Goal: Task Accomplishment & Management: Complete application form

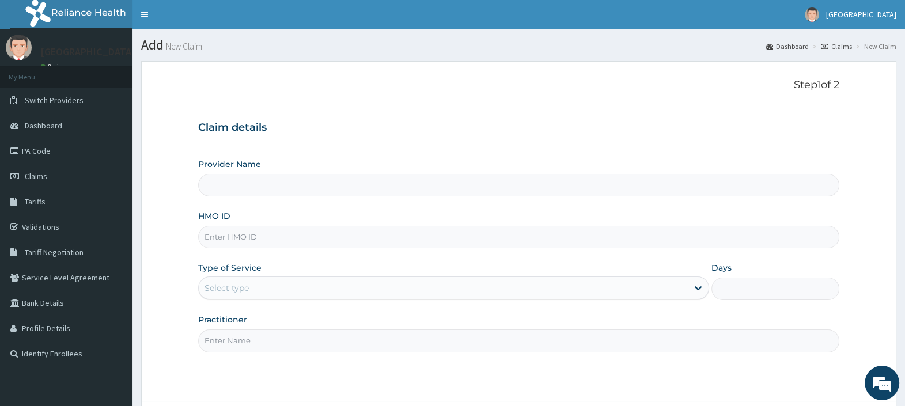
type input "[GEOGRAPHIC_DATA]"
click at [364, 187] on input "[GEOGRAPHIC_DATA]" at bounding box center [518, 185] width 641 height 22
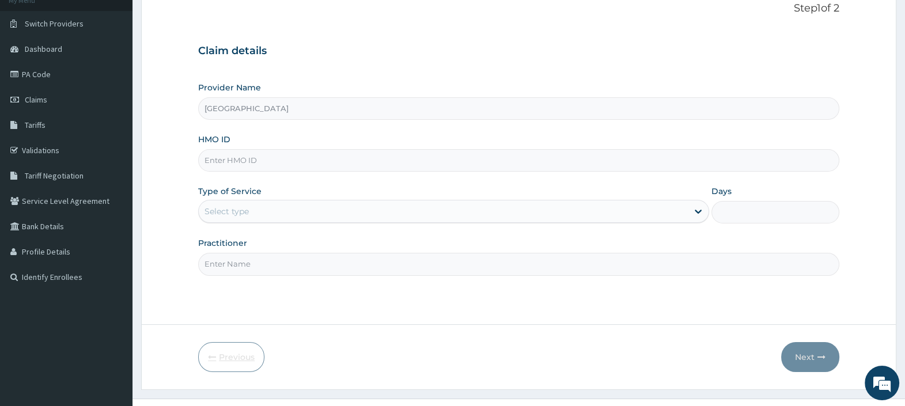
scroll to position [98, 0]
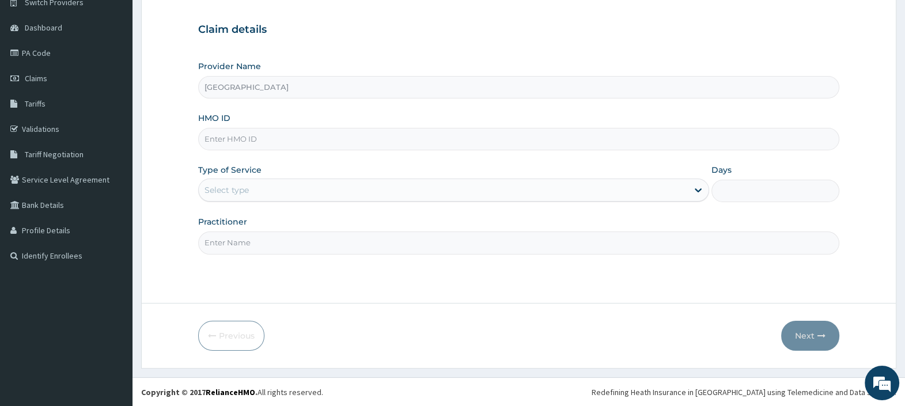
click at [755, 190] on input "Days" at bounding box center [776, 191] width 128 height 22
click at [451, 150] on div "Provider Name TopTee Medical Center HMO ID Type of Service Select type Days Pra…" at bounding box center [518, 158] width 641 height 194
click at [263, 135] on input "HMO ID" at bounding box center [518, 139] width 641 height 22
paste input "TLL/10037/A"
type input "TLL/10037/A"
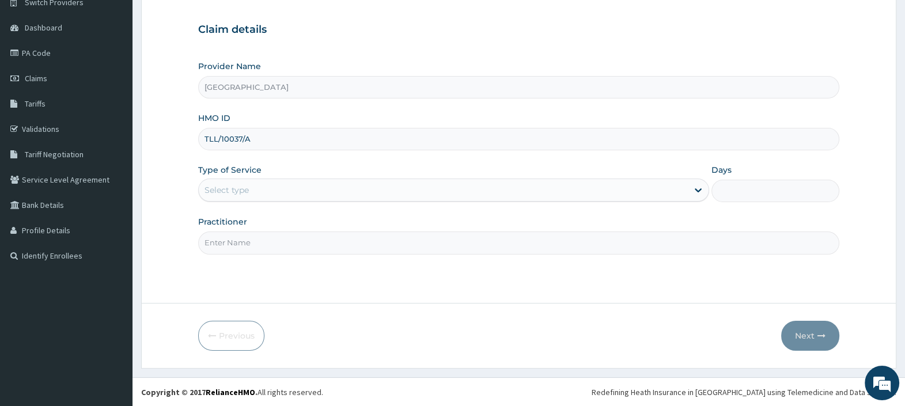
click at [235, 190] on div "Select type" at bounding box center [227, 190] width 44 height 12
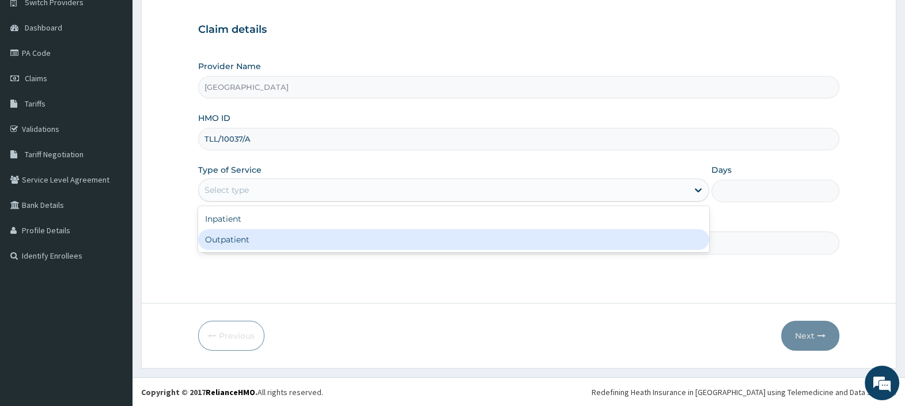
click at [236, 237] on div "Outpatient" at bounding box center [453, 239] width 511 height 21
type input "1"
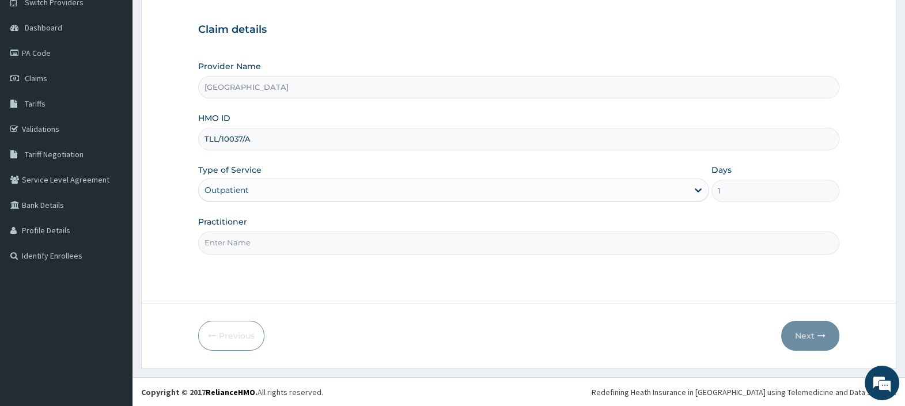
click at [237, 240] on input "Practitioner" at bounding box center [518, 243] width 641 height 22
type input "[PERSON_NAME][GEOGRAPHIC_DATA]"
click at [807, 335] on button "Next" at bounding box center [810, 336] width 58 height 30
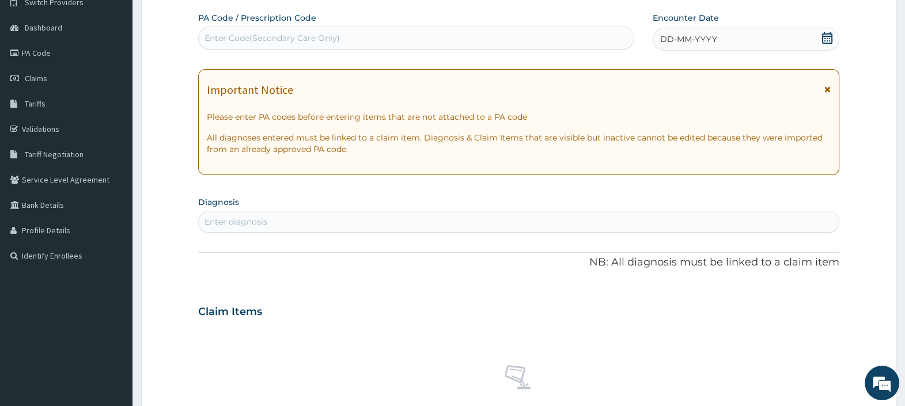
click at [350, 33] on div "Enter Code(Secondary Care Only)" at bounding box center [416, 38] width 435 height 18
paste input "PA/31F26D"
type input "PA/31F26D"
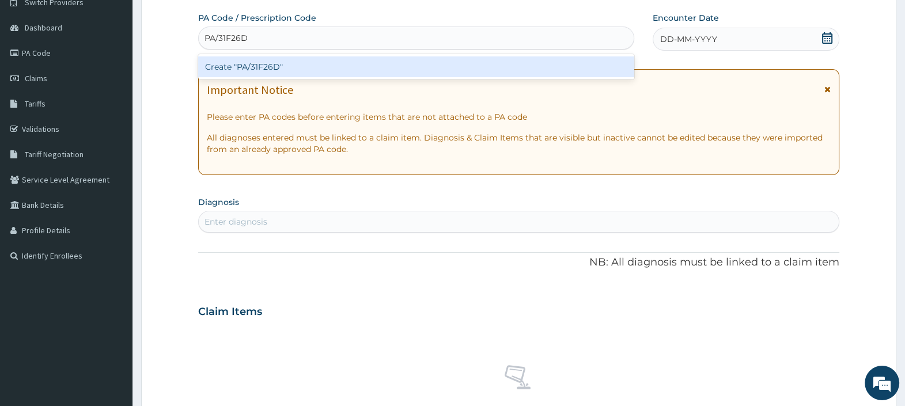
click at [342, 69] on div "Create "PA/31F26D"" at bounding box center [416, 66] width 436 height 21
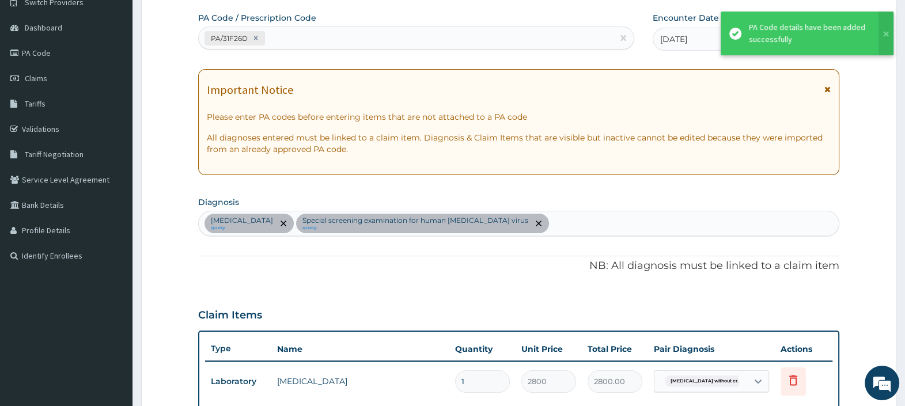
scroll to position [354, 0]
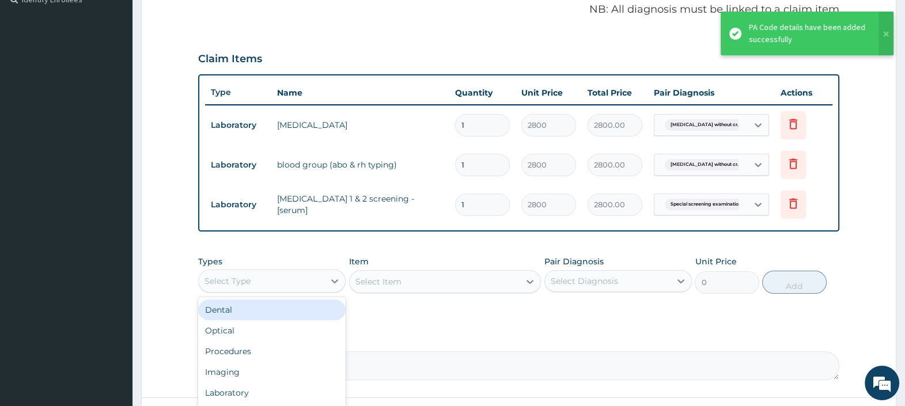
click at [279, 277] on div "Select Type" at bounding box center [262, 281] width 126 height 18
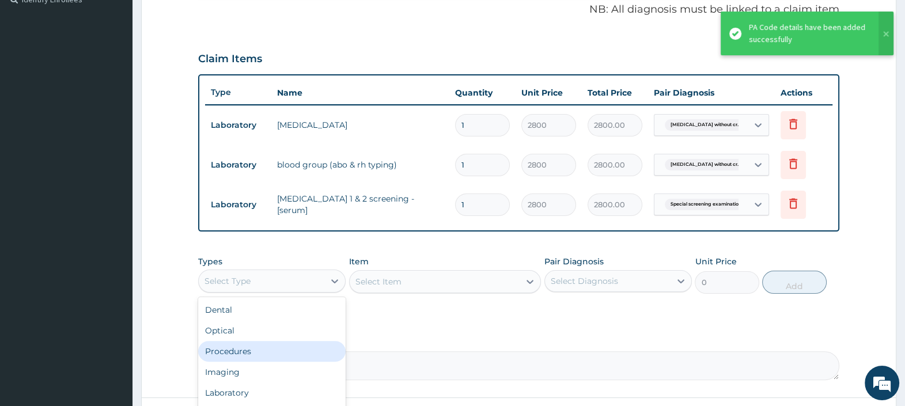
click at [258, 352] on div "Procedures" at bounding box center [272, 351] width 148 height 21
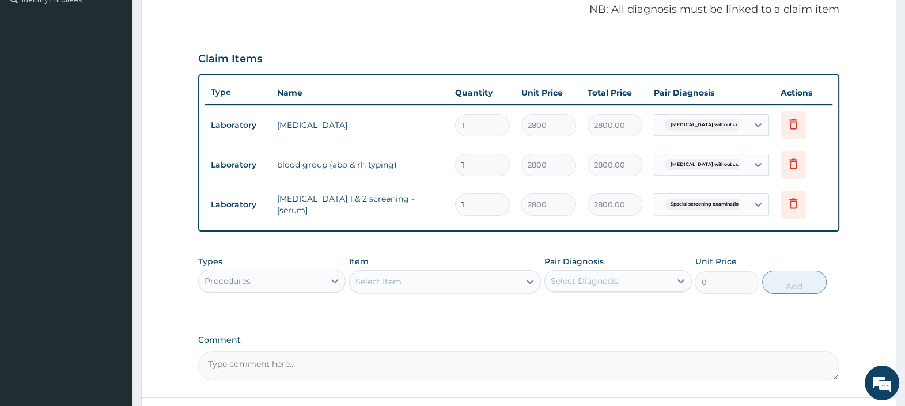
click at [421, 286] on div "Select Item" at bounding box center [435, 282] width 171 height 18
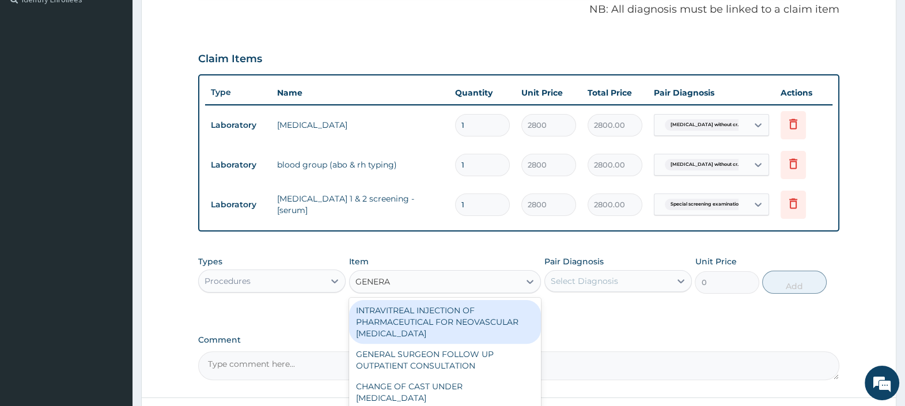
type input "GENERAL"
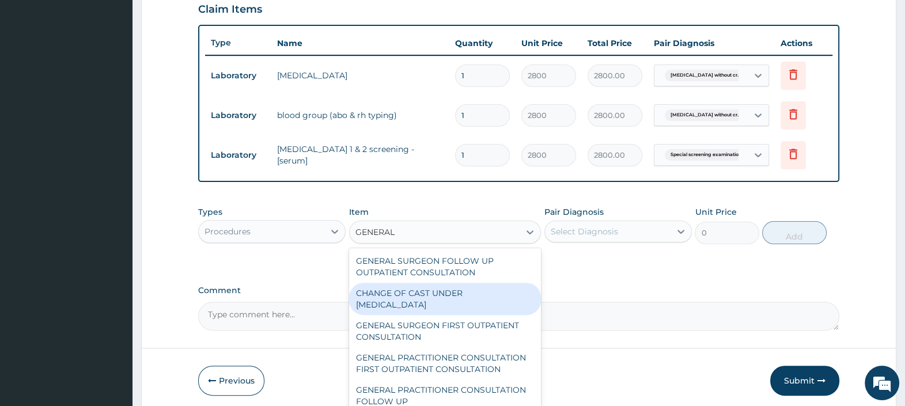
scroll to position [447, 0]
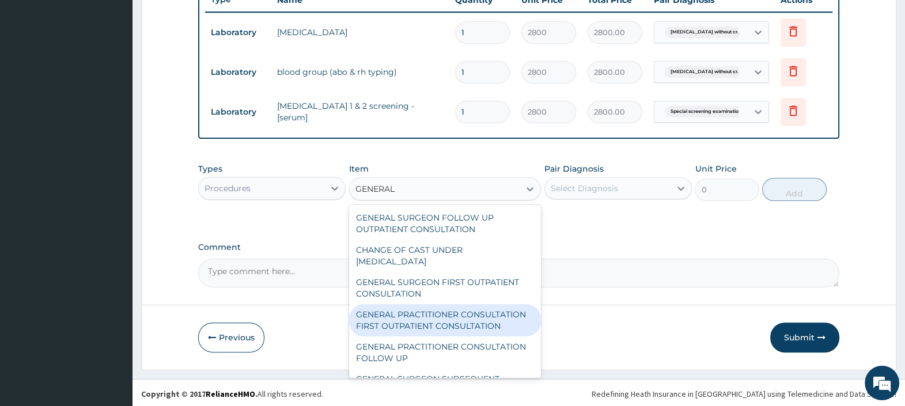
click at [453, 308] on div "GENERAL PRACTITIONER CONSULTATION FIRST OUTPATIENT CONSULTATION" at bounding box center [445, 320] width 192 height 32
type input "3000"
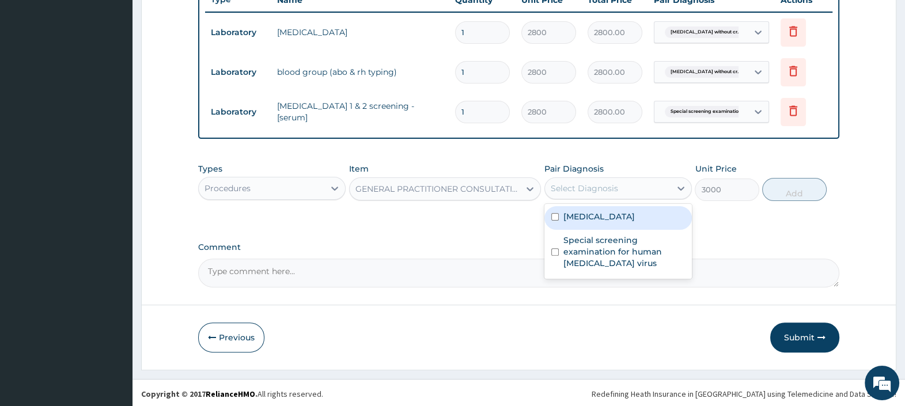
click at [611, 186] on div "Select Diagnosis" at bounding box center [584, 189] width 67 height 12
click at [609, 222] on label "Sickle cell disease without crisis" at bounding box center [599, 217] width 71 height 12
checkbox input "true"
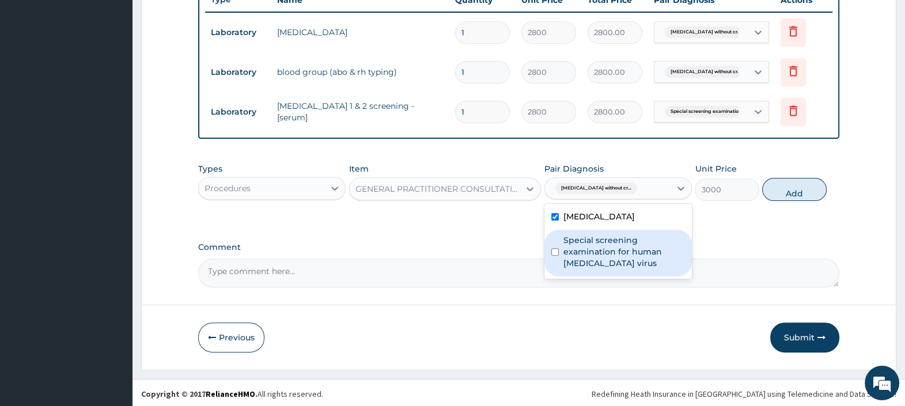
click at [615, 255] on label "Special screening examination for human immunodeficiency virus" at bounding box center [625, 252] width 122 height 35
checkbox input "true"
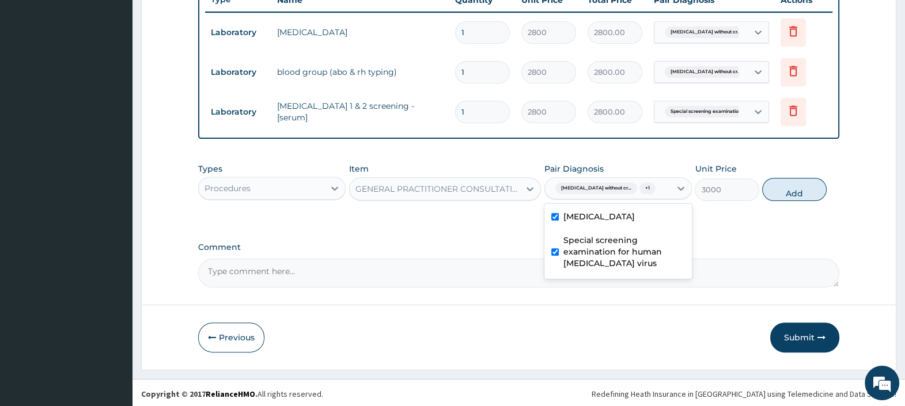
drag, startPoint x: 780, startPoint y: 187, endPoint x: 708, endPoint y: 190, distance: 72.7
click at [781, 187] on button "Add" at bounding box center [794, 189] width 64 height 23
type input "0"
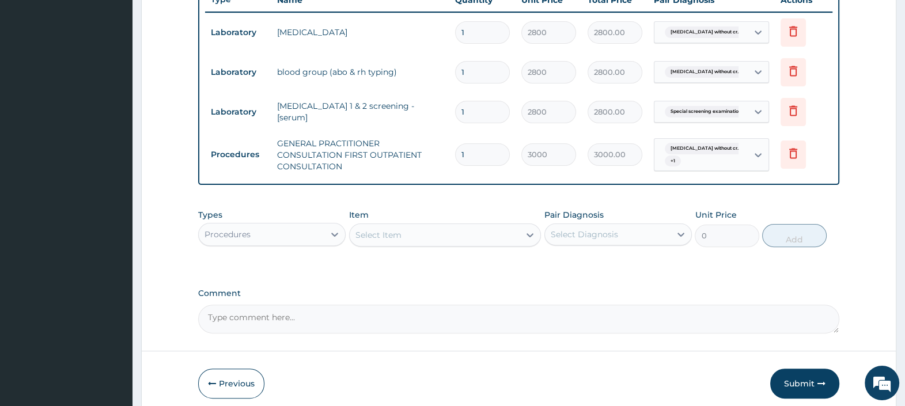
click at [307, 232] on div "Procedures" at bounding box center [262, 234] width 126 height 18
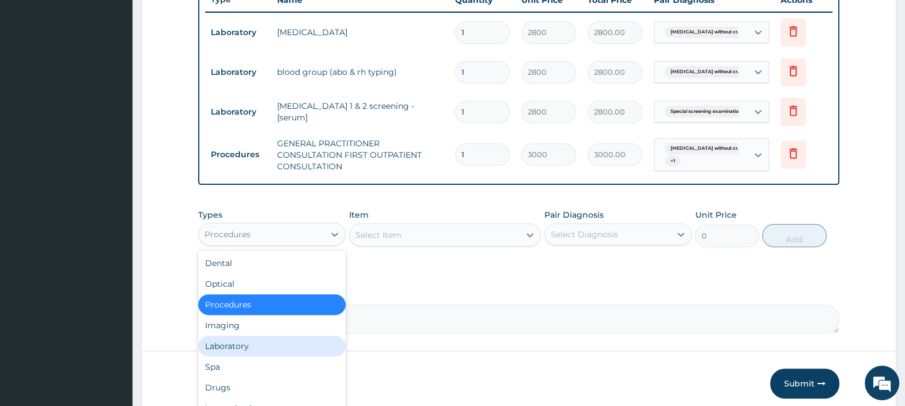
click at [248, 343] on div "Laboratory" at bounding box center [272, 346] width 148 height 21
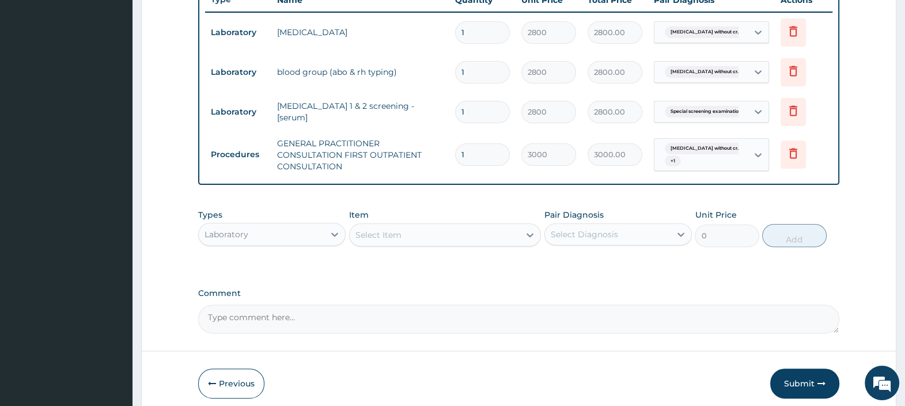
click at [400, 230] on div "Select Item" at bounding box center [379, 235] width 46 height 12
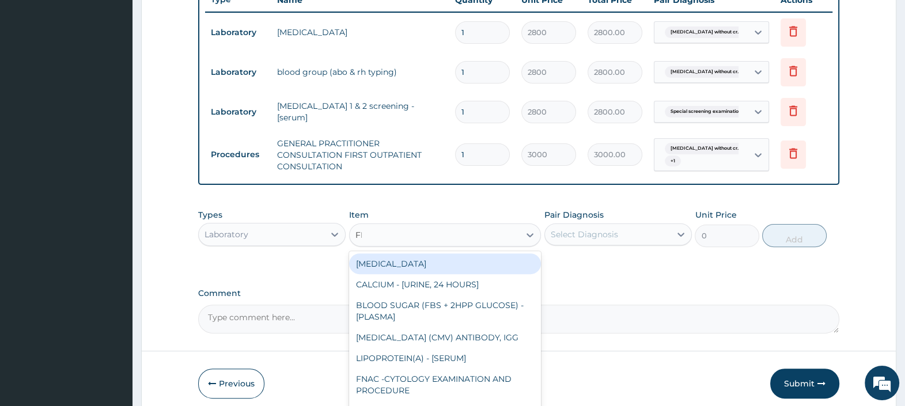
type input "FBC"
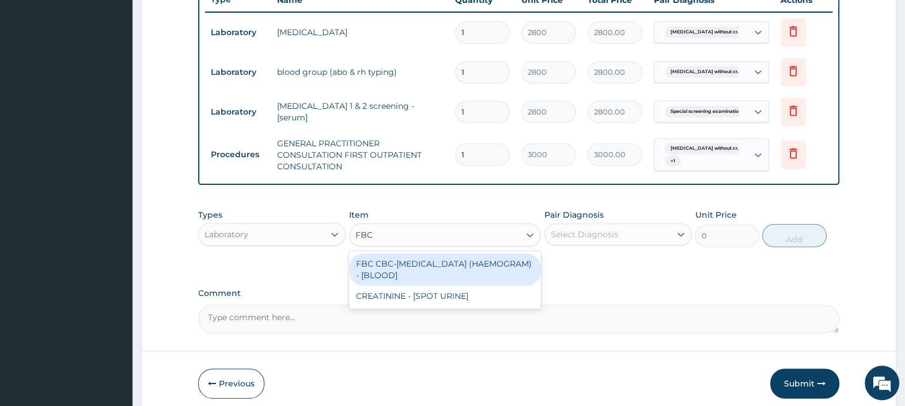
click at [415, 271] on div "FBC CBC-COMPLETE BLOOD COUNT (HAEMOGRAM) - [BLOOD]" at bounding box center [445, 270] width 192 height 32
type input "4500"
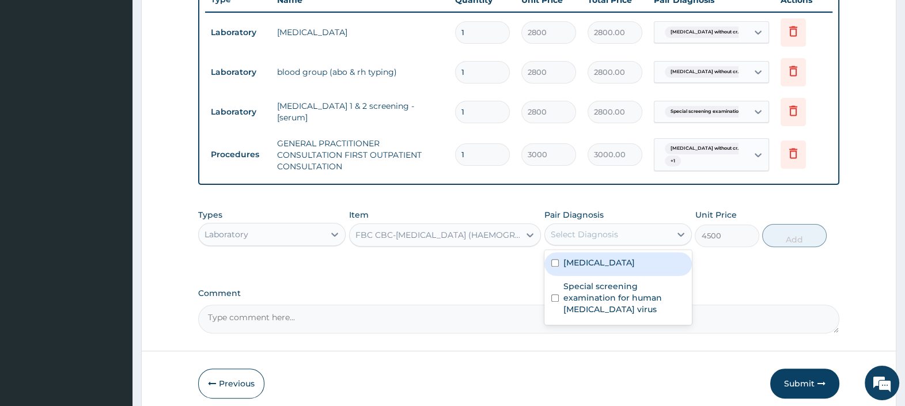
click at [589, 231] on div "Select Diagnosis" at bounding box center [584, 235] width 67 height 12
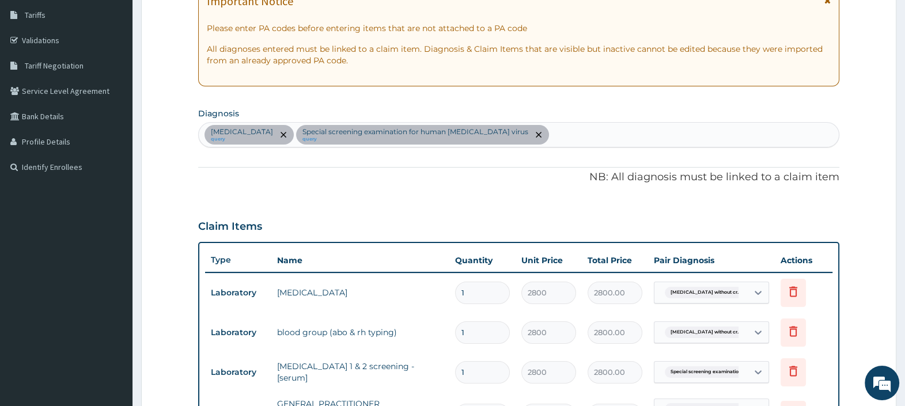
scroll to position [159, 0]
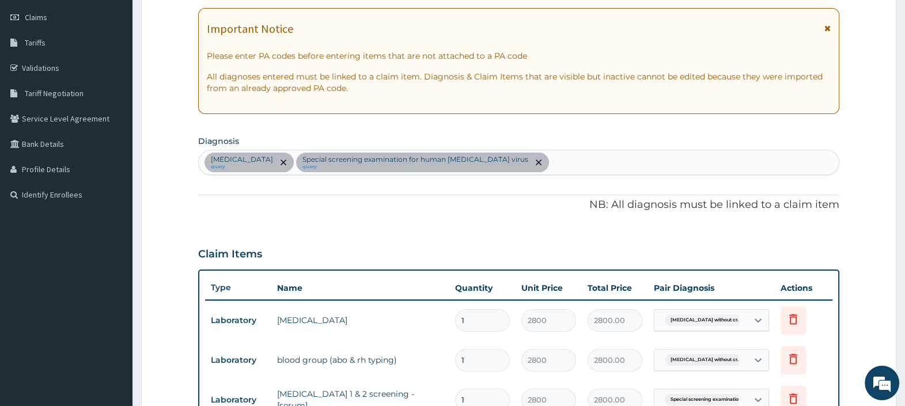
click at [631, 167] on div "Sickle cell disease without crisis query Special screening examination for huma…" at bounding box center [519, 162] width 640 height 24
type input "SEPSIS"
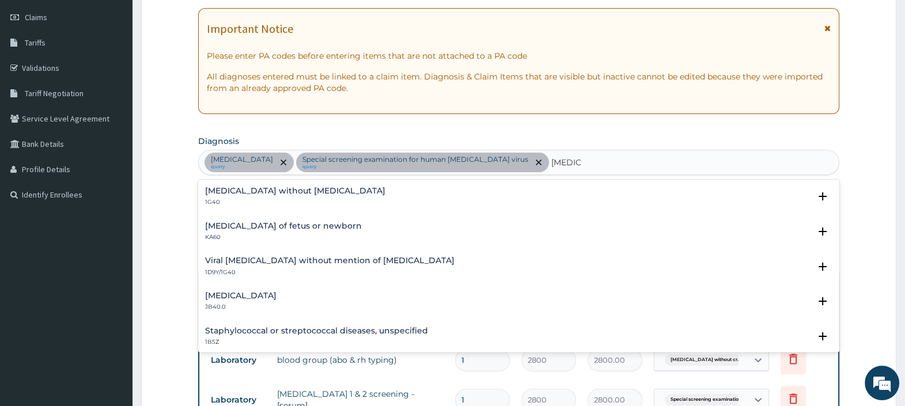
click at [288, 193] on h4 "Sepsis without septic shock" at bounding box center [295, 191] width 180 height 9
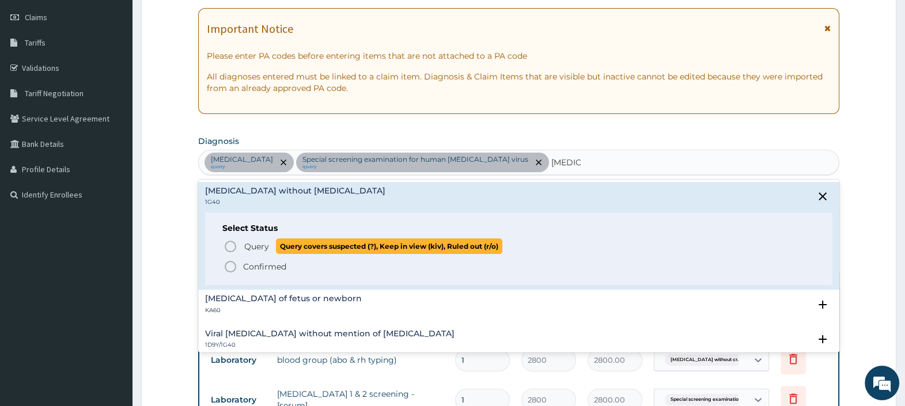
click at [271, 245] on p "Query Query covers suspected (?), Keep in view (kiv), Ruled out (r/o)" at bounding box center [372, 247] width 259 height 16
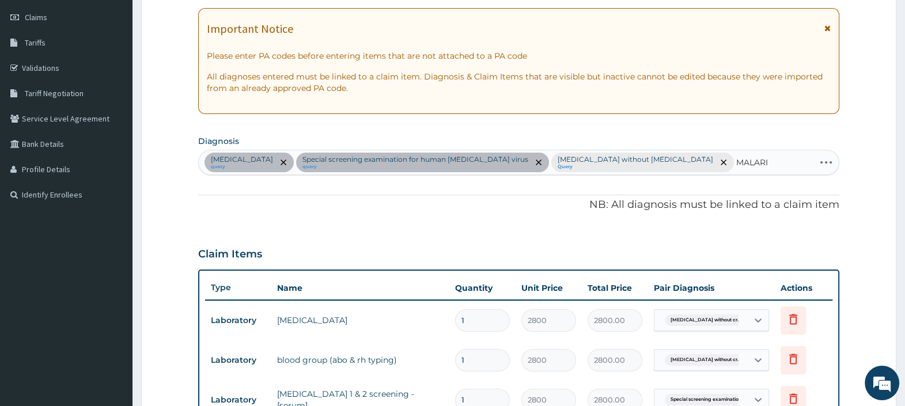
type input "MALARIA"
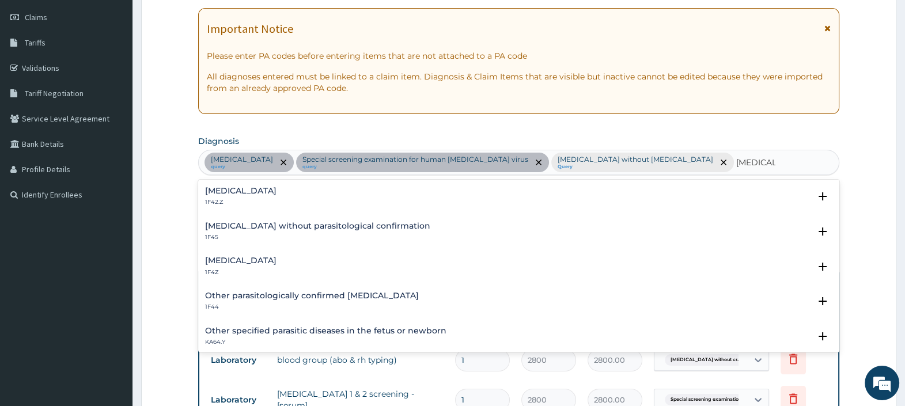
click at [277, 258] on h4 "Malaria, unspecified" at bounding box center [240, 260] width 71 height 9
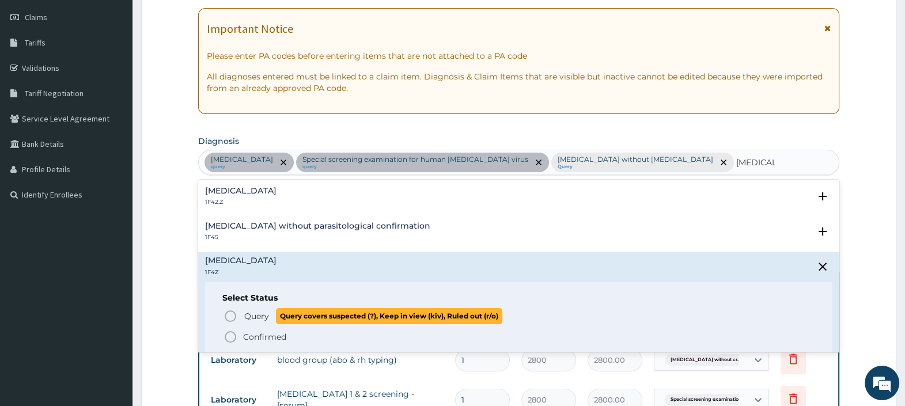
click at [252, 311] on span "Query" at bounding box center [256, 317] width 25 height 12
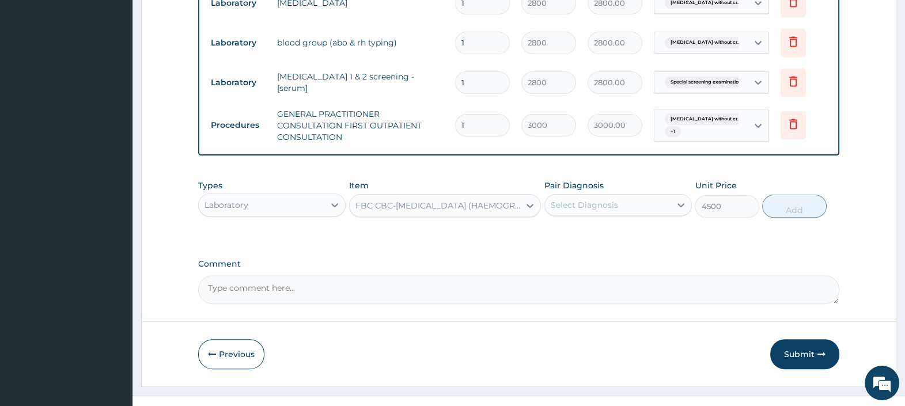
scroll to position [493, 0]
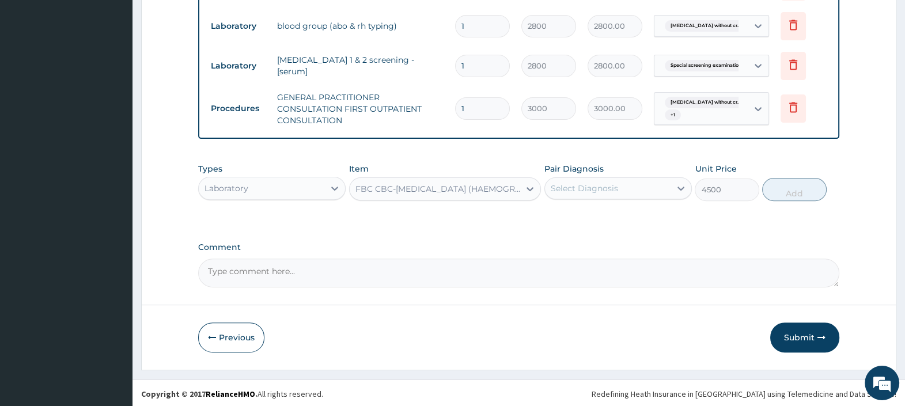
click at [591, 187] on div "Select Diagnosis" at bounding box center [584, 189] width 67 height 12
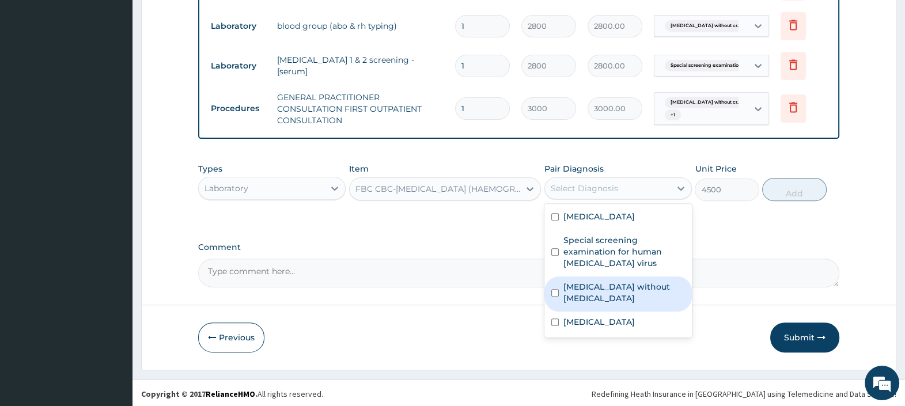
click at [598, 293] on label "Sepsis without septic shock" at bounding box center [625, 292] width 122 height 23
checkbox input "true"
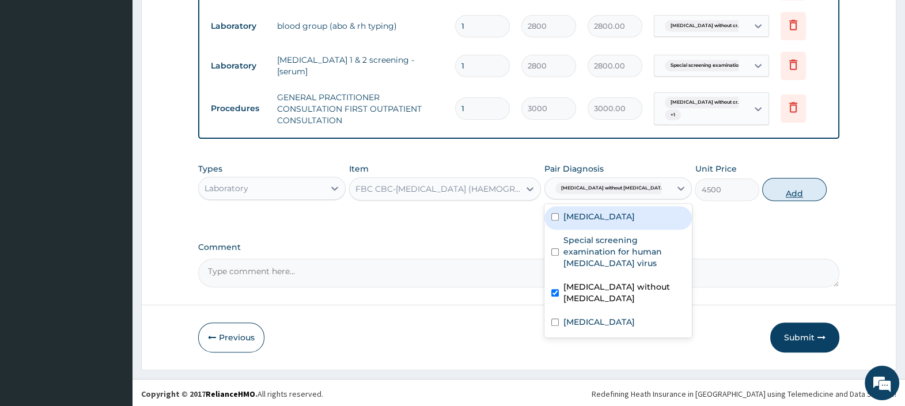
click at [784, 183] on button "Add" at bounding box center [794, 189] width 64 height 23
type input "0"
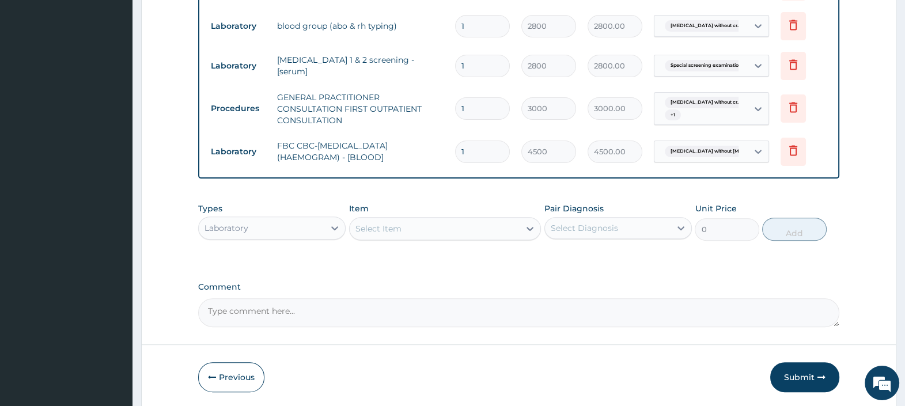
click at [440, 232] on div "Select Item" at bounding box center [435, 229] width 171 height 18
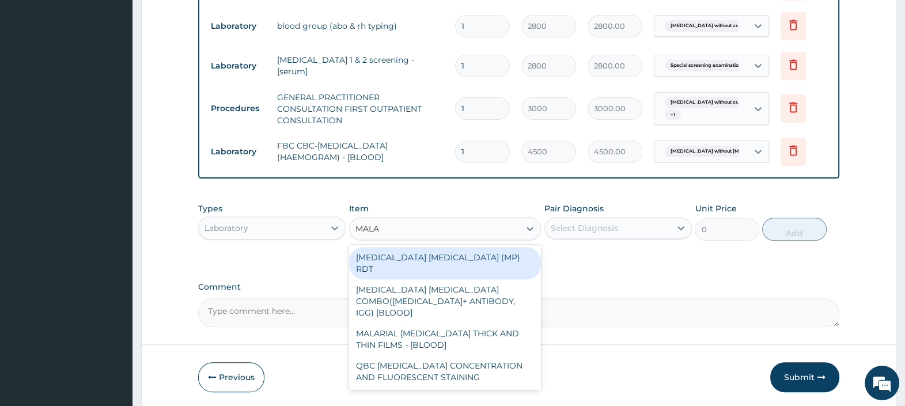
type input "MALAR"
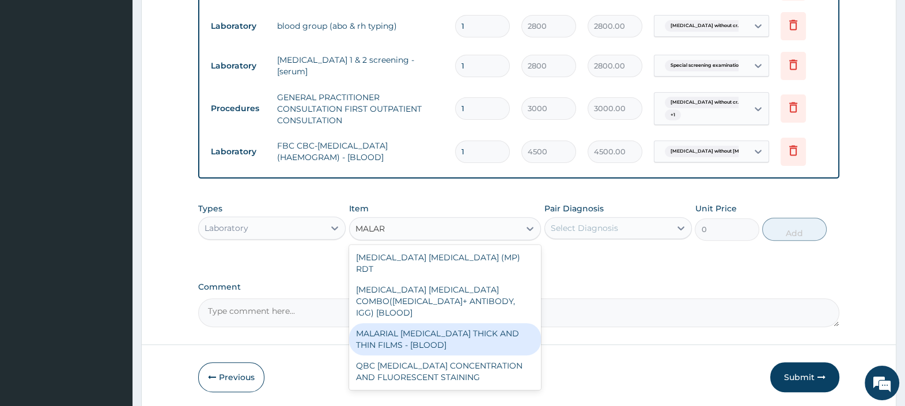
click at [438, 323] on div "MALARIAL PARASITE THICK AND THIN FILMS - [BLOOD]" at bounding box center [445, 339] width 192 height 32
type input "2500"
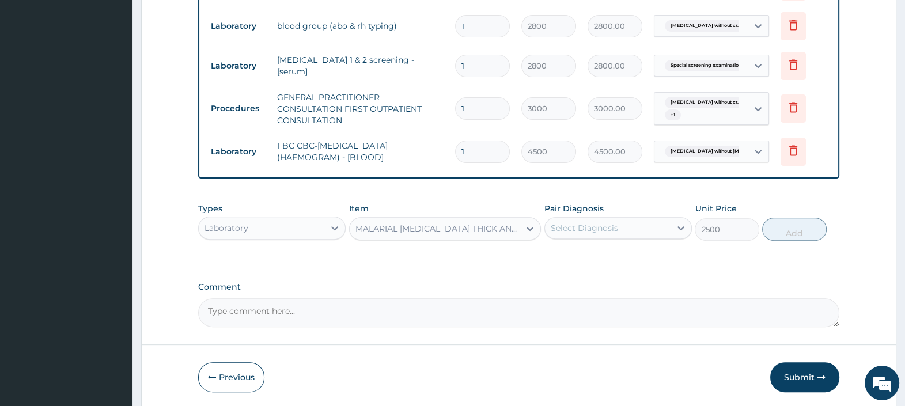
click at [613, 228] on div "Select Diagnosis" at bounding box center [584, 228] width 67 height 12
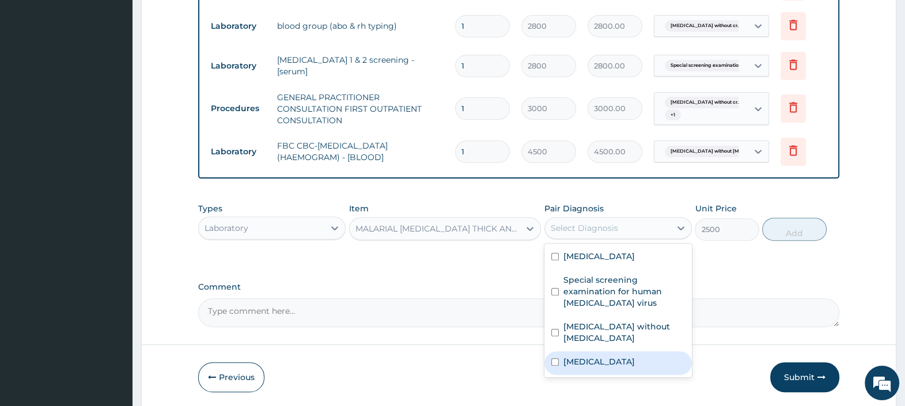
click at [599, 366] on div "Malaria, unspecified" at bounding box center [619, 364] width 148 height 24
checkbox input "true"
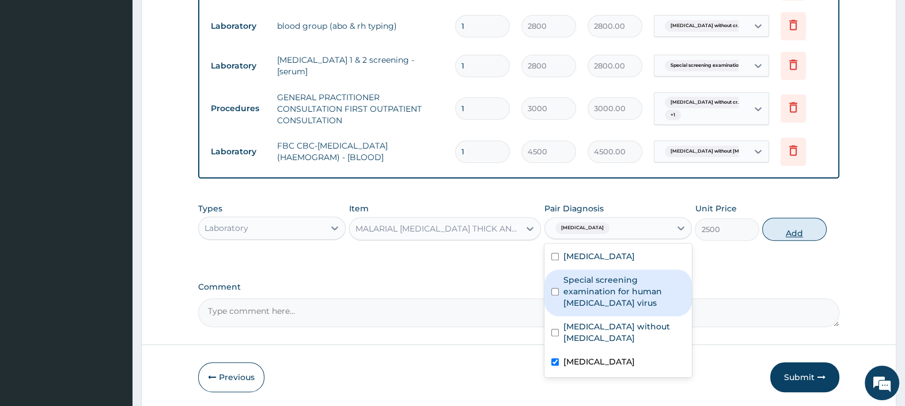
click at [792, 229] on button "Add" at bounding box center [794, 229] width 64 height 23
type input "0"
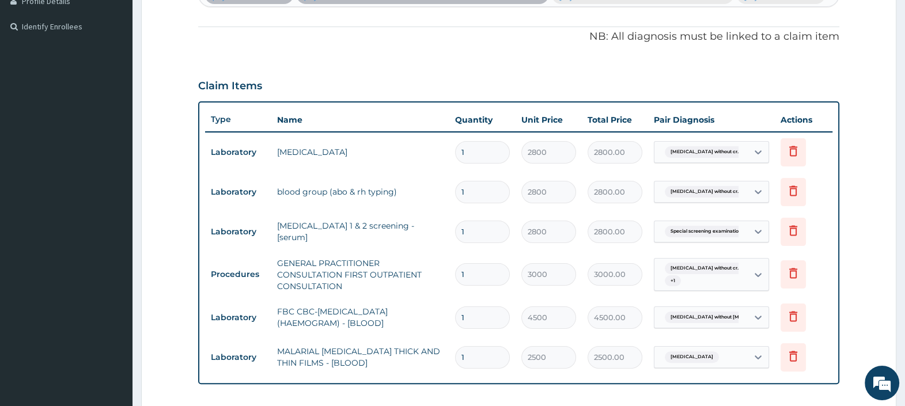
scroll to position [573, 0]
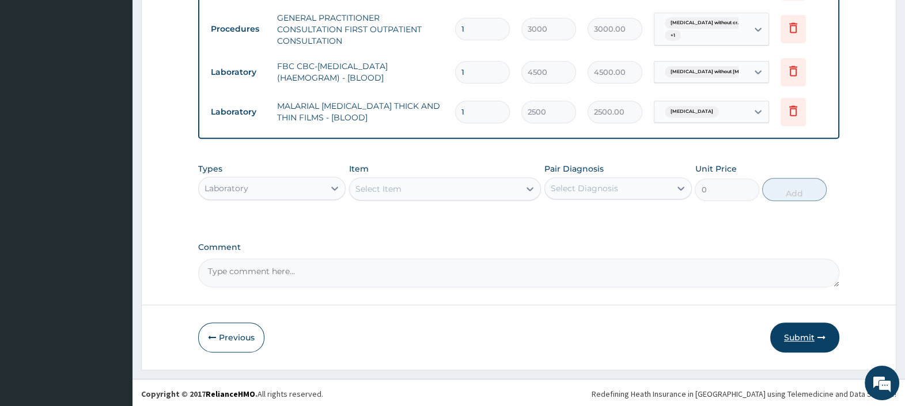
click at [804, 331] on button "Submit" at bounding box center [804, 338] width 69 height 30
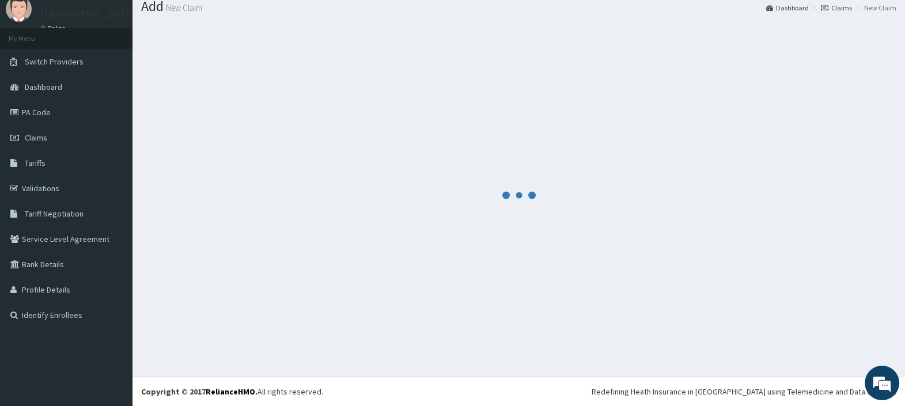
scroll to position [38, 0]
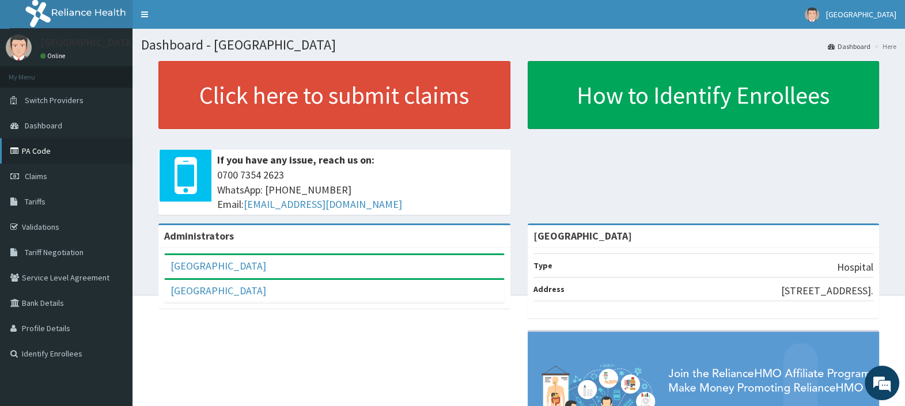
click at [40, 147] on link "PA Code" at bounding box center [66, 150] width 133 height 25
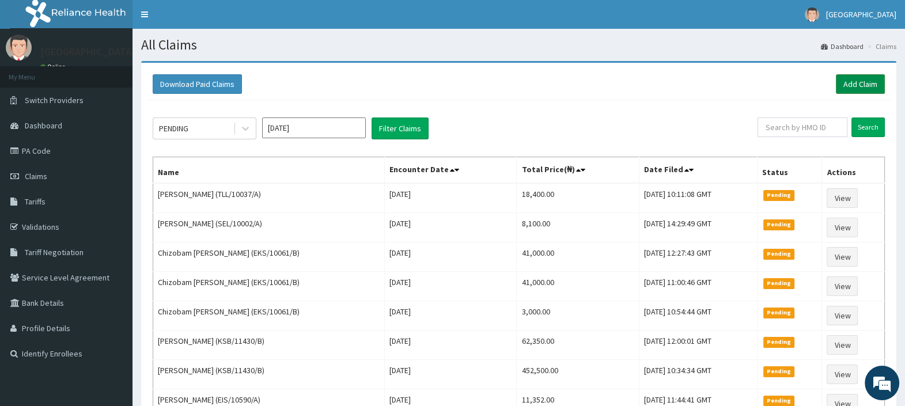
click at [858, 78] on link "Add Claim" at bounding box center [860, 84] width 49 height 20
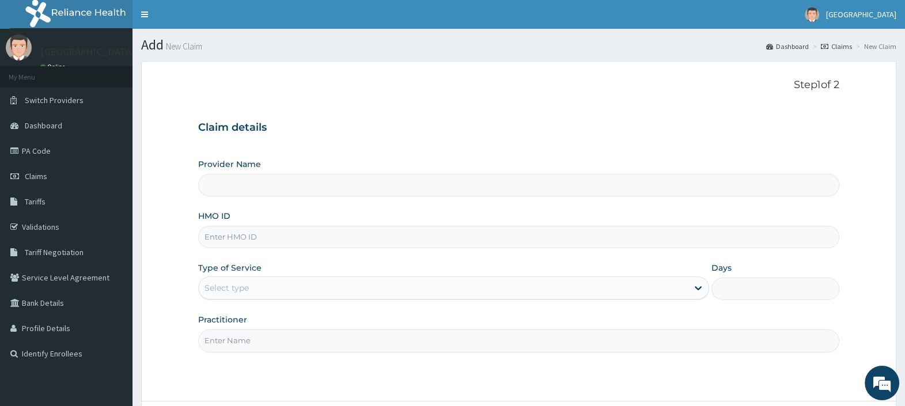
click at [248, 241] on input "HMO ID" at bounding box center [518, 237] width 641 height 22
paste input "PA/208AFF"
type input "PA/208AFF"
type input "[GEOGRAPHIC_DATA]"
drag, startPoint x: 266, startPoint y: 236, endPoint x: 174, endPoint y: 233, distance: 91.7
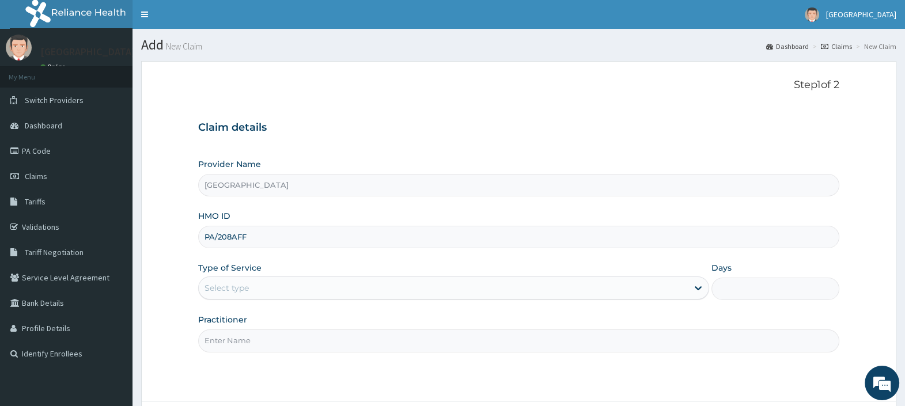
click at [179, 233] on form "Step 1 of 2 Claim details Provider Name TopTee Medical Center HMO ID PA/208AFF …" at bounding box center [519, 264] width 756 height 406
paste input "BVT/10047/A"
type input "BVT/10047/A"
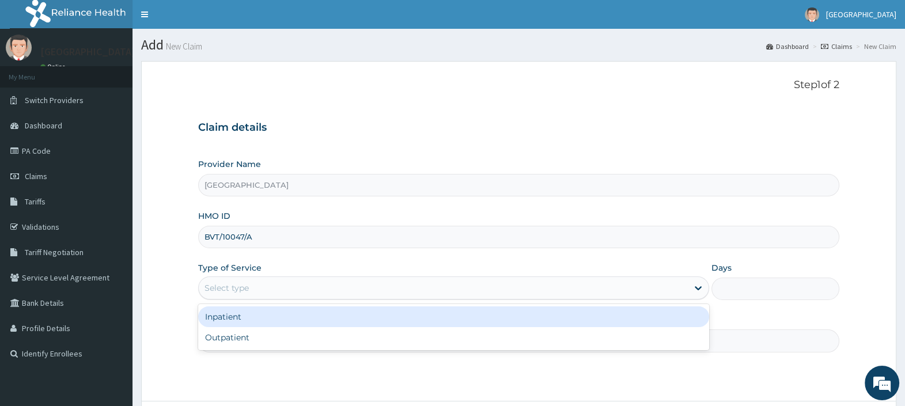
click at [271, 285] on div "Select type" at bounding box center [443, 288] width 489 height 18
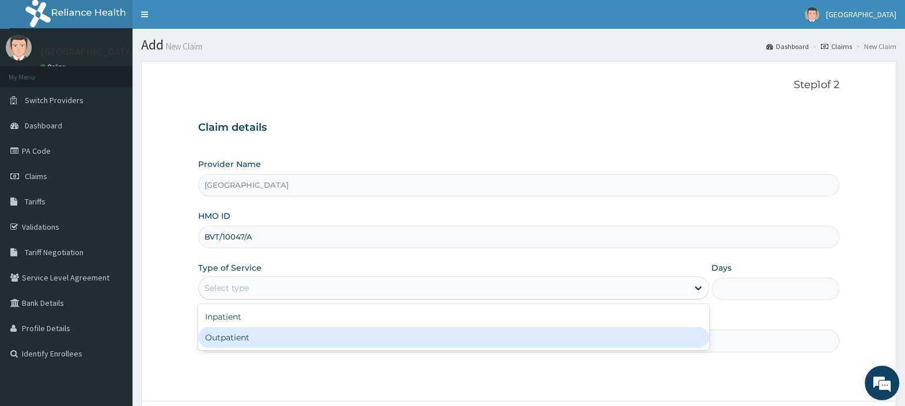
click at [258, 340] on div "Outpatient" at bounding box center [453, 337] width 511 height 21
type input "1"
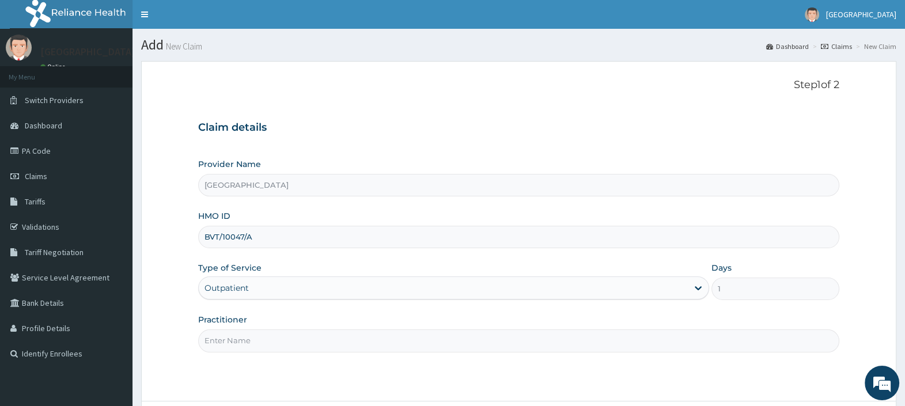
click at [259, 340] on input "Practitioner" at bounding box center [518, 341] width 641 height 22
type input "DR. EBUBE"
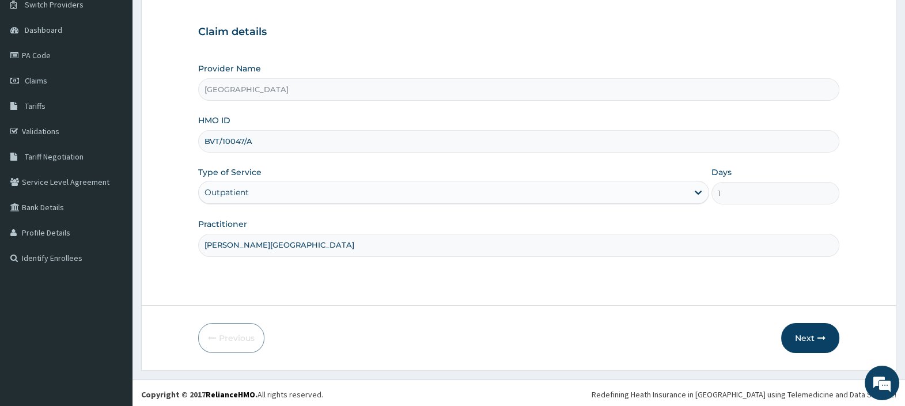
scroll to position [98, 0]
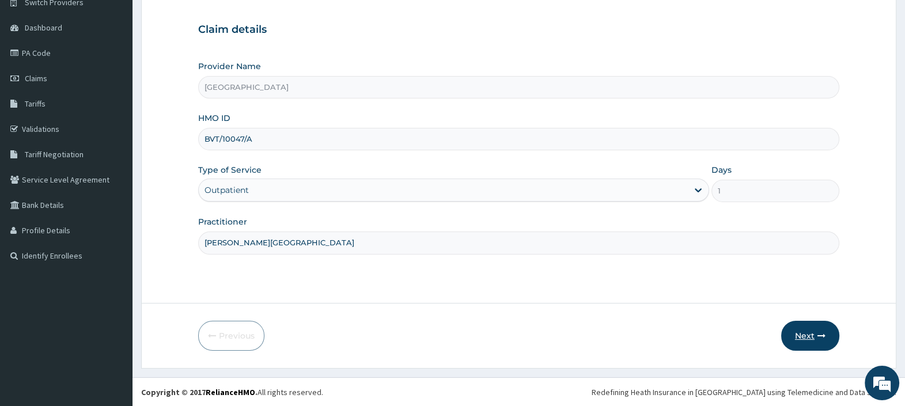
click at [804, 335] on button "Next" at bounding box center [810, 336] width 58 height 30
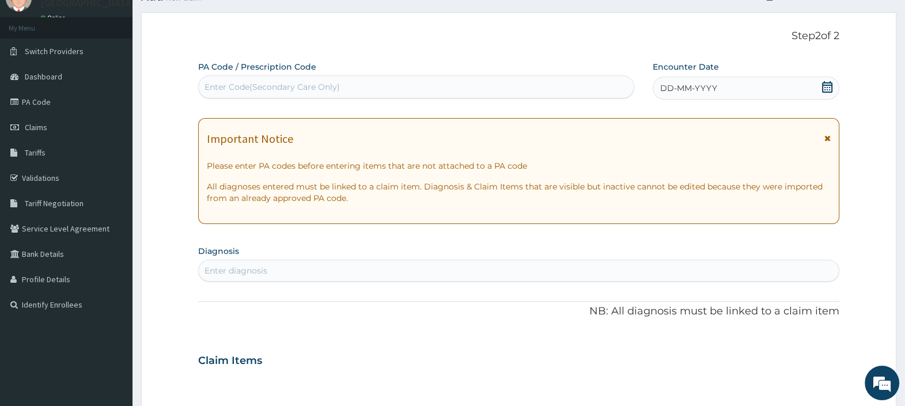
scroll to position [26, 0]
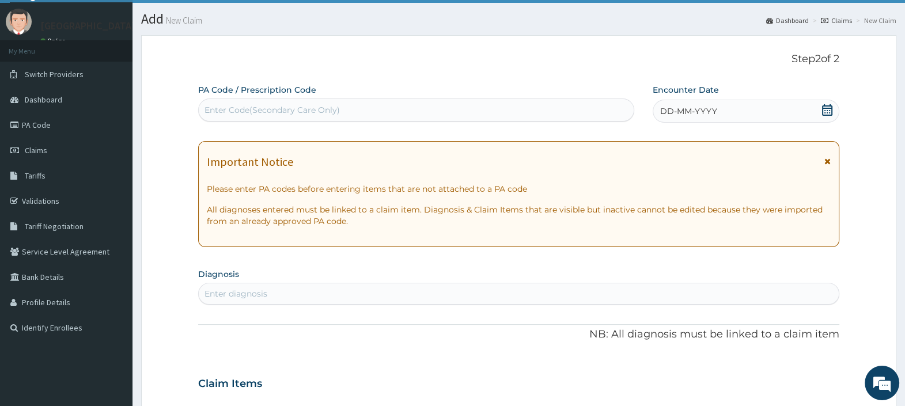
click at [358, 116] on div "Enter Code(Secondary Care Only)" at bounding box center [416, 110] width 435 height 18
paste input "PA/208AFF"
type input "PA/208AFF"
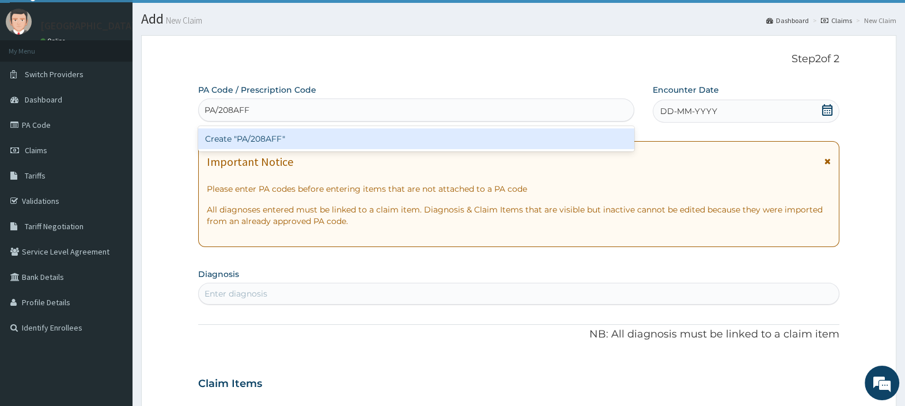
click at [343, 144] on div "Create "PA/208AFF"" at bounding box center [416, 139] width 436 height 21
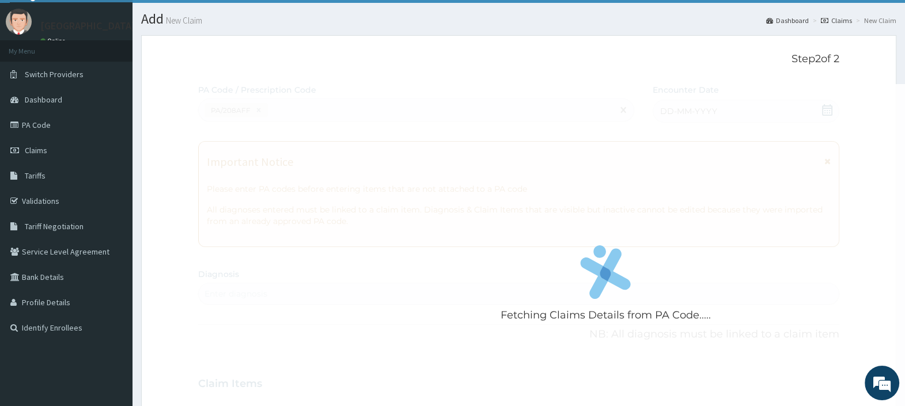
scroll to position [315, 0]
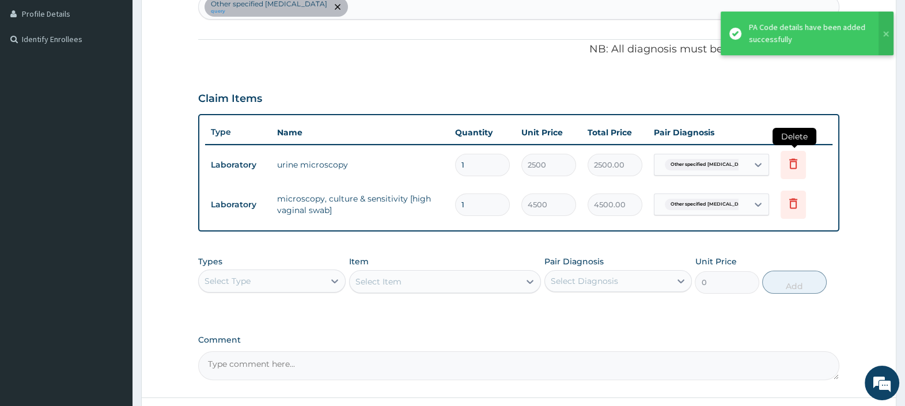
click at [792, 160] on icon at bounding box center [794, 163] width 8 height 10
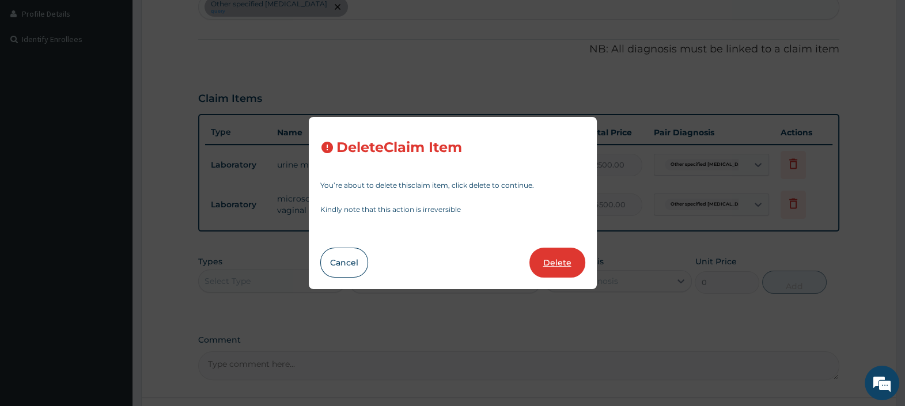
click at [561, 263] on button "Delete" at bounding box center [558, 263] width 56 height 30
type input "4500"
type input "4500.00"
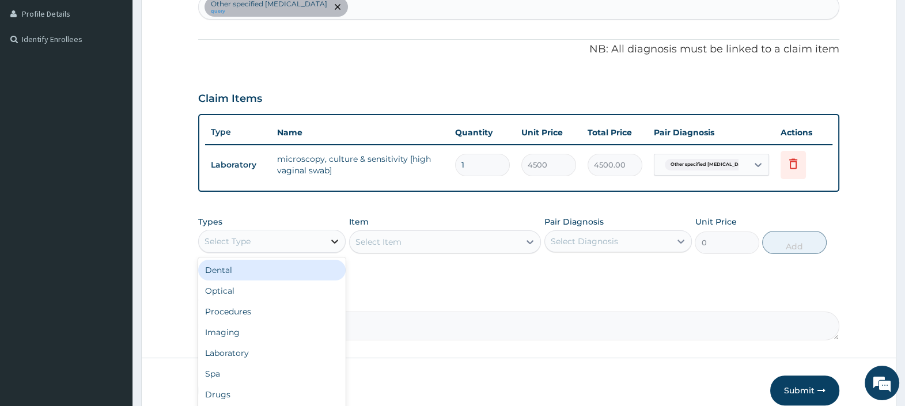
click at [327, 236] on div at bounding box center [334, 241] width 21 height 21
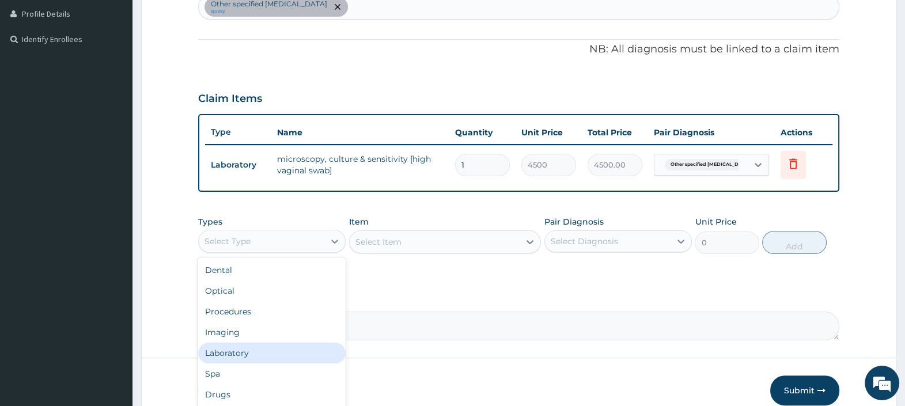
click at [248, 352] on div "Laboratory" at bounding box center [272, 353] width 148 height 21
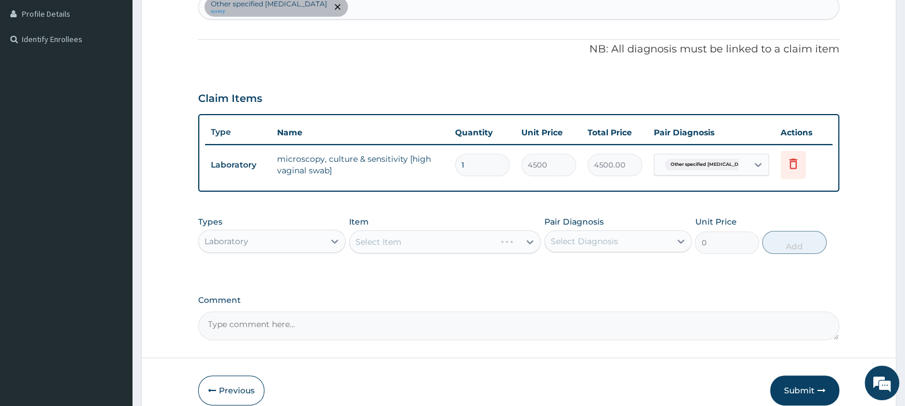
click at [404, 242] on div "Select Item" at bounding box center [445, 242] width 192 height 23
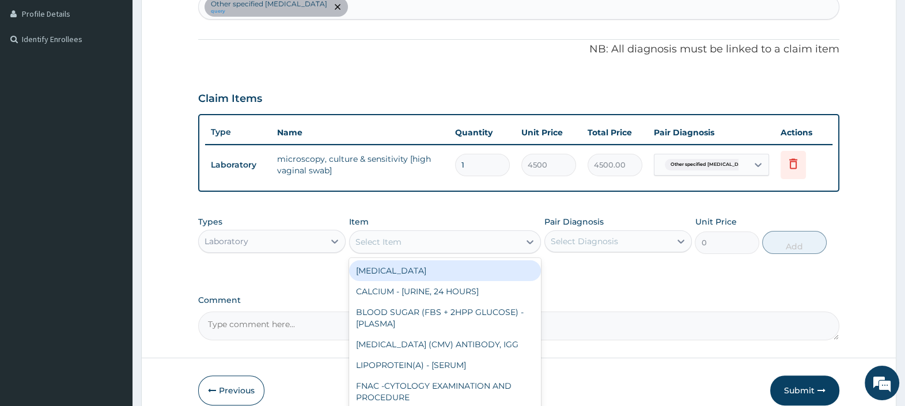
click at [404, 242] on div "Select Item" at bounding box center [435, 242] width 171 height 18
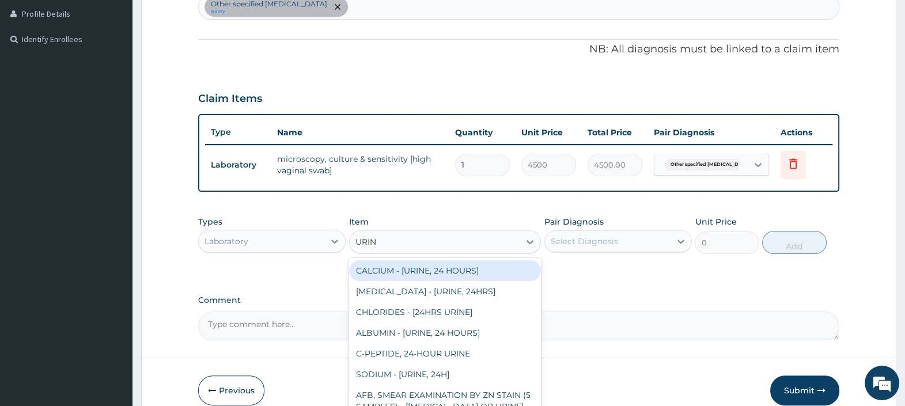
type input "URINE"
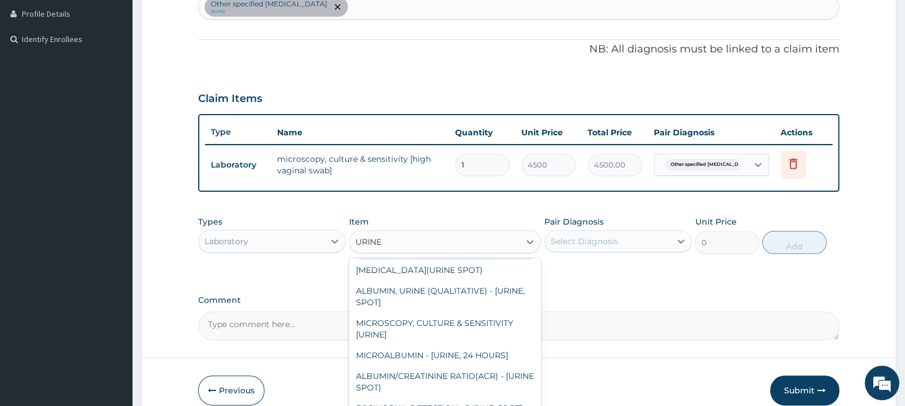
scroll to position [936, 0]
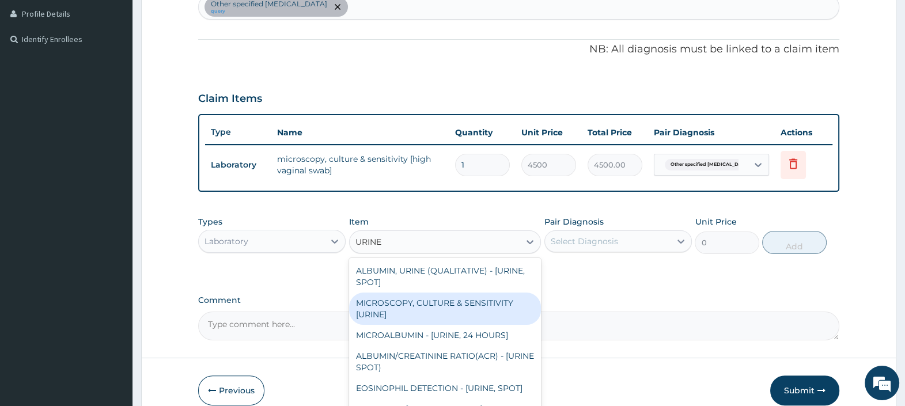
click at [469, 325] on div "MICROSCOPY, CULTURE & SENSITIVITY [URINE]" at bounding box center [445, 309] width 192 height 32
type input "4500"
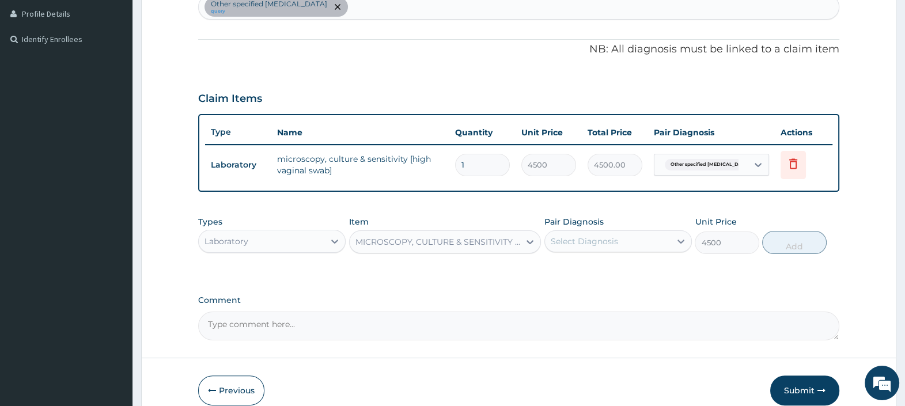
click at [588, 240] on div "Select Diagnosis" at bounding box center [584, 242] width 67 height 12
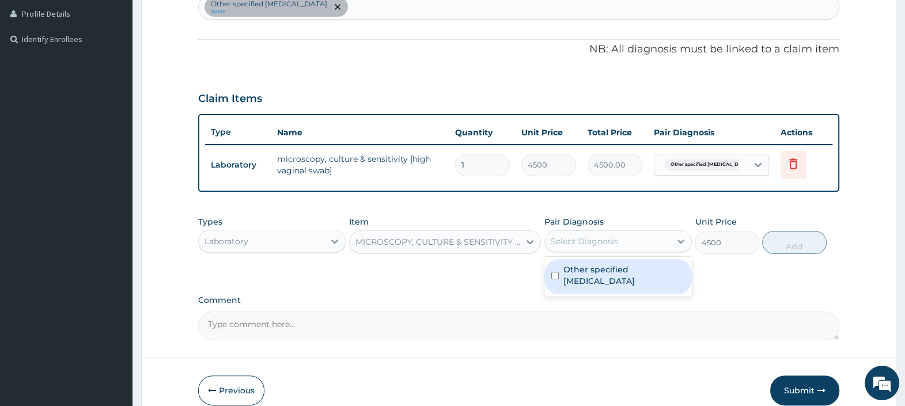
click at [586, 269] on label "Other specified otitis media" at bounding box center [625, 275] width 122 height 23
checkbox input "true"
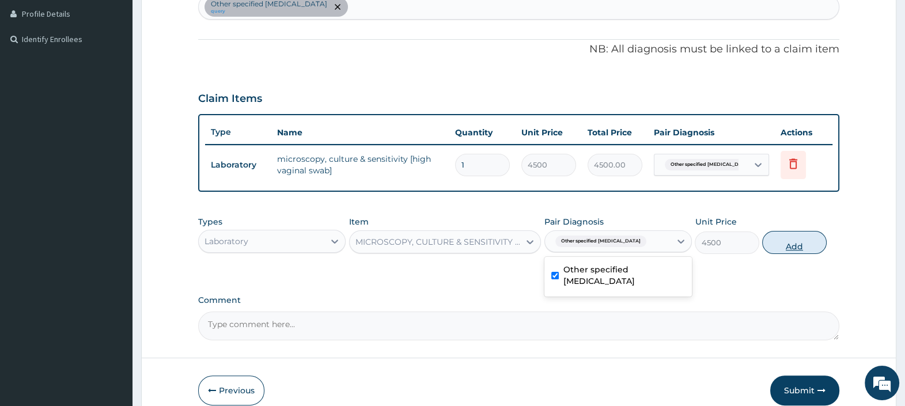
click at [794, 247] on button "Add" at bounding box center [794, 242] width 64 height 23
type input "0"
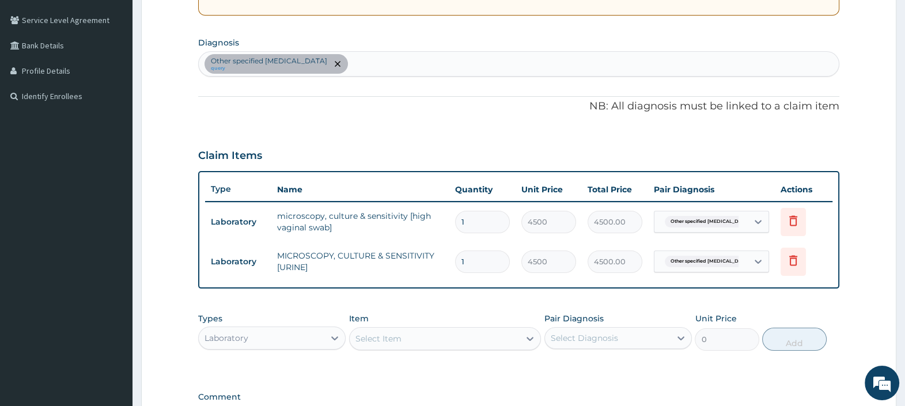
scroll to position [171, 0]
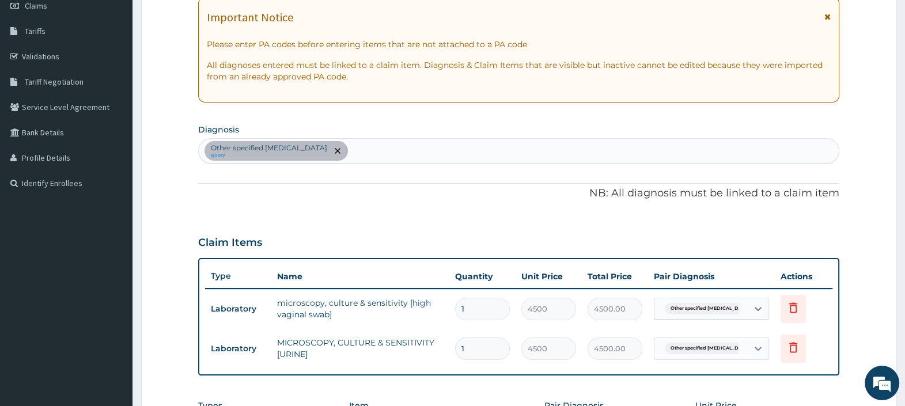
click at [407, 153] on div "Other specified otitis media query" at bounding box center [519, 151] width 640 height 24
type input "URINARY"
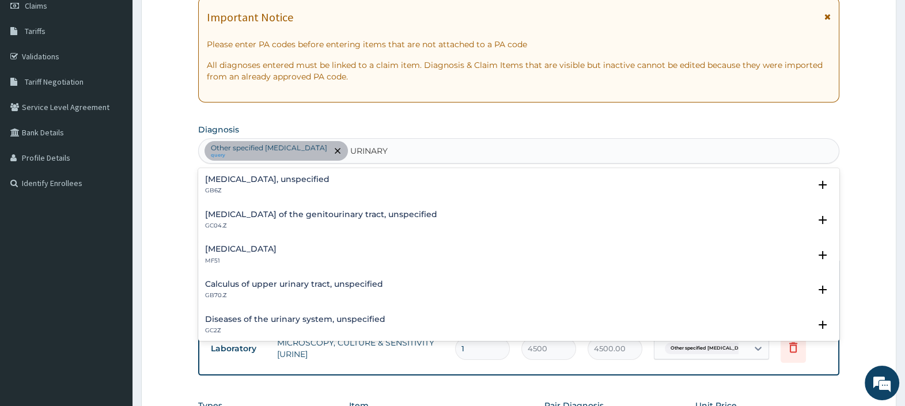
click at [313, 317] on h4 "Diseases of the urinary system, unspecified" at bounding box center [295, 319] width 180 height 9
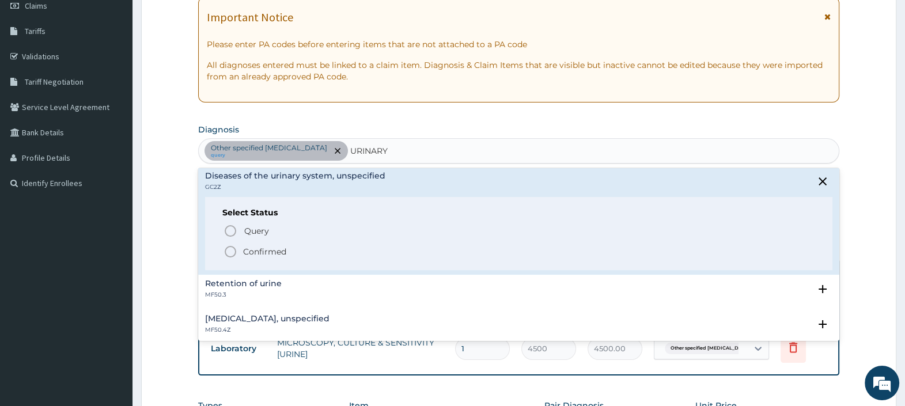
scroll to position [143, 0]
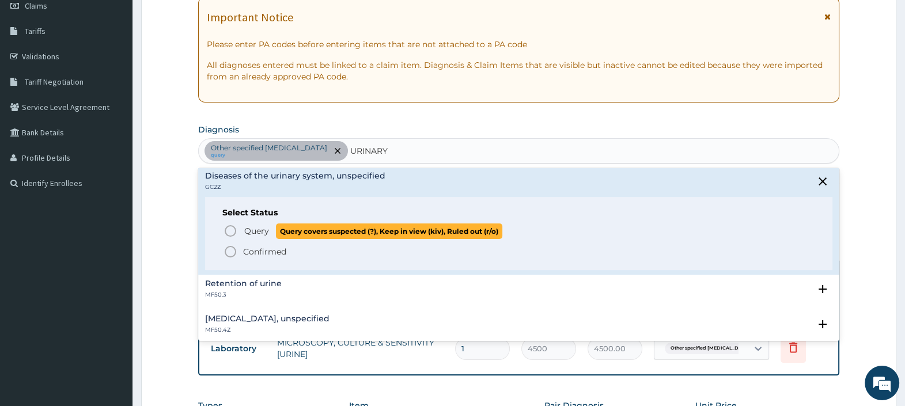
click at [252, 228] on span "Query" at bounding box center [256, 231] width 25 height 12
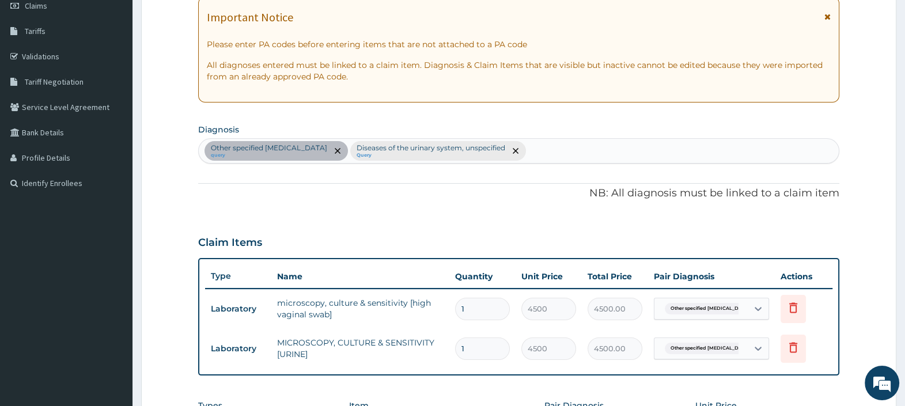
type input "C"
type input "V"
type input "CANDIDOSIS"
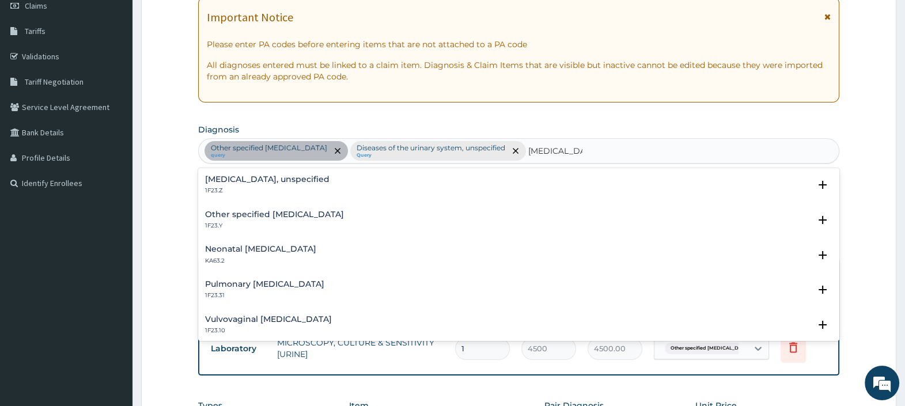
click at [290, 316] on h4 "Vulvovaginal candidosis" at bounding box center [268, 319] width 127 height 9
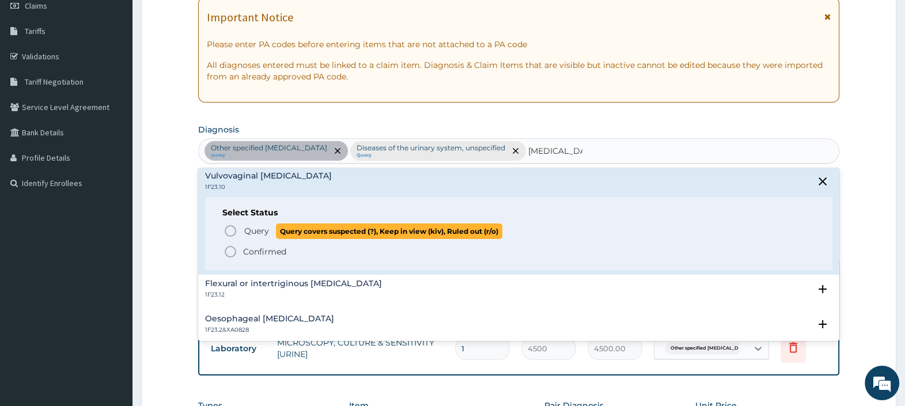
click at [229, 226] on icon "status option query" at bounding box center [231, 231] width 14 height 14
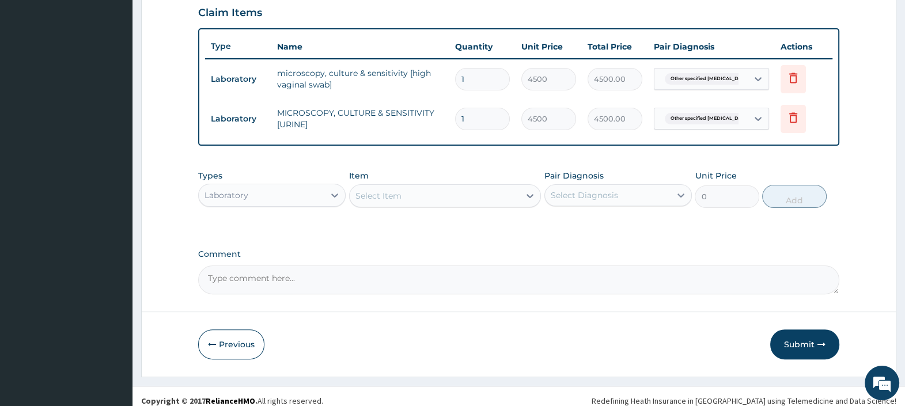
scroll to position [408, 0]
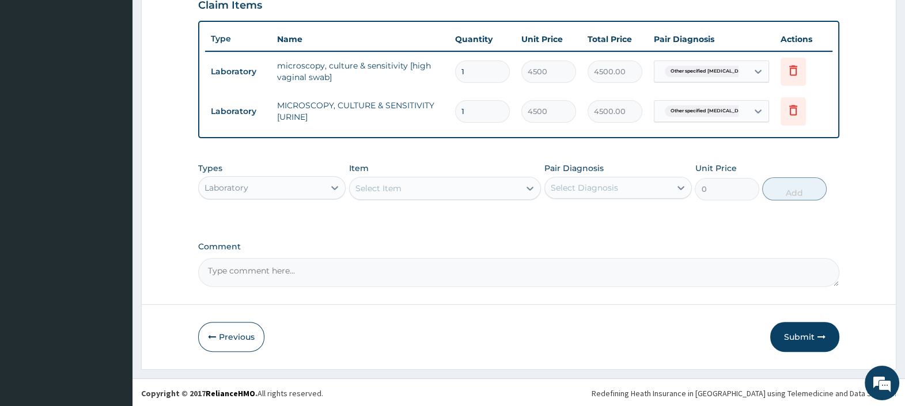
click at [321, 184] on div "Laboratory" at bounding box center [262, 188] width 126 height 18
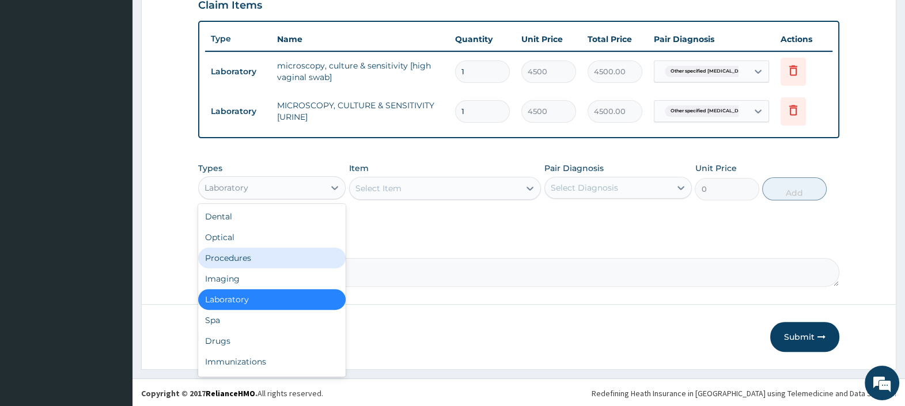
click at [269, 256] on div "Procedures" at bounding box center [272, 258] width 148 height 21
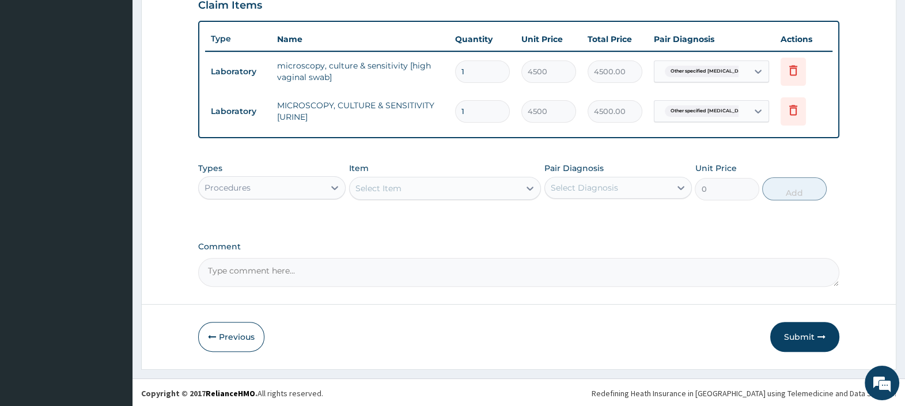
click at [420, 188] on div "Select Item" at bounding box center [435, 188] width 171 height 18
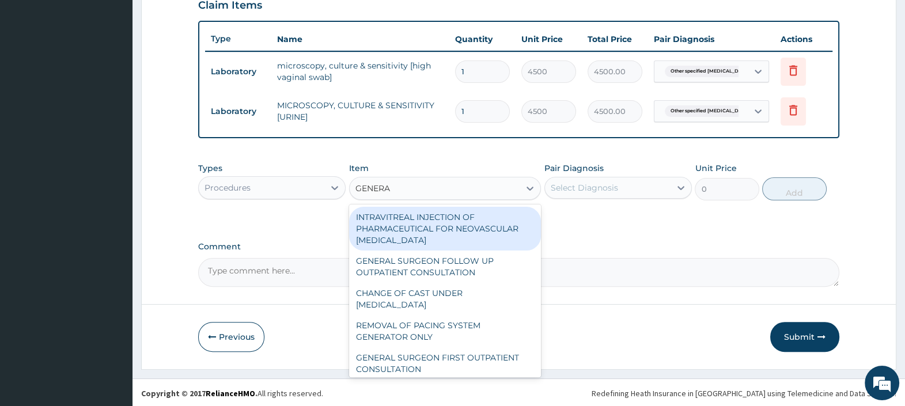
type input "GENERAL"
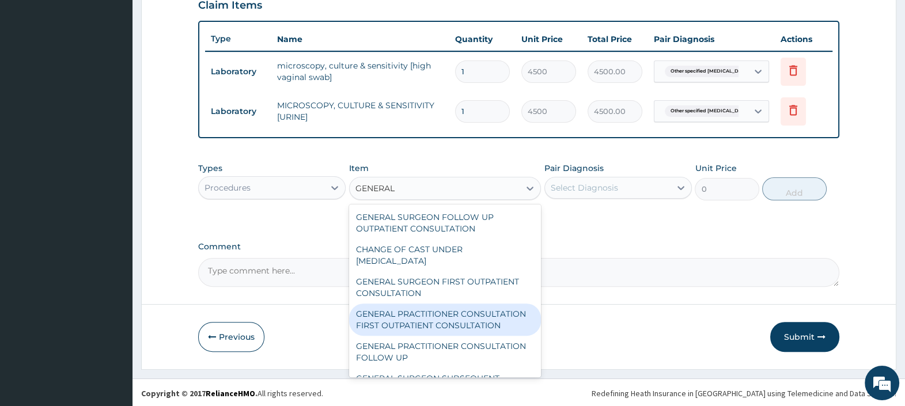
click at [435, 315] on div "GENERAL PRACTITIONER CONSULTATION FIRST OUTPATIENT CONSULTATION" at bounding box center [445, 320] width 192 height 32
type input "3000"
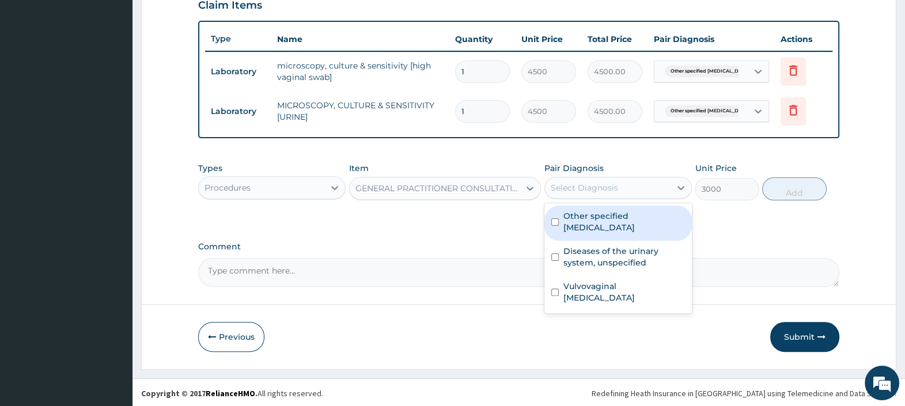
click at [611, 183] on div "Select Diagnosis" at bounding box center [584, 188] width 67 height 12
click at [617, 213] on label "Other specified otitis media" at bounding box center [625, 221] width 122 height 23
checkbox input "true"
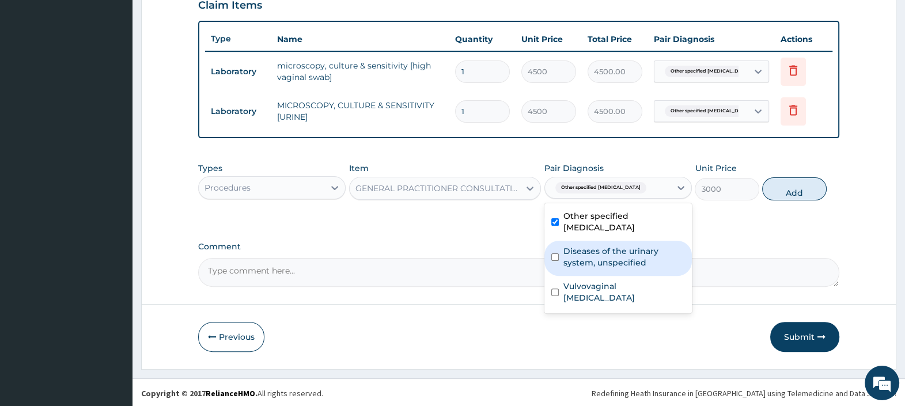
click at [617, 245] on label "Diseases of the urinary system, unspecified" at bounding box center [625, 256] width 122 height 23
checkbox input "true"
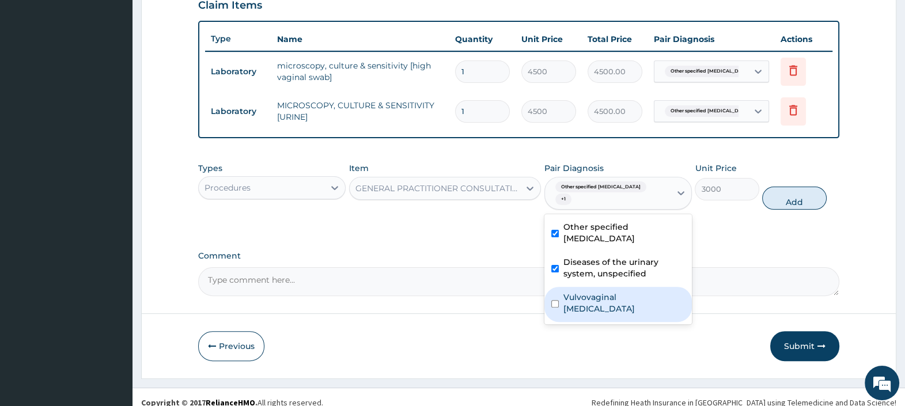
click at [625, 292] on label "Vulvovaginal candidosis" at bounding box center [625, 303] width 122 height 23
checkbox input "true"
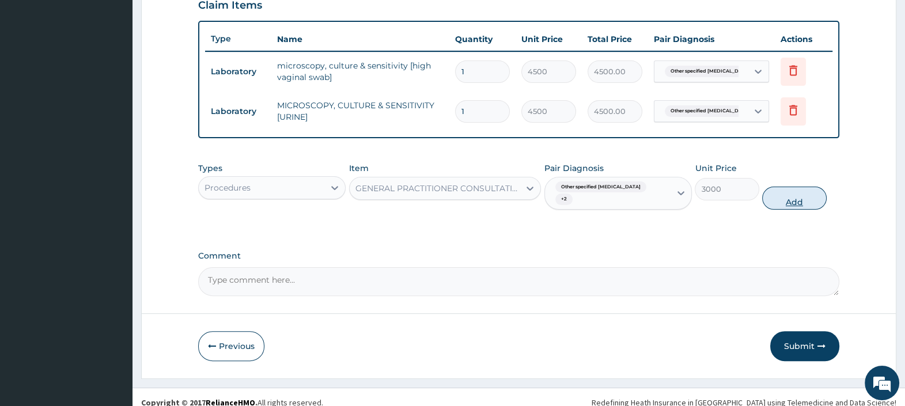
click at [786, 190] on button "Add" at bounding box center [794, 198] width 64 height 23
type input "0"
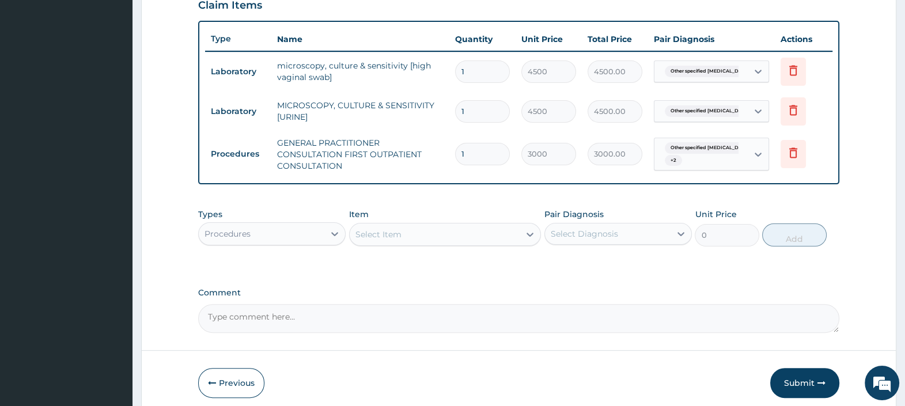
click at [385, 226] on div "Select Item" at bounding box center [435, 234] width 171 height 18
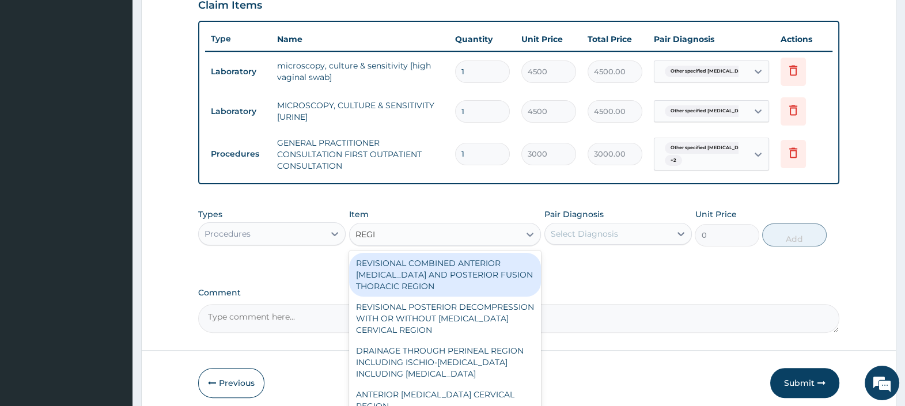
type input "REGIS"
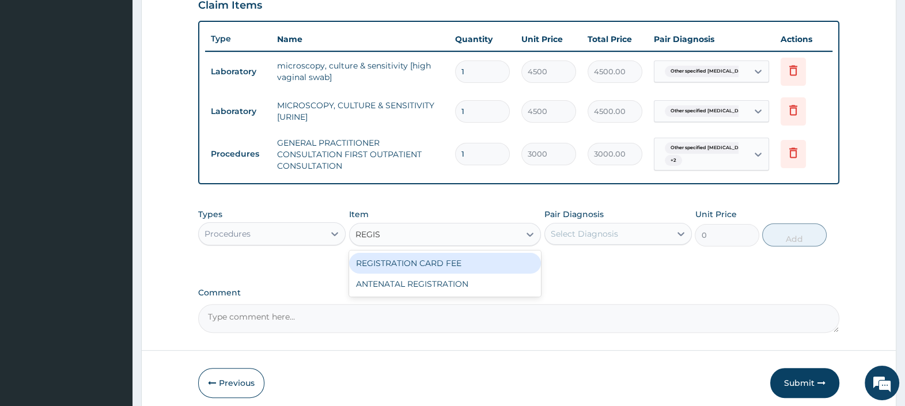
click at [415, 256] on div "REGISTRATION CARD FEE" at bounding box center [445, 263] width 192 height 21
type input "3000"
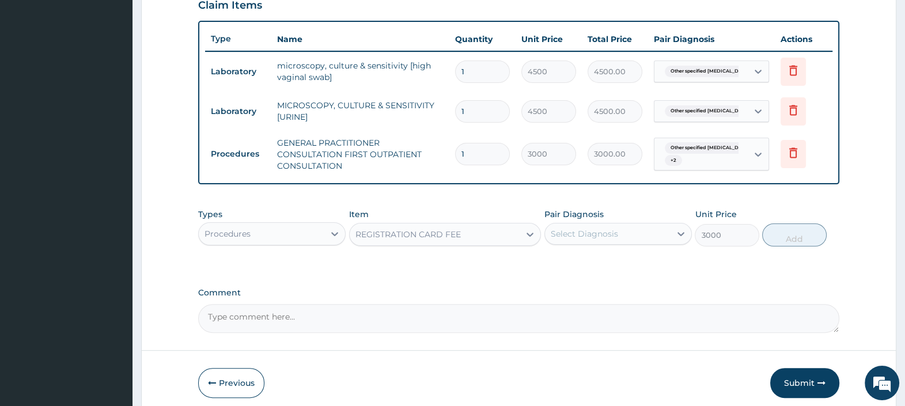
click at [583, 228] on div "Select Diagnosis" at bounding box center [584, 234] width 67 height 12
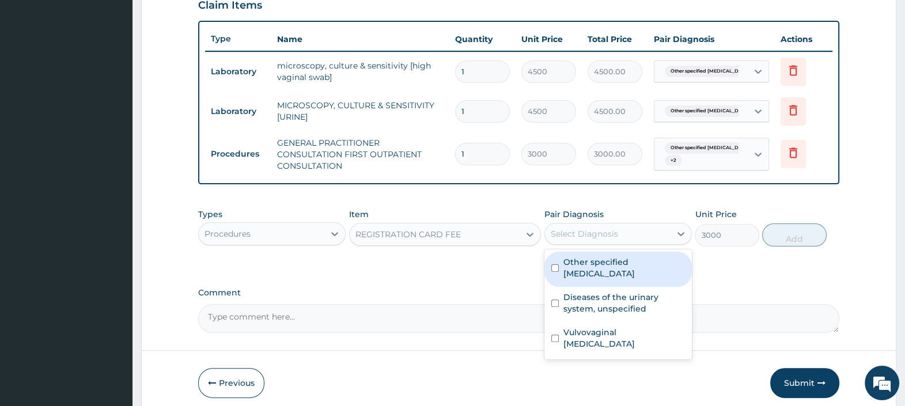
click at [619, 256] on label "Other specified otitis media" at bounding box center [625, 267] width 122 height 23
checkbox input "true"
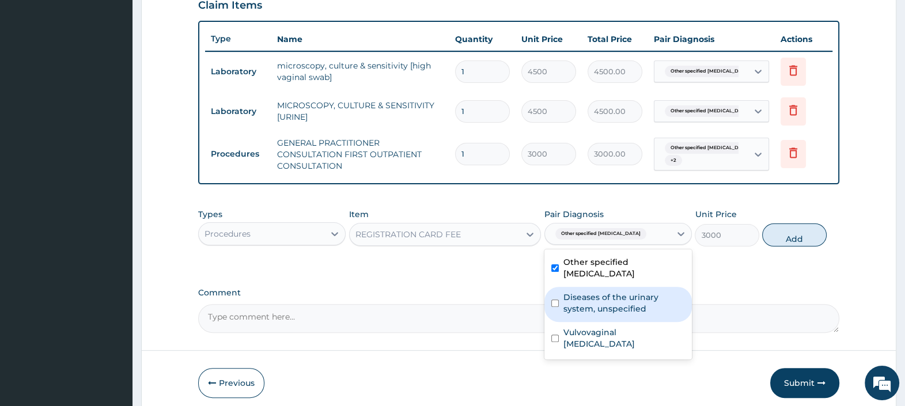
click at [613, 292] on label "Diseases of the urinary system, unspecified" at bounding box center [625, 303] width 122 height 23
checkbox input "true"
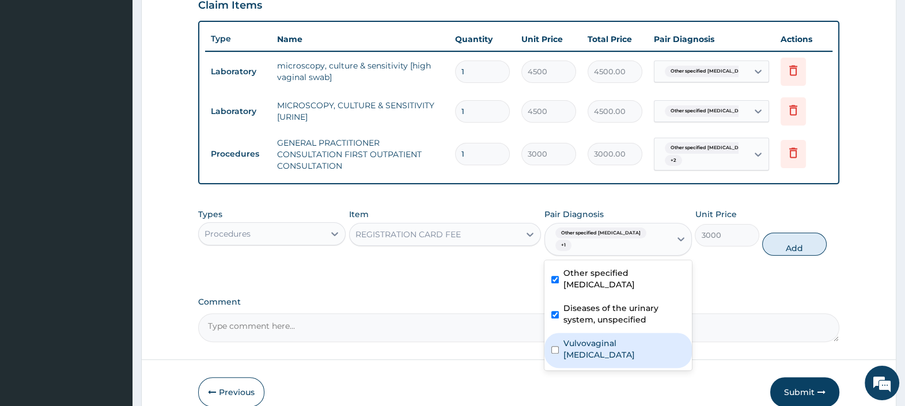
drag, startPoint x: 625, startPoint y: 322, endPoint x: 654, endPoint y: 284, distance: 48.2
click at [625, 338] on label "Vulvovaginal candidosis" at bounding box center [625, 349] width 122 height 23
checkbox input "true"
click at [796, 238] on button "Add" at bounding box center [794, 244] width 64 height 23
type input "0"
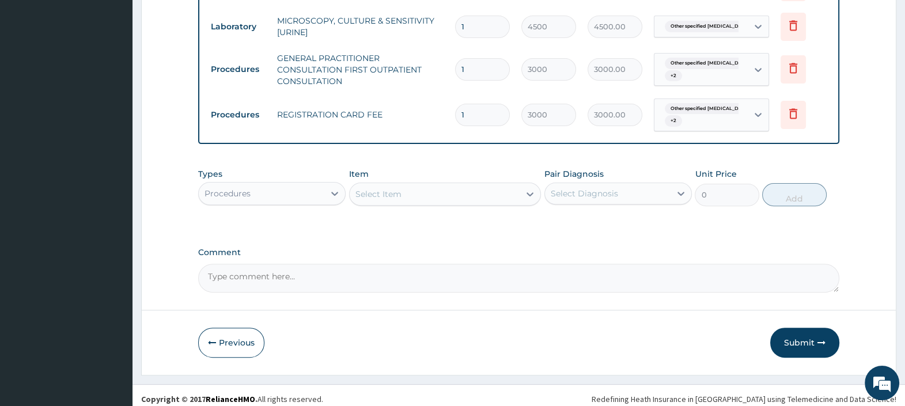
scroll to position [498, 0]
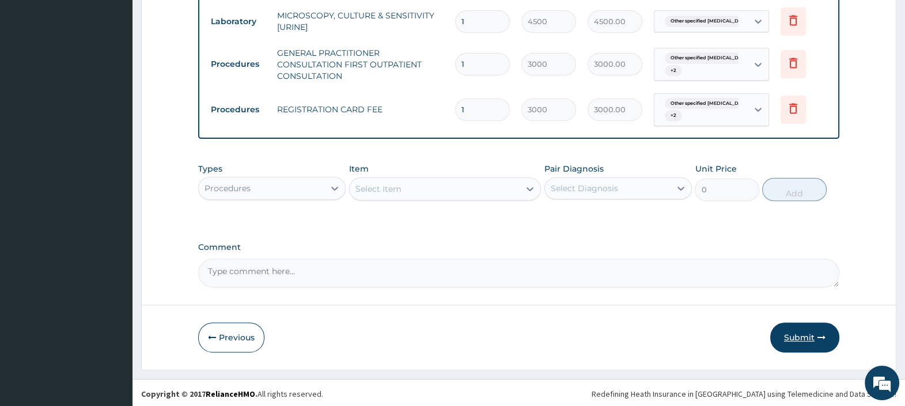
click at [795, 335] on button "Submit" at bounding box center [804, 338] width 69 height 30
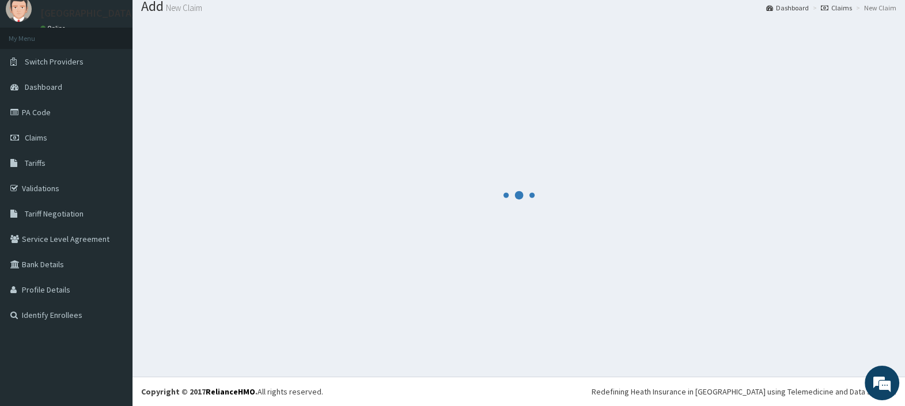
scroll to position [38, 0]
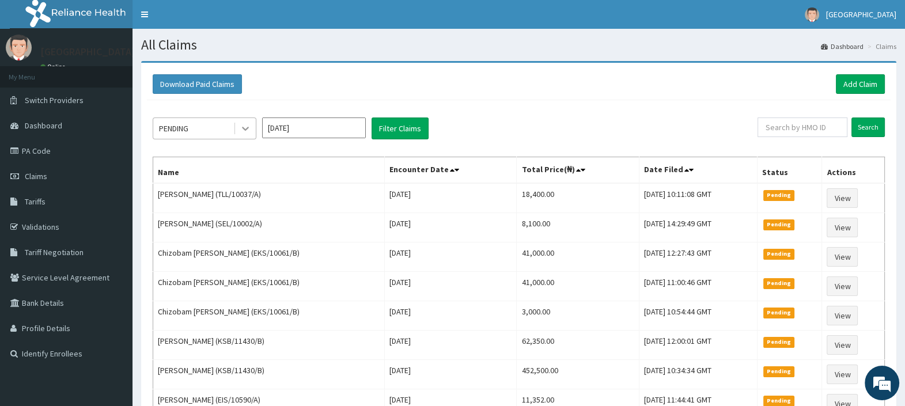
click at [245, 130] on icon at bounding box center [246, 129] width 12 height 12
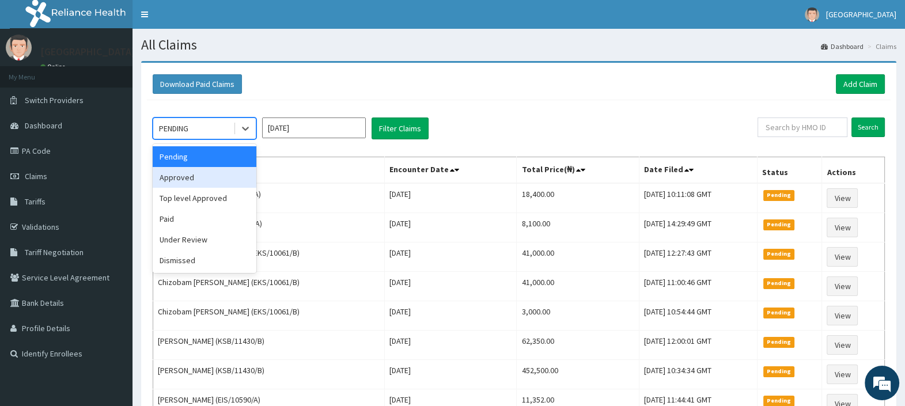
click at [207, 179] on div "Approved" at bounding box center [205, 177] width 104 height 21
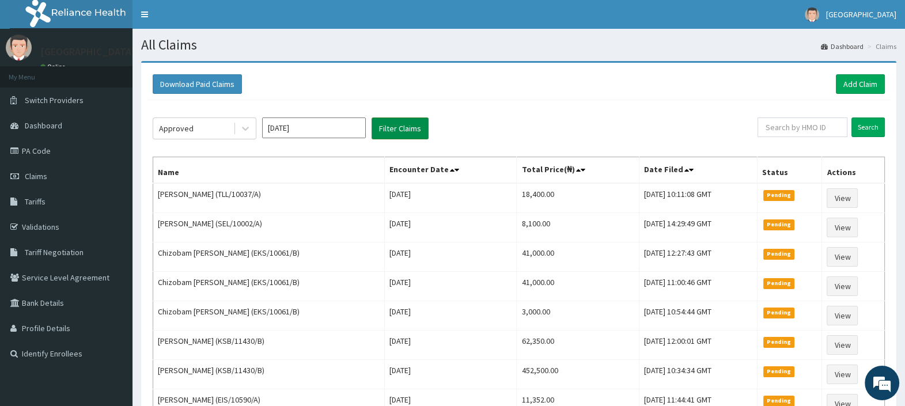
click at [395, 130] on button "Filter Claims" at bounding box center [400, 129] width 57 height 22
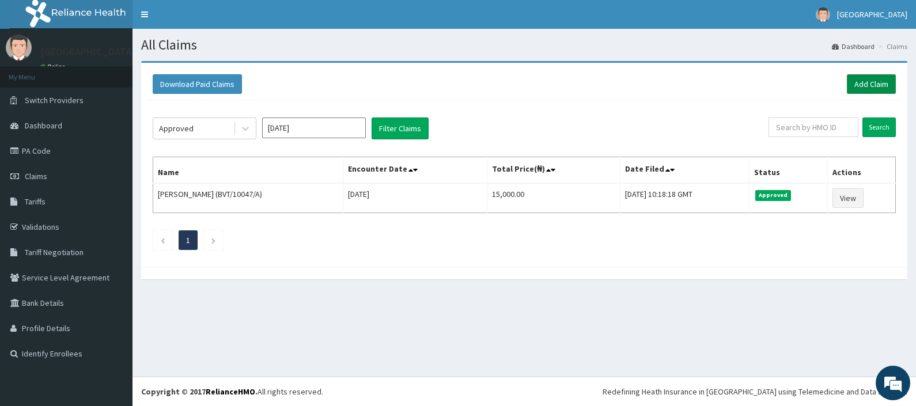
click at [867, 85] on link "Add Claim" at bounding box center [871, 84] width 49 height 20
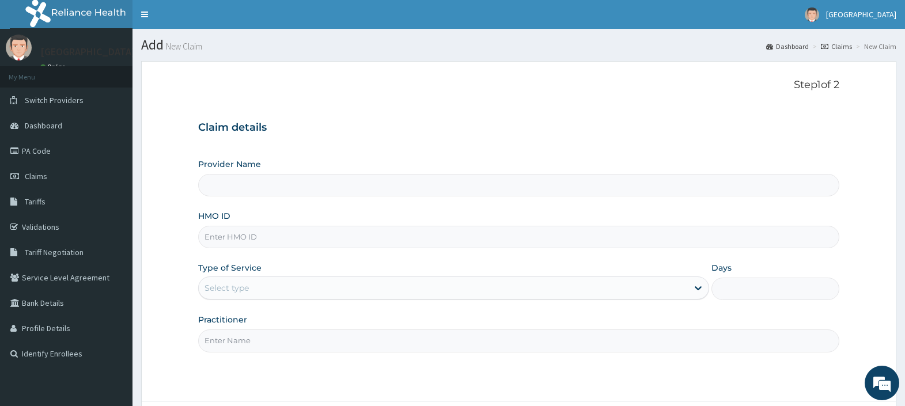
type input "[GEOGRAPHIC_DATA]"
click at [282, 238] on input "HMO ID" at bounding box center [518, 237] width 641 height 22
paste input "AGO/10374/A"
type input "AGO/10374/A"
click at [248, 285] on div "Select type" at bounding box center [227, 288] width 44 height 12
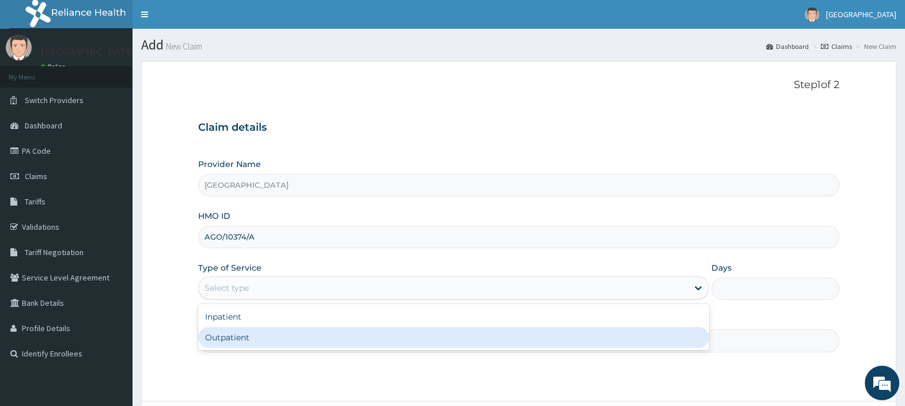
click at [256, 337] on div "Outpatient" at bounding box center [453, 337] width 511 height 21
type input "1"
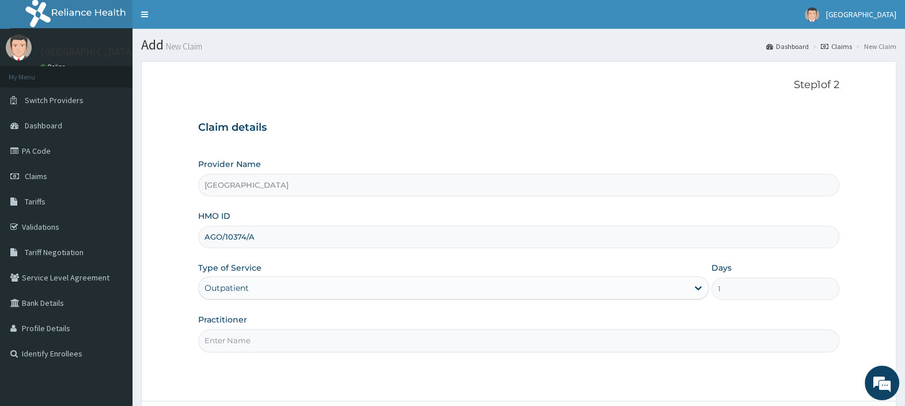
click at [256, 337] on input "Practitioner" at bounding box center [518, 341] width 641 height 22
type input "[PERSON_NAME][GEOGRAPHIC_DATA]"
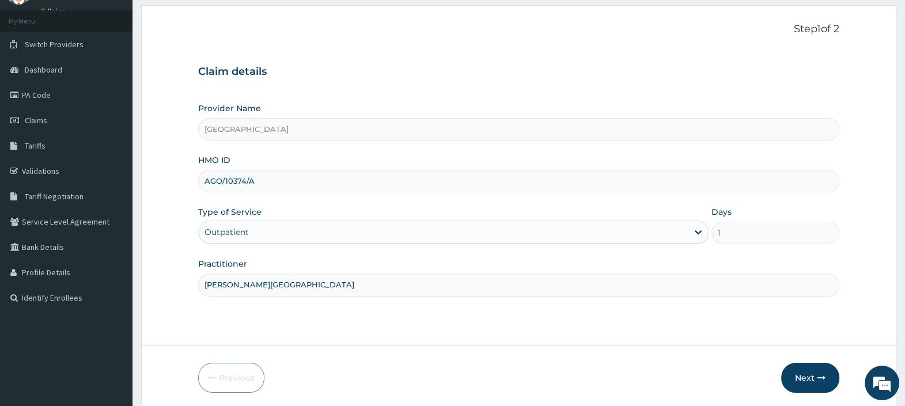
scroll to position [98, 0]
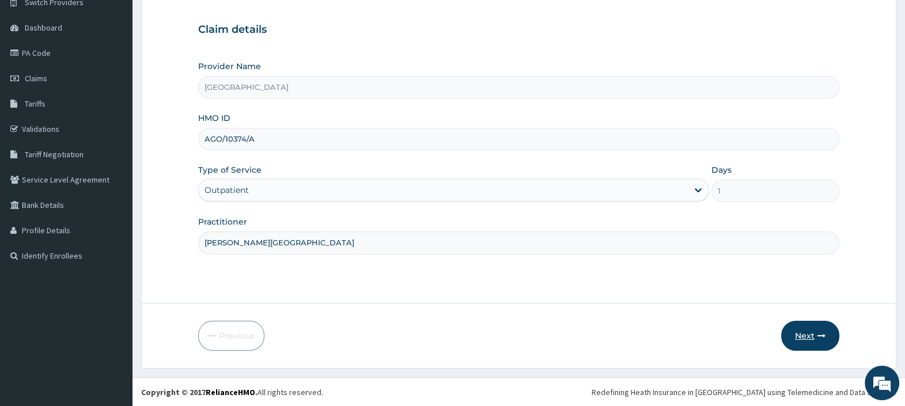
click at [808, 334] on button "Next" at bounding box center [810, 336] width 58 height 30
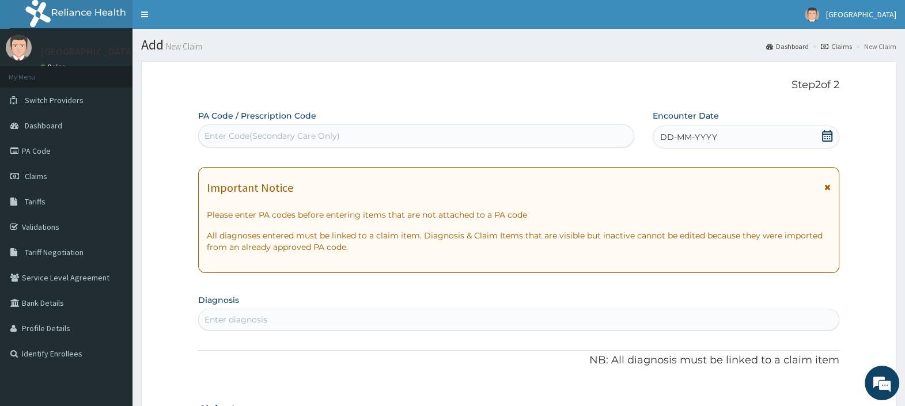
scroll to position [0, 0]
click at [399, 135] on div "Enter Code(Secondary Care Only)" at bounding box center [416, 136] width 435 height 18
paste input "PA/8F0514"
type input "PA/8F0514"
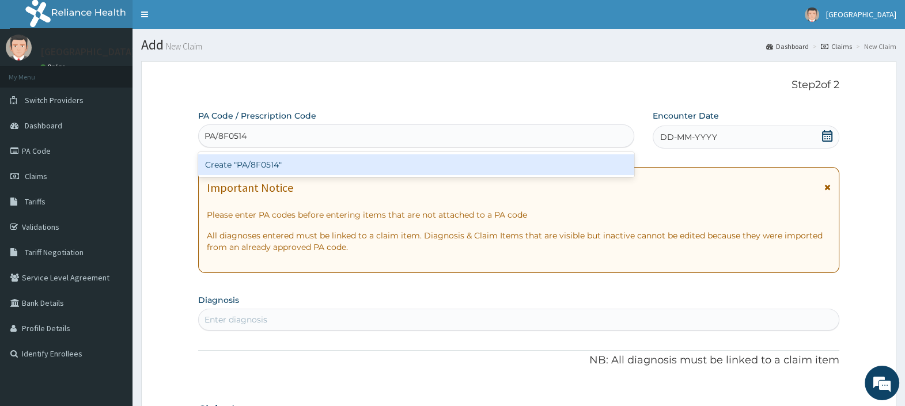
click at [323, 169] on div "Create "PA/8F0514"" at bounding box center [416, 164] width 436 height 21
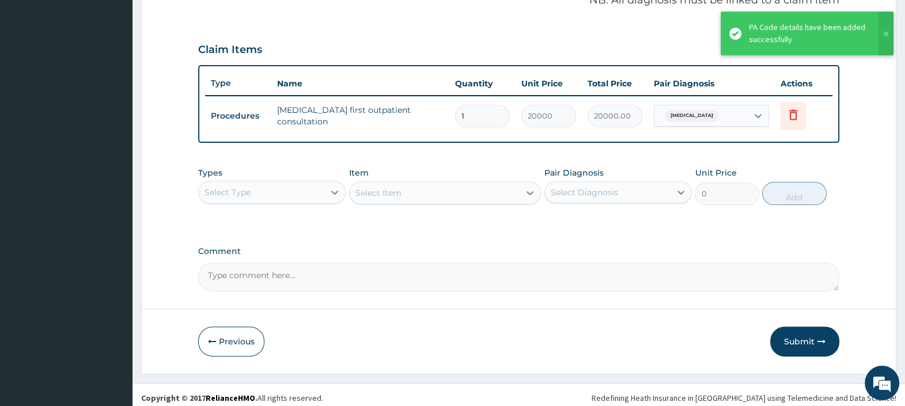
scroll to position [368, 0]
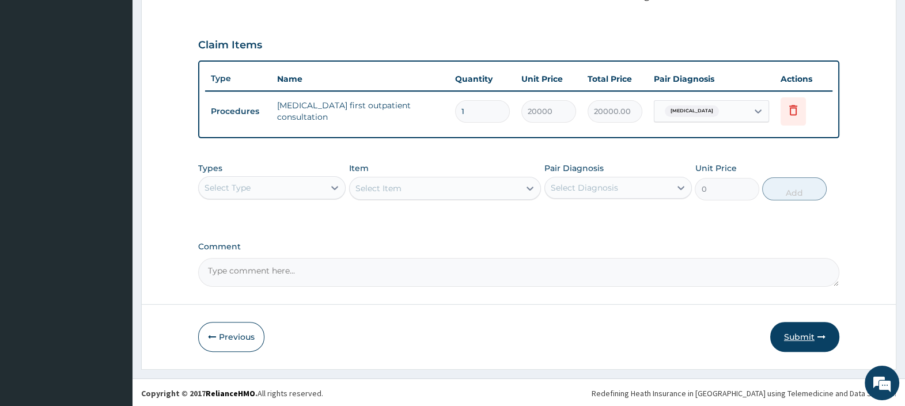
click at [787, 331] on button "Submit" at bounding box center [804, 337] width 69 height 30
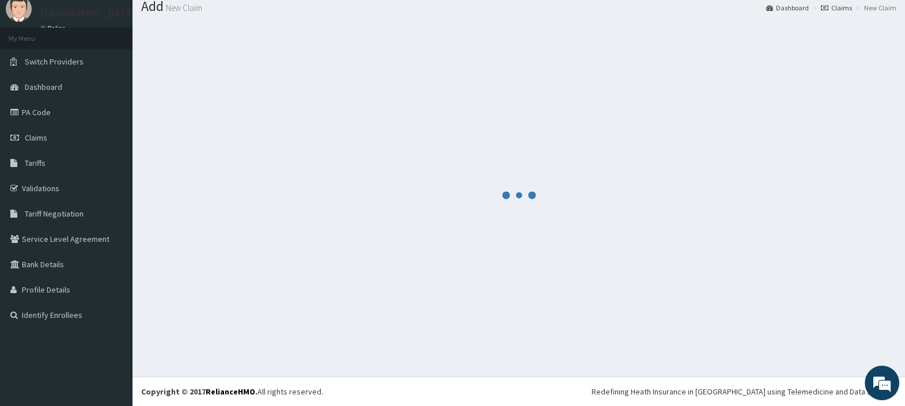
scroll to position [38, 0]
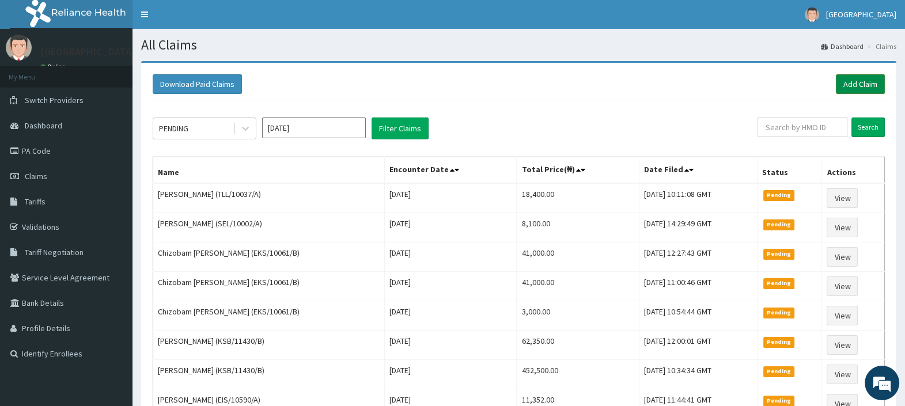
click at [864, 85] on link "Add Claim" at bounding box center [860, 84] width 49 height 20
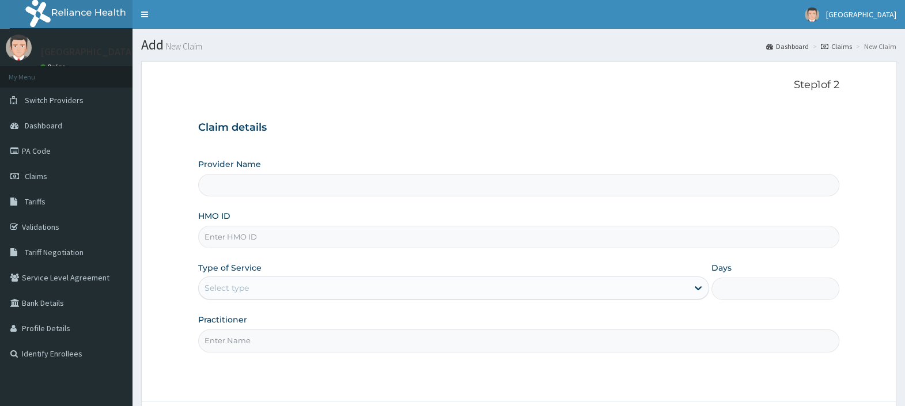
click at [294, 236] on input "HMO ID" at bounding box center [518, 237] width 641 height 22
type input "AGO/10374/A"
type input "[GEOGRAPHIC_DATA]"
type input "AGO/10374/A"
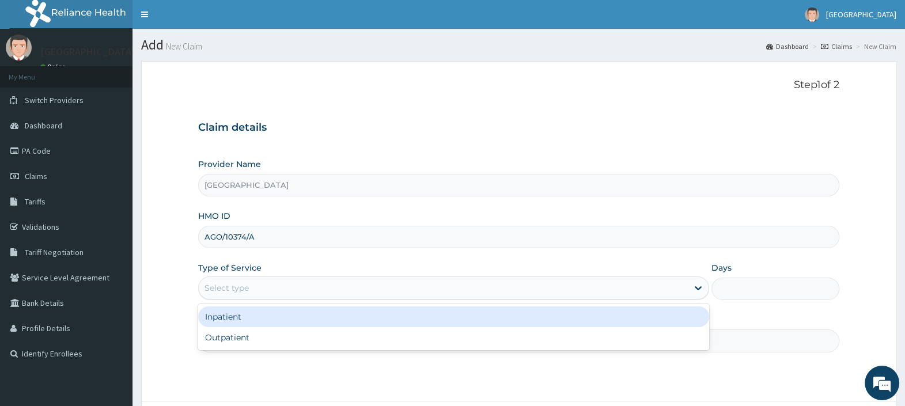
click at [281, 287] on div "Select type" at bounding box center [443, 288] width 489 height 18
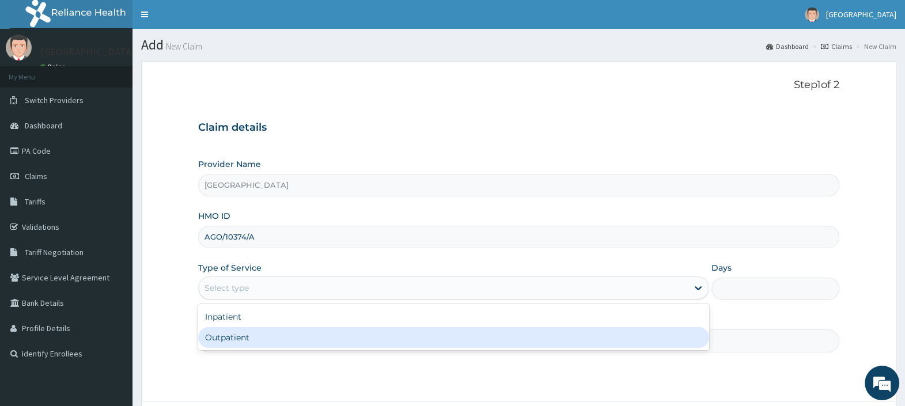
click at [277, 338] on div "Outpatient" at bounding box center [453, 337] width 511 height 21
type input "1"
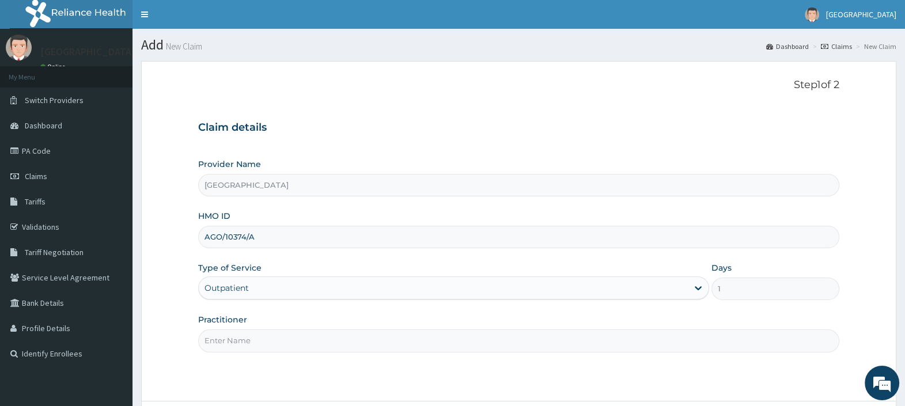
click at [277, 339] on input "Practitioner" at bounding box center [518, 341] width 641 height 22
type input "DR. EBUBE"
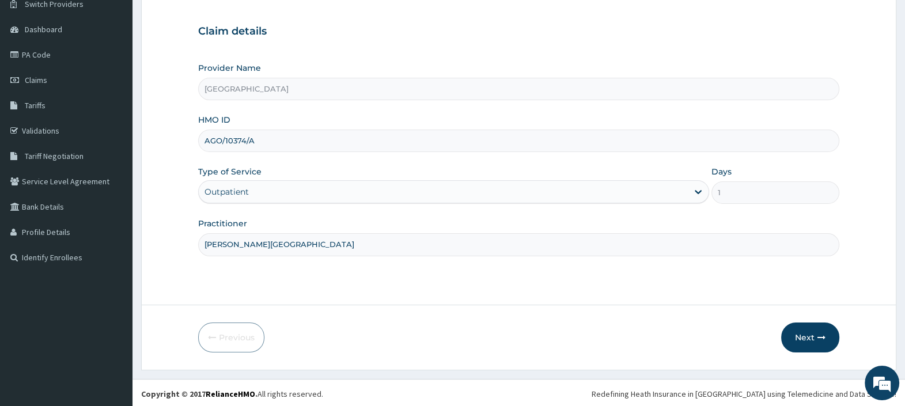
scroll to position [98, 0]
click at [804, 338] on button "Next" at bounding box center [810, 336] width 58 height 30
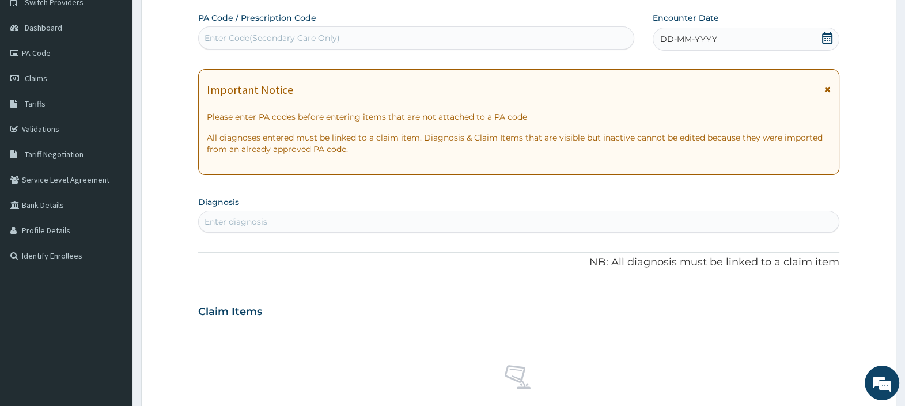
scroll to position [0, 0]
click at [275, 33] on div "Enter Code(Secondary Care Only)" at bounding box center [272, 38] width 135 height 12
paste input "PA/04296E"
type input "PA/04296E"
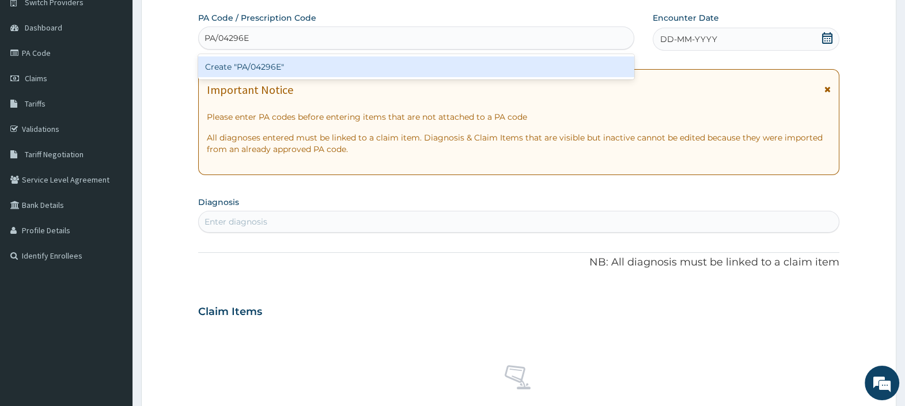
click at [271, 63] on div "Create "PA/04296E"" at bounding box center [416, 66] width 436 height 21
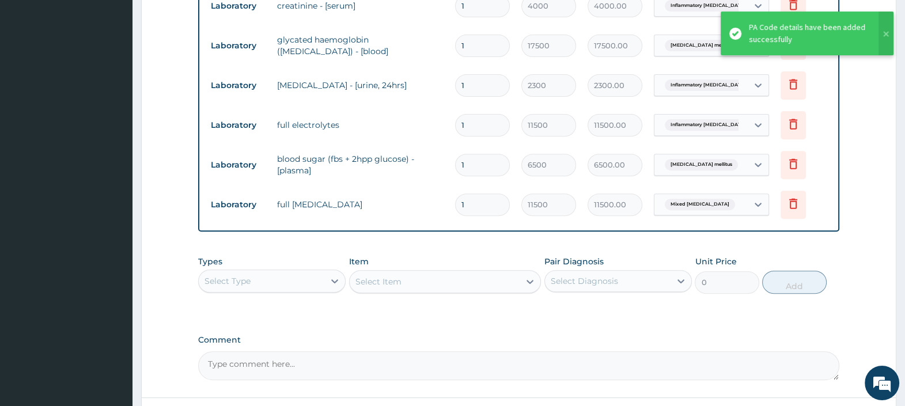
scroll to position [481, 0]
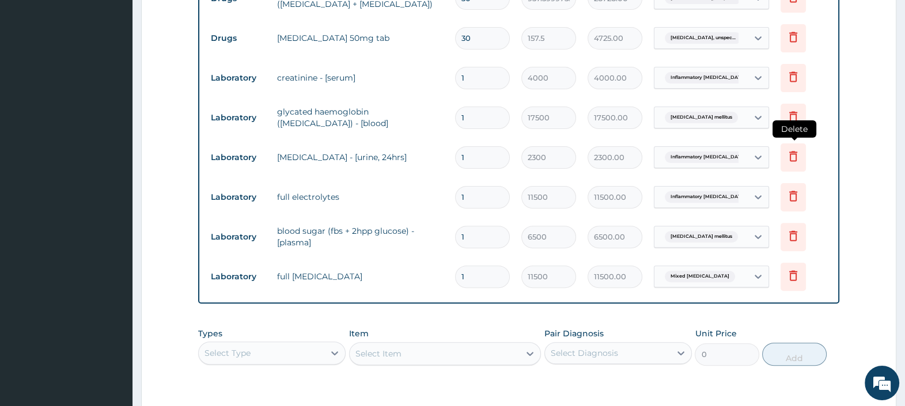
click at [793, 154] on icon at bounding box center [794, 156] width 14 height 14
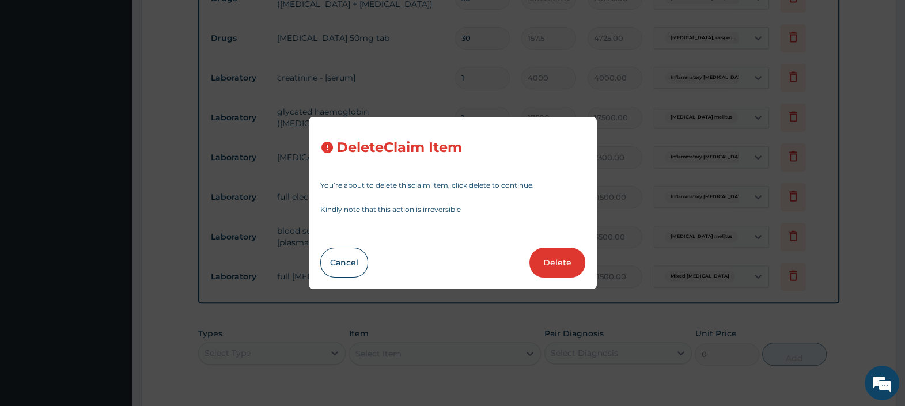
click at [550, 262] on button "Delete" at bounding box center [558, 263] width 56 height 30
type input "11500"
type input "11500.00"
type input "6500"
type input "6500.00"
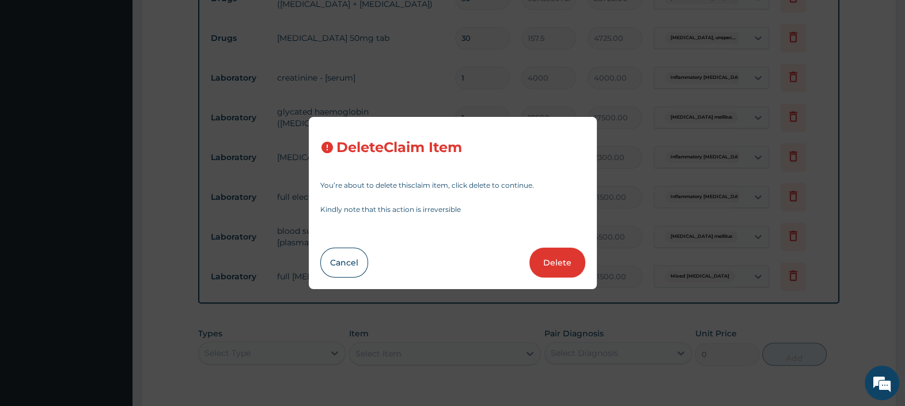
type input "11500"
type input "11500.00"
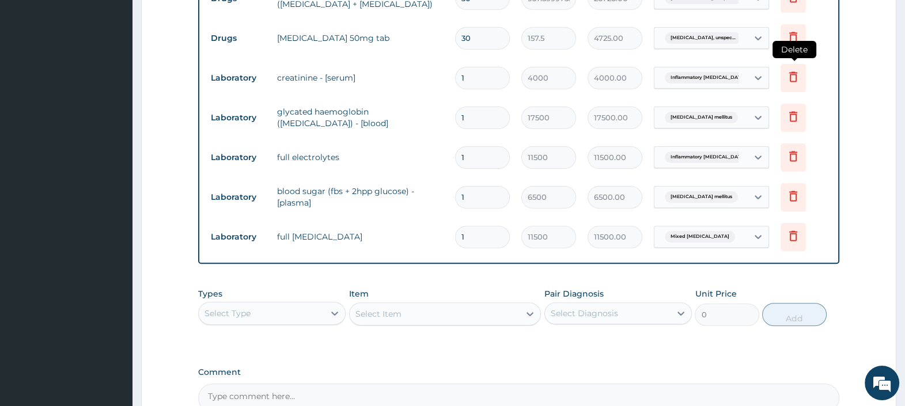
click at [792, 77] on icon at bounding box center [794, 77] width 14 height 14
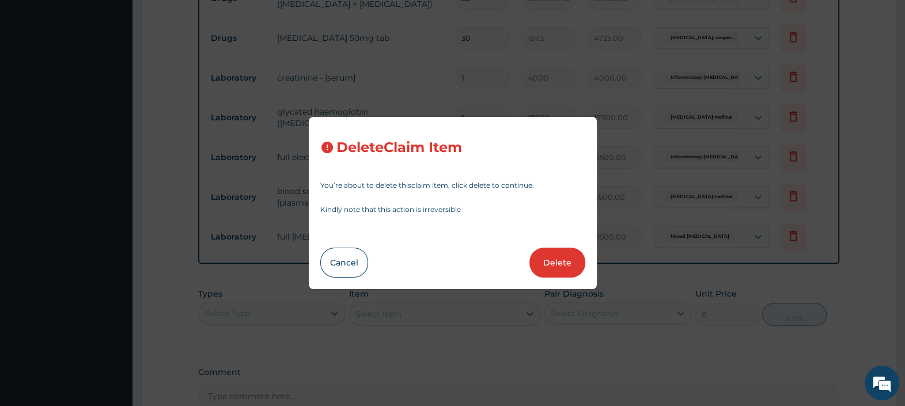
click at [550, 258] on button "Delete" at bounding box center [558, 263] width 56 height 30
type input "17500"
type input "17500.00"
type input "11500"
type input "11500.00"
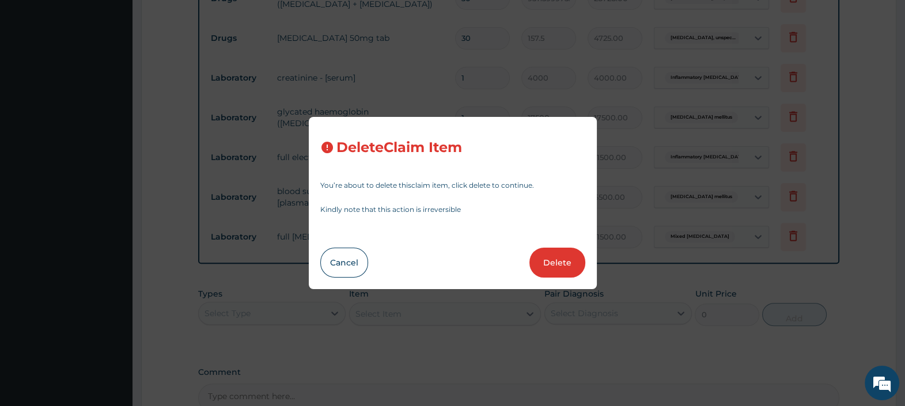
type input "6500"
type input "6500.00"
type input "11500"
type input "11500.00"
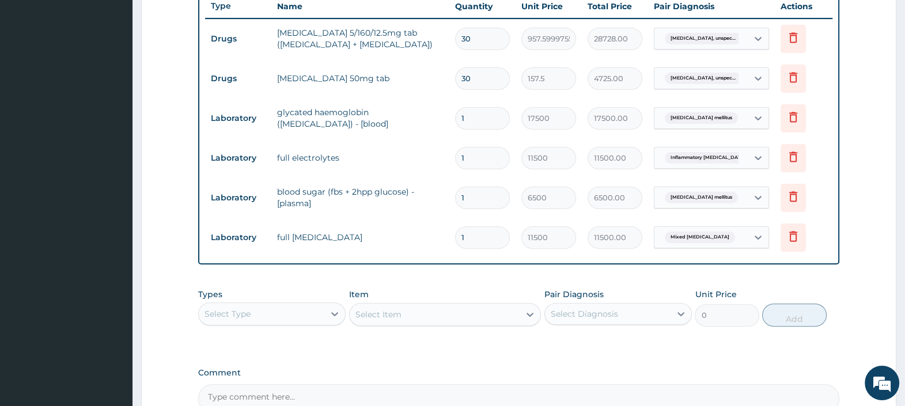
scroll to position [409, 0]
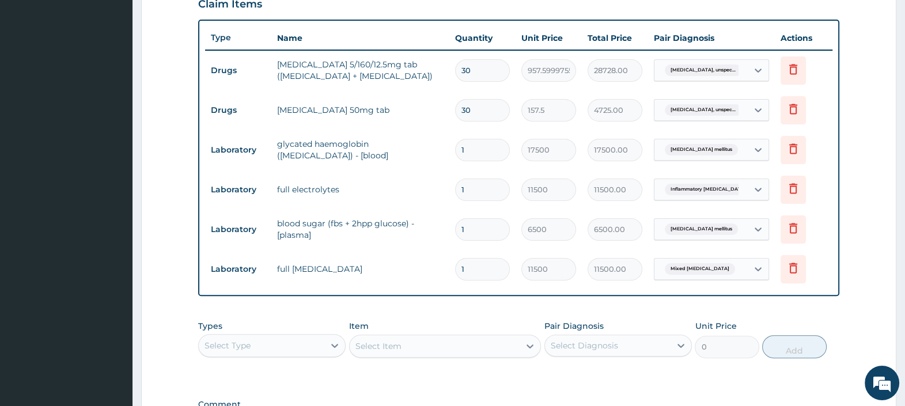
drag, startPoint x: 475, startPoint y: 66, endPoint x: 443, endPoint y: 62, distance: 33.1
click at [443, 62] on tr "Drugs exforge hct 5/160/12.5mg tab (amlodipine + valsartan + hydrochlorothiazid…" at bounding box center [519, 71] width 628 height 40
type input "1"
type input "957.60"
type input "14"
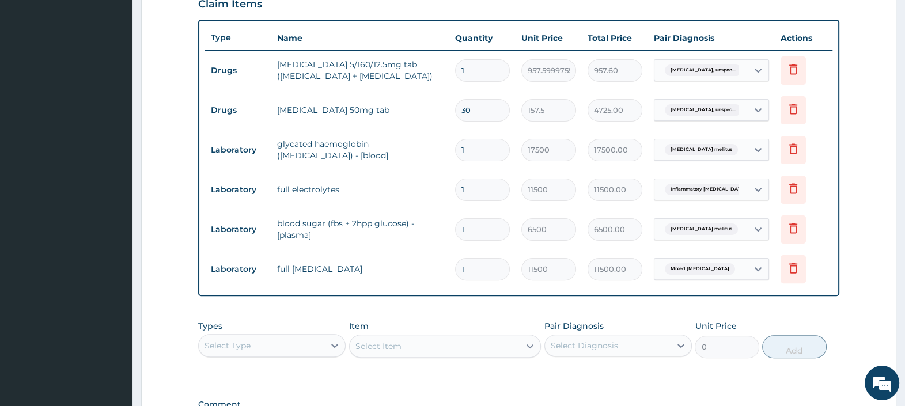
type input "13406.40"
type input "14"
drag, startPoint x: 478, startPoint y: 108, endPoint x: 421, endPoint y: 104, distance: 57.2
click at [426, 104] on tr "Drugs losartan potassium 50mg tab 30 157.5 4725.00 Essential hypertension, unsp…" at bounding box center [519, 110] width 628 height 40
type input "1"
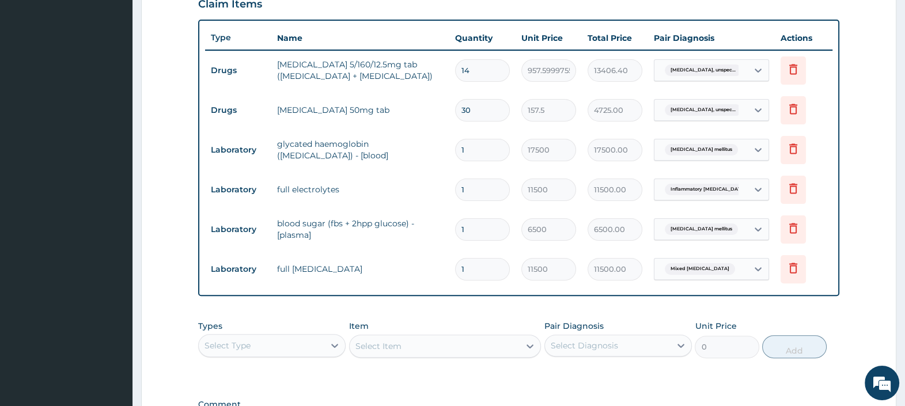
type input "157.50"
type input "14"
type input "2205.00"
type input "14"
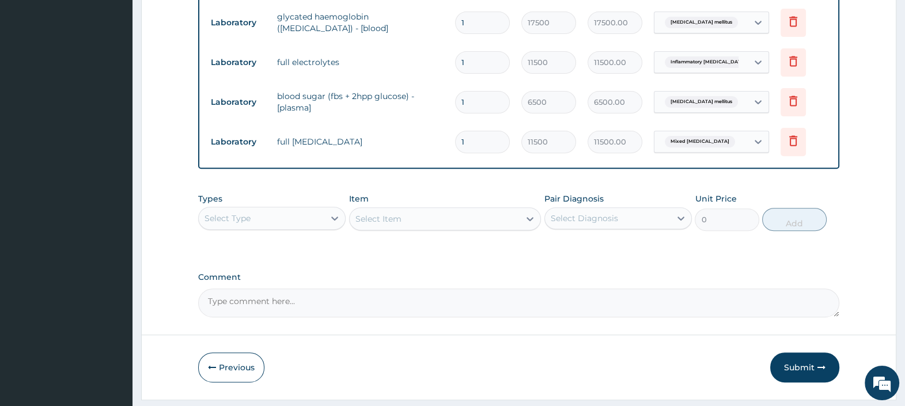
scroll to position [567, 0]
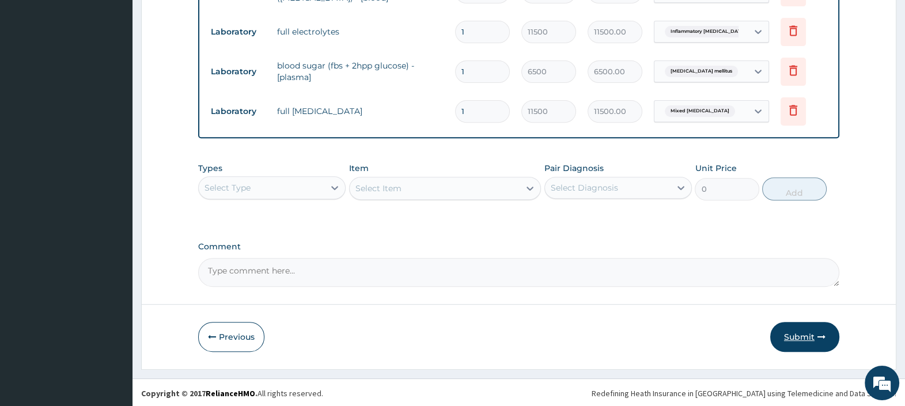
click at [794, 333] on button "Submit" at bounding box center [804, 337] width 69 height 30
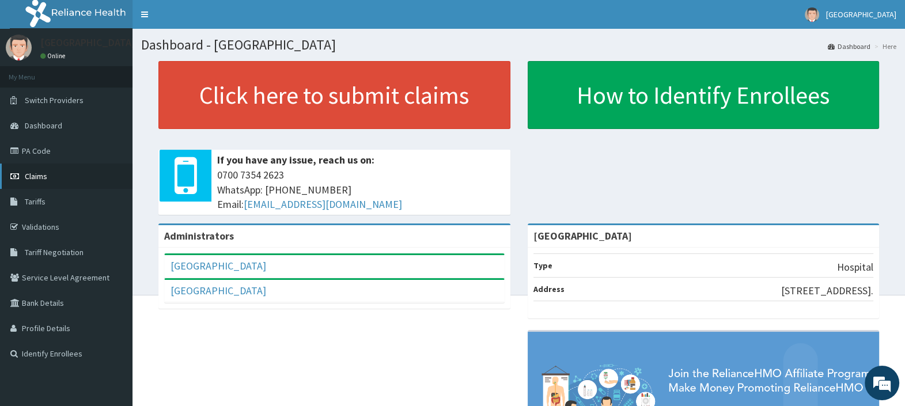
click at [41, 171] on span "Claims" at bounding box center [36, 176] width 22 height 10
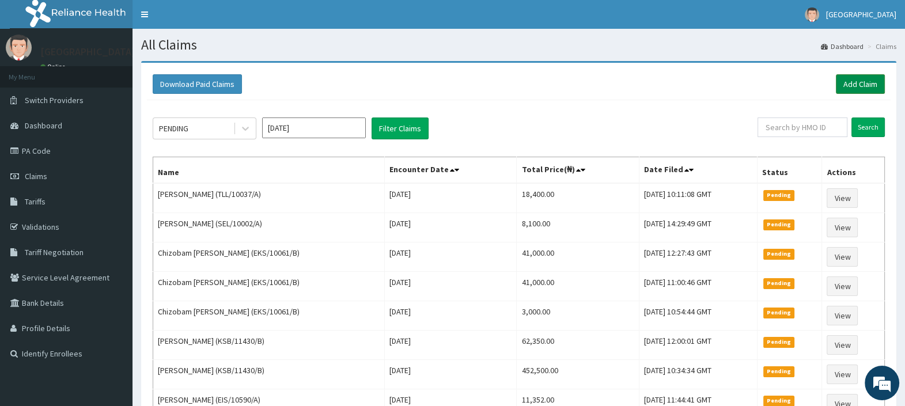
click at [859, 81] on link "Add Claim" at bounding box center [860, 84] width 49 height 20
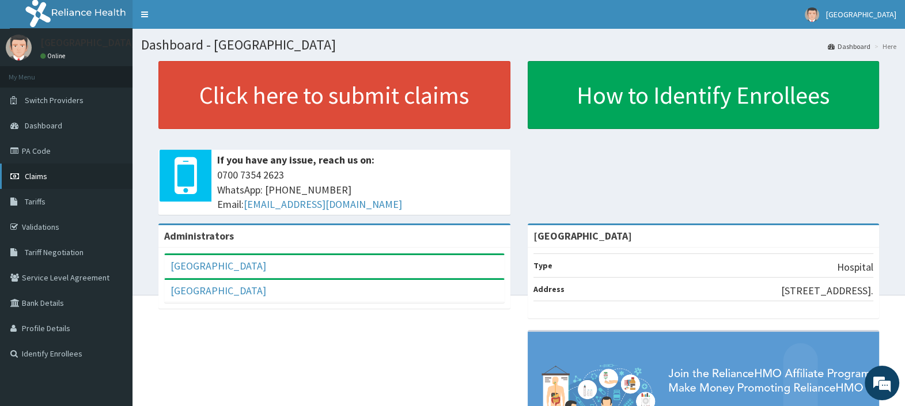
click at [37, 178] on span "Claims" at bounding box center [36, 176] width 22 height 10
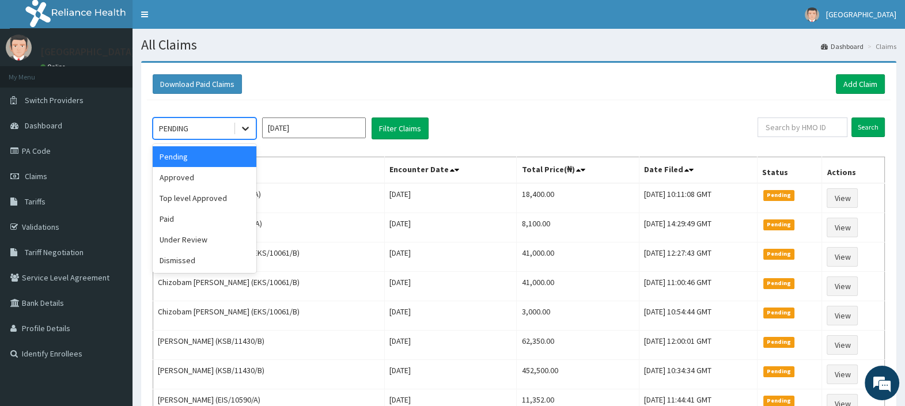
click at [243, 129] on icon at bounding box center [246, 129] width 12 height 12
click at [190, 182] on div "Approved" at bounding box center [205, 177] width 104 height 21
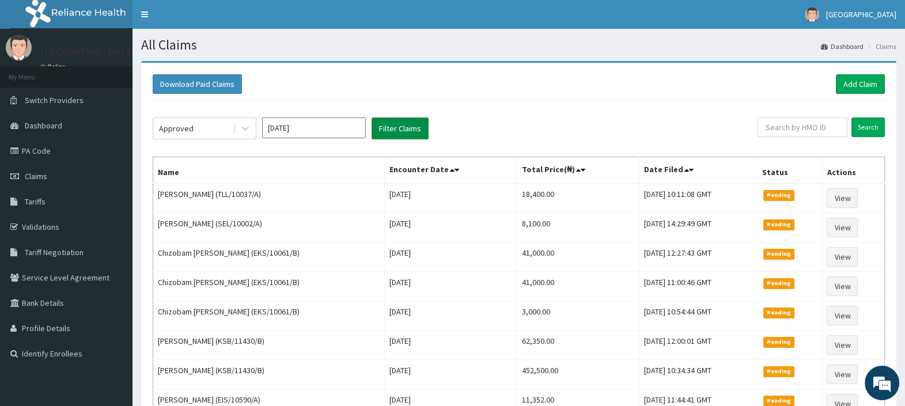
drag, startPoint x: 387, startPoint y: 121, endPoint x: 385, endPoint y: 133, distance: 11.8
click at [388, 120] on button "Filter Claims" at bounding box center [400, 129] width 57 height 22
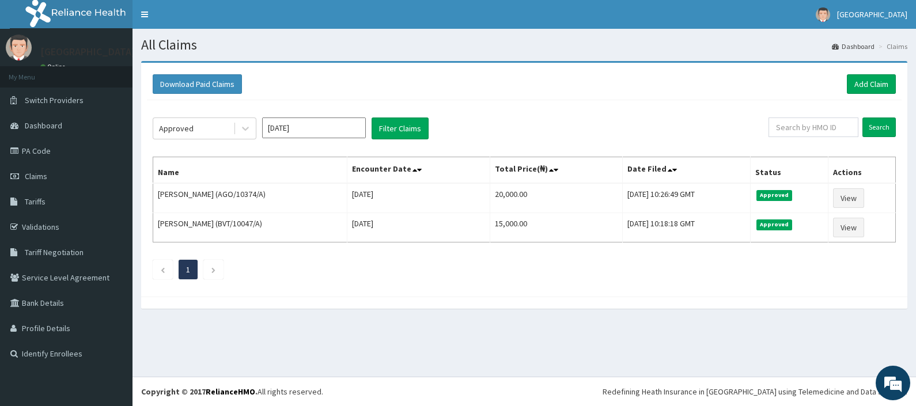
click at [501, 111] on div "Approved Oct 2025 Filter Claims Search Name Encounter Date Total Price(₦) Date …" at bounding box center [524, 195] width 755 height 191
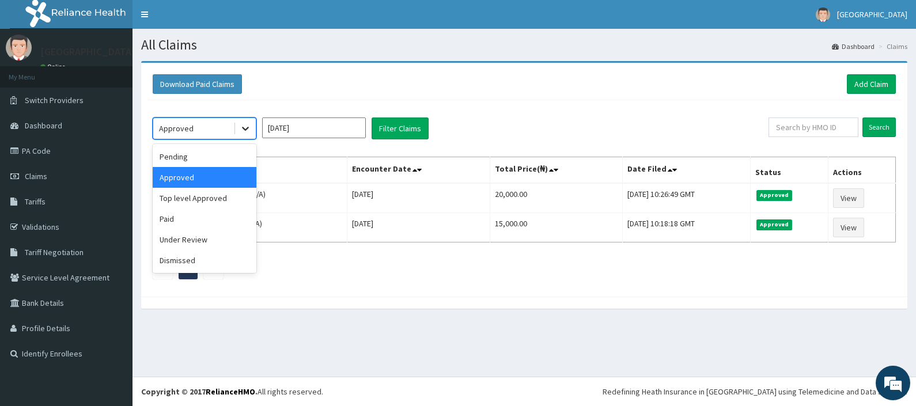
click at [242, 127] on icon at bounding box center [246, 129] width 12 height 12
click at [199, 240] on div "Under Review" at bounding box center [205, 239] width 104 height 21
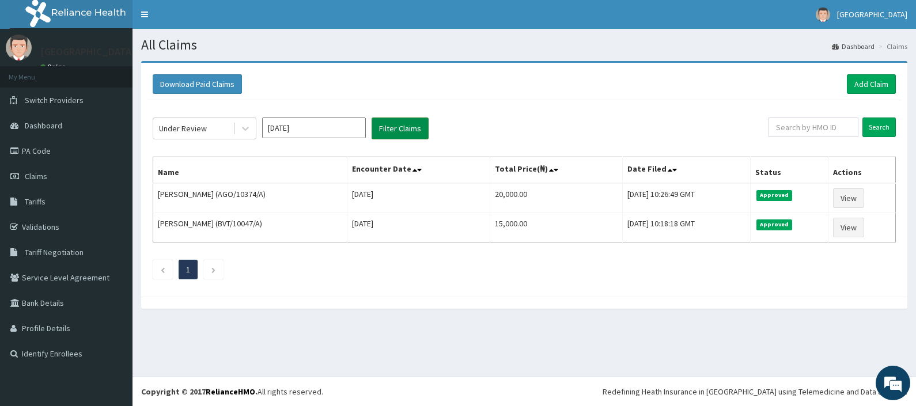
click at [408, 127] on button "Filter Claims" at bounding box center [400, 129] width 57 height 22
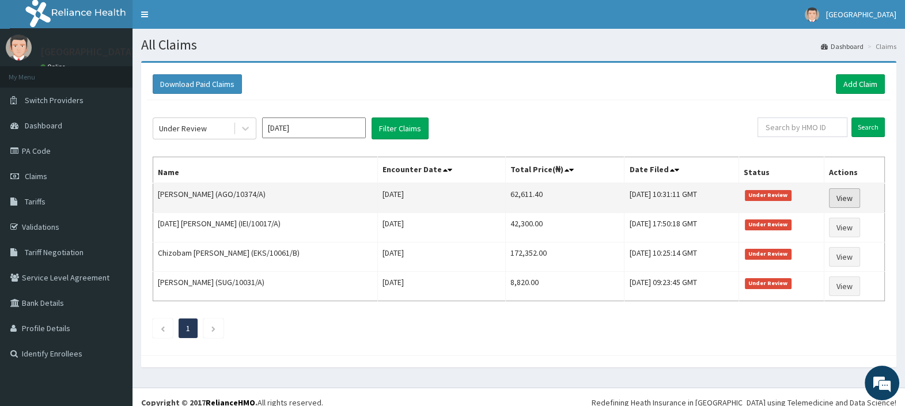
click at [852, 194] on link "View" at bounding box center [844, 198] width 31 height 20
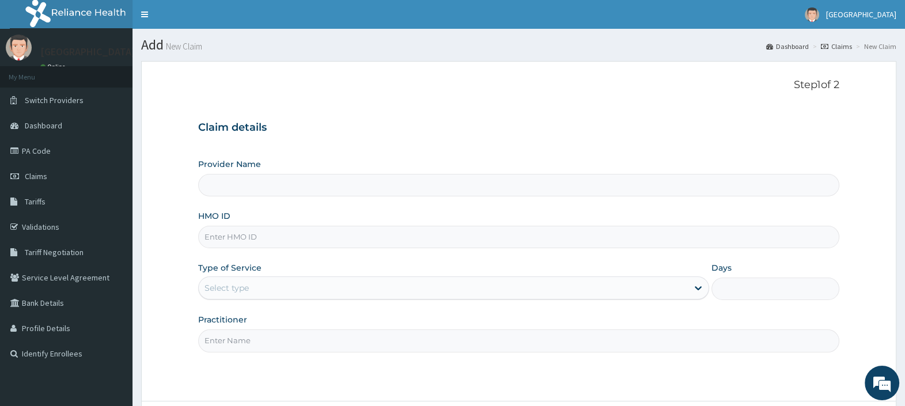
type input "[GEOGRAPHIC_DATA]"
click at [45, 150] on link "PA Code" at bounding box center [66, 150] width 133 height 25
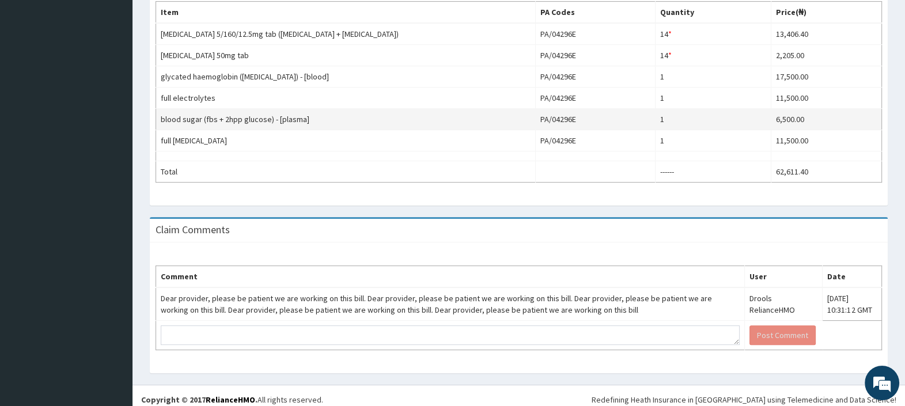
scroll to position [391, 0]
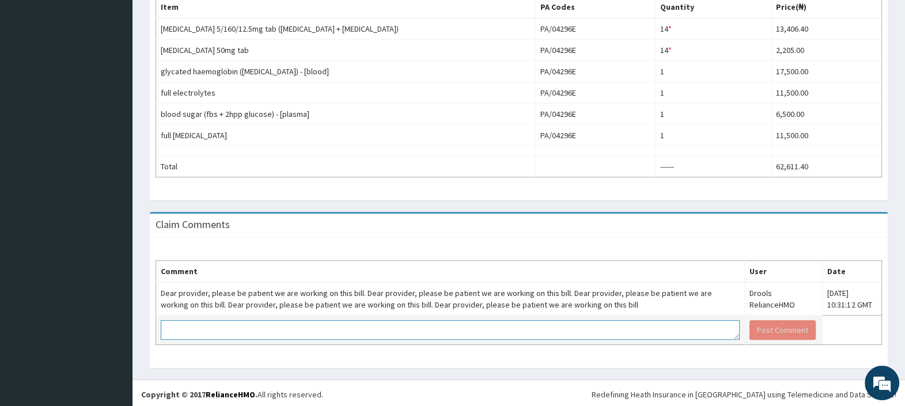
click at [294, 323] on textarea at bounding box center [450, 330] width 579 height 20
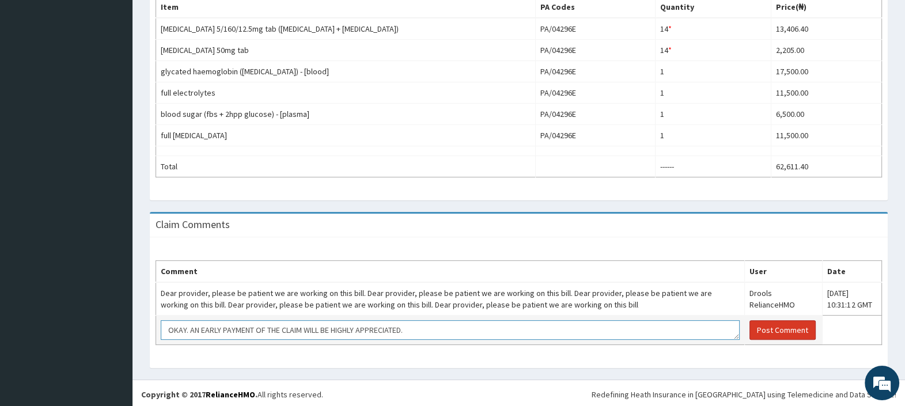
type textarea "OKAY. AN EARLY PAYMENT OF THE CLAIM WILL BE HIGHLY APPRECIATED."
click at [750, 331] on button "Post Comment" at bounding box center [783, 330] width 66 height 20
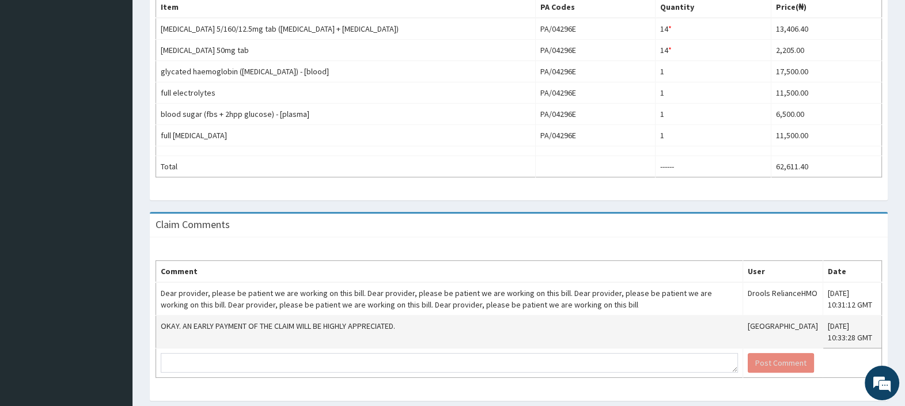
scroll to position [0, 0]
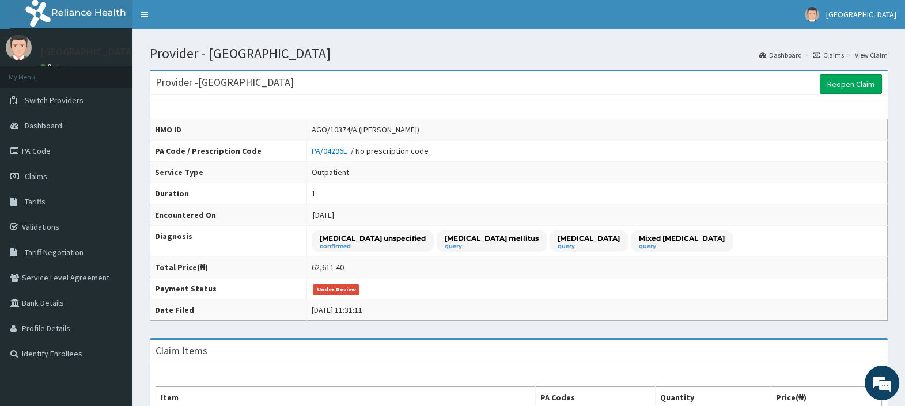
click at [833, 52] on link "Claims" at bounding box center [828, 55] width 31 height 10
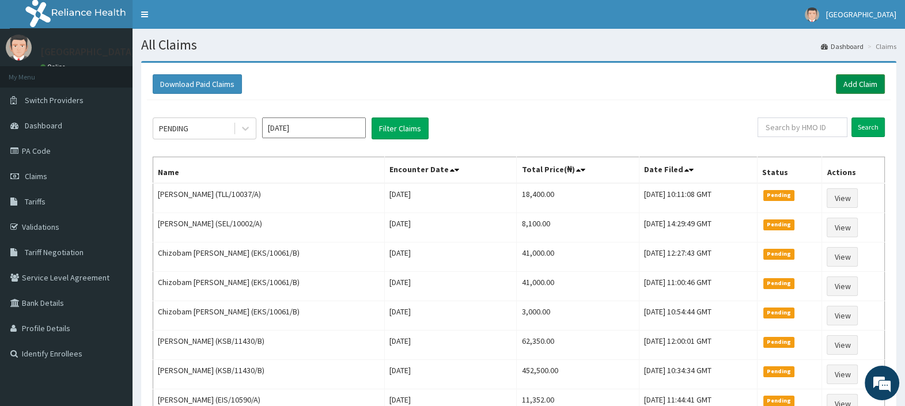
click at [855, 81] on link "Add Claim" at bounding box center [860, 84] width 49 height 20
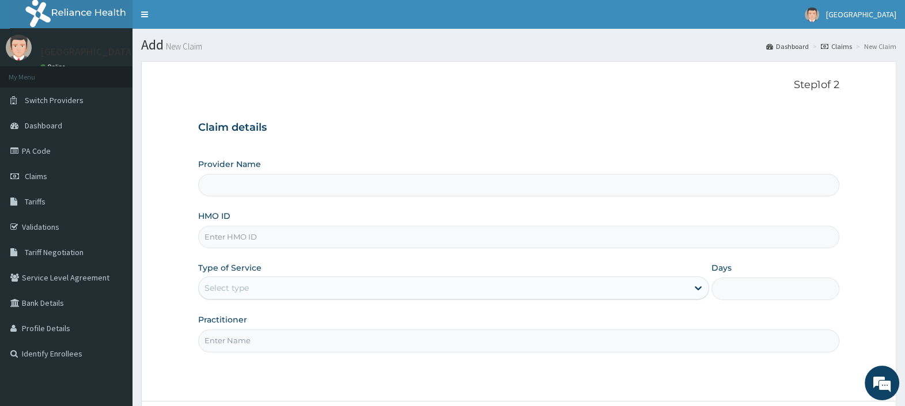
click at [246, 233] on input "HMO ID" at bounding box center [518, 237] width 641 height 22
type input "[GEOGRAPHIC_DATA]"
paste input "AGO/10374/A"
type input "AGO/10374/A"
click at [254, 292] on div "Select type" at bounding box center [443, 288] width 489 height 18
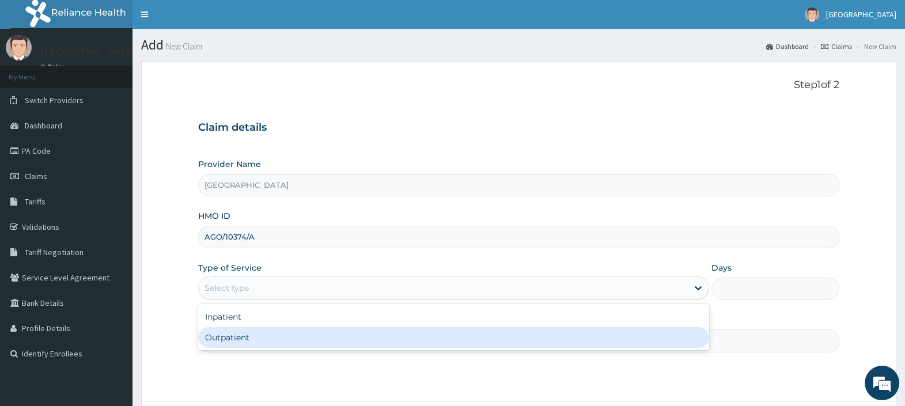
click at [239, 338] on div "Outpatient" at bounding box center [453, 337] width 511 height 21
type input "1"
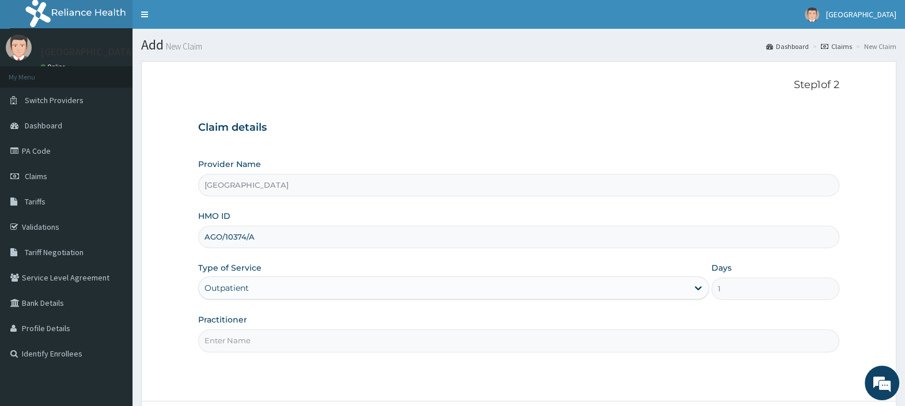
click at [240, 338] on input "Practitioner" at bounding box center [518, 341] width 641 height 22
type input "[PERSON_NAME][GEOGRAPHIC_DATA]"
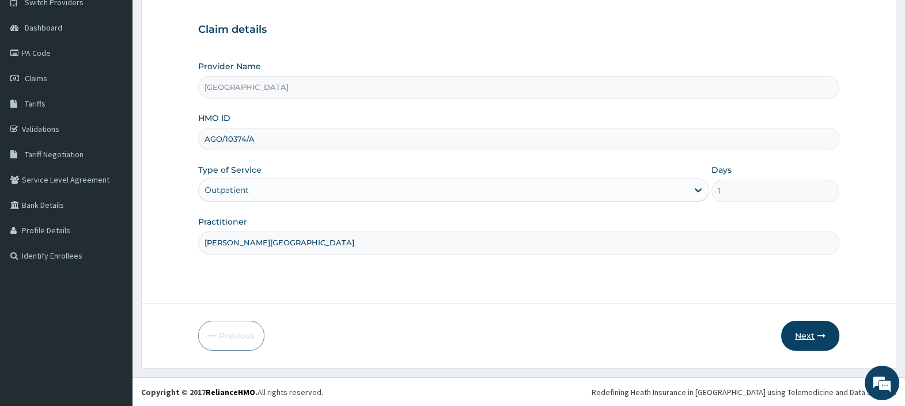
click at [800, 334] on button "Next" at bounding box center [810, 336] width 58 height 30
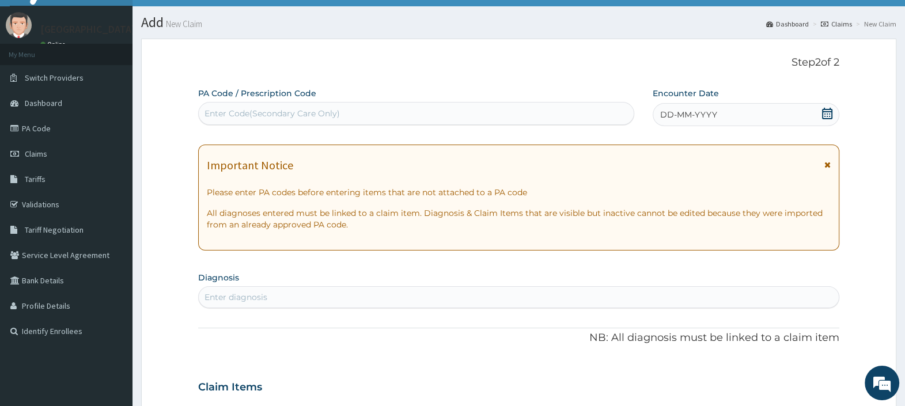
scroll to position [0, 0]
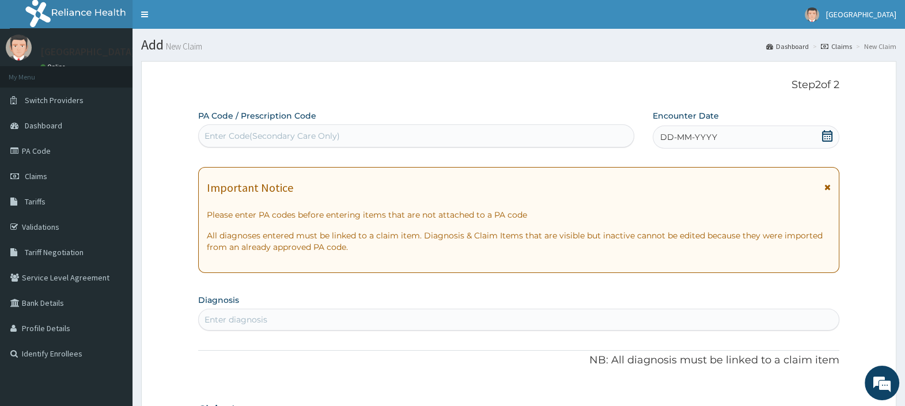
click at [823, 135] on icon at bounding box center [827, 136] width 10 height 12
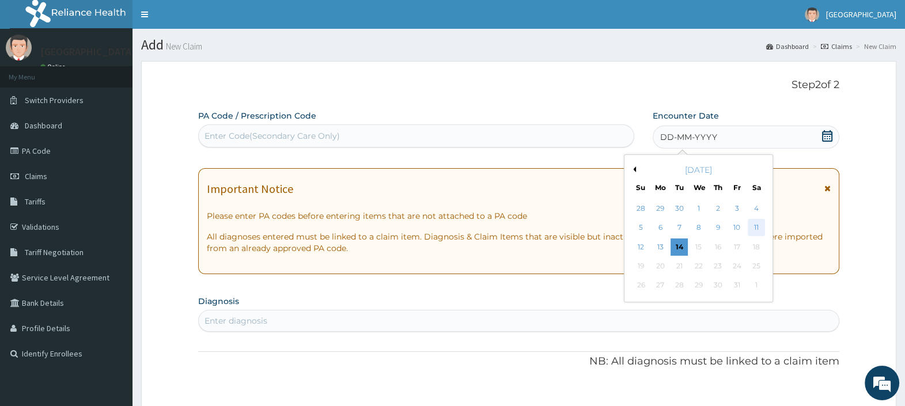
click at [755, 229] on div "11" at bounding box center [755, 228] width 17 height 17
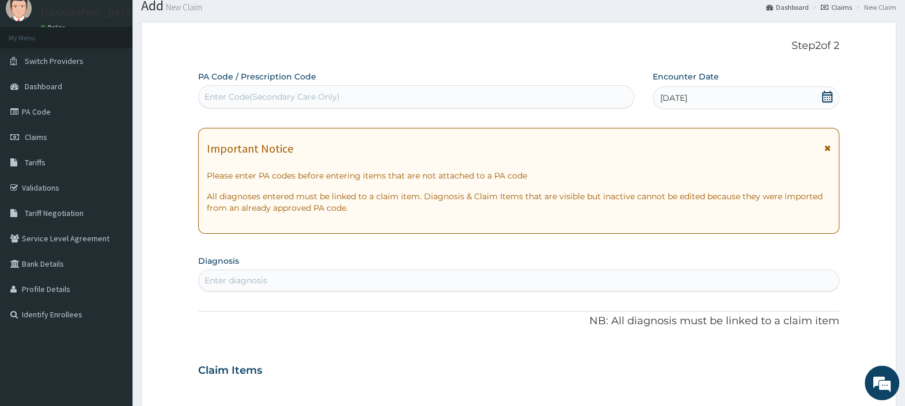
scroll to position [71, 0]
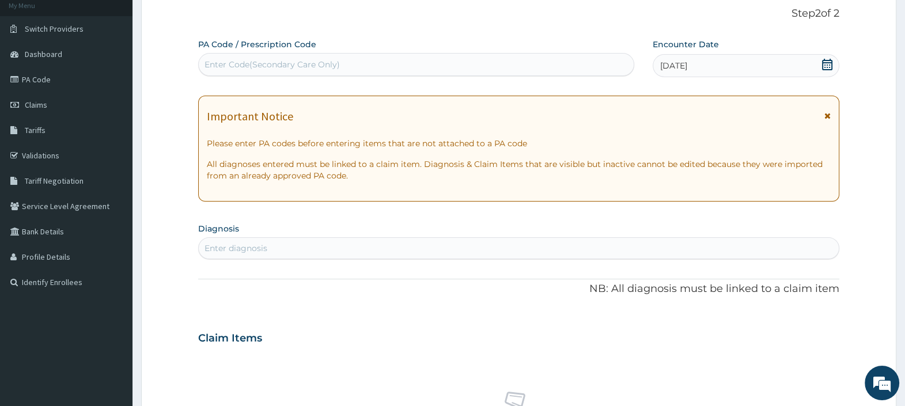
click at [309, 240] on div "Enter diagnosis" at bounding box center [519, 248] width 640 height 18
type input "HYPERTENSION"
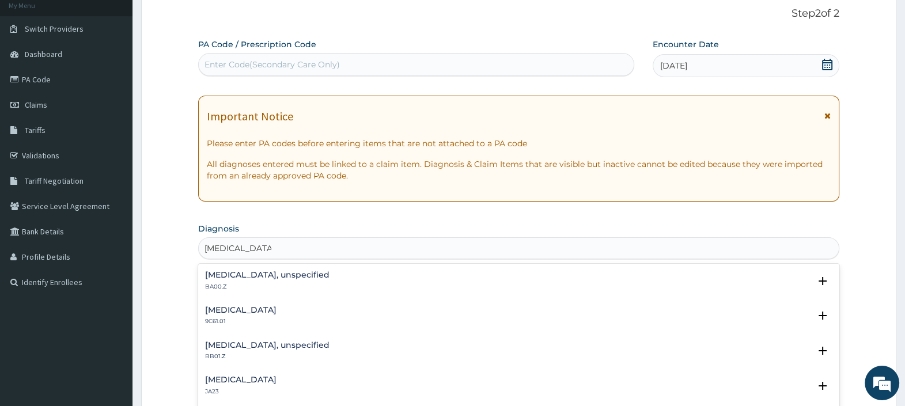
click at [277, 277] on h4 "Essential hypertension, unspecified" at bounding box center [267, 275] width 124 height 9
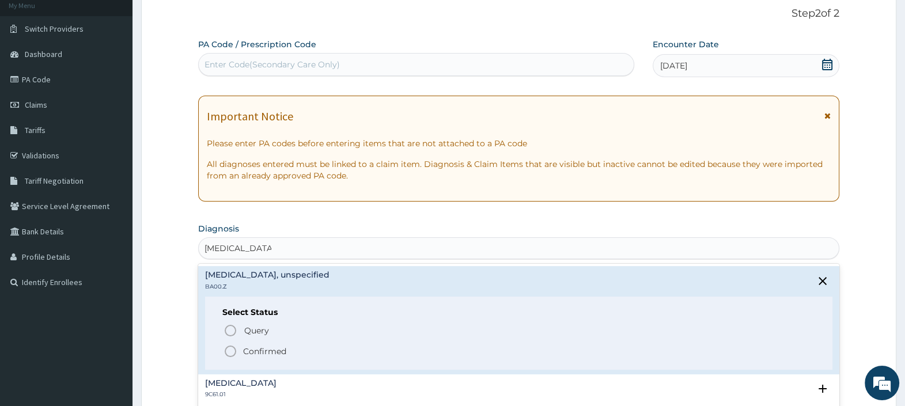
click at [233, 347] on icon "status option filled" at bounding box center [231, 352] width 14 height 14
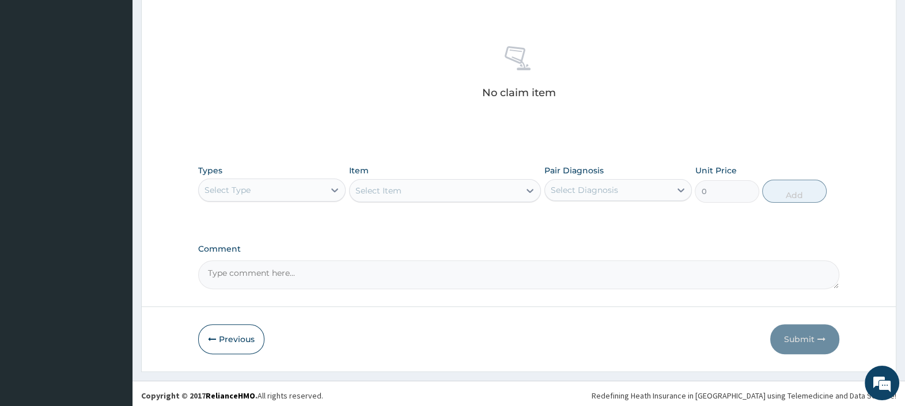
scroll to position [424, 0]
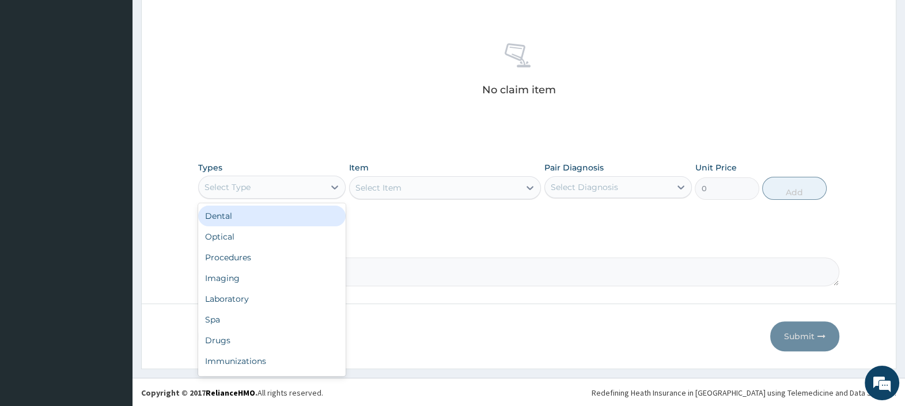
click at [299, 184] on div "Select Type" at bounding box center [262, 187] width 126 height 18
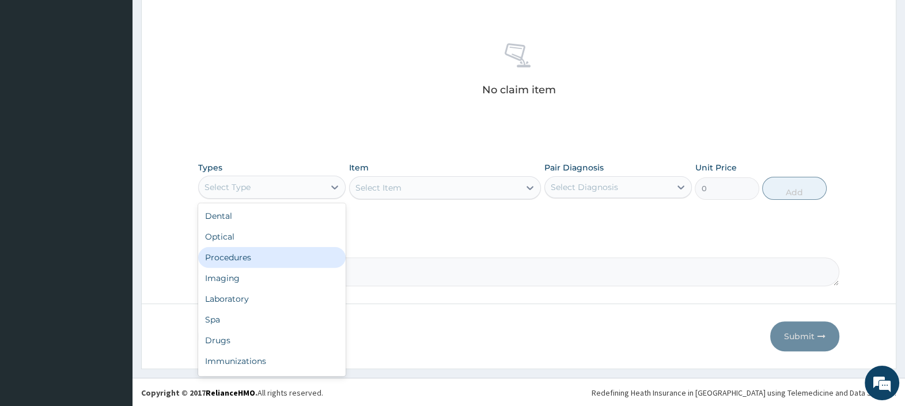
click at [242, 254] on div "Procedures" at bounding box center [272, 257] width 148 height 21
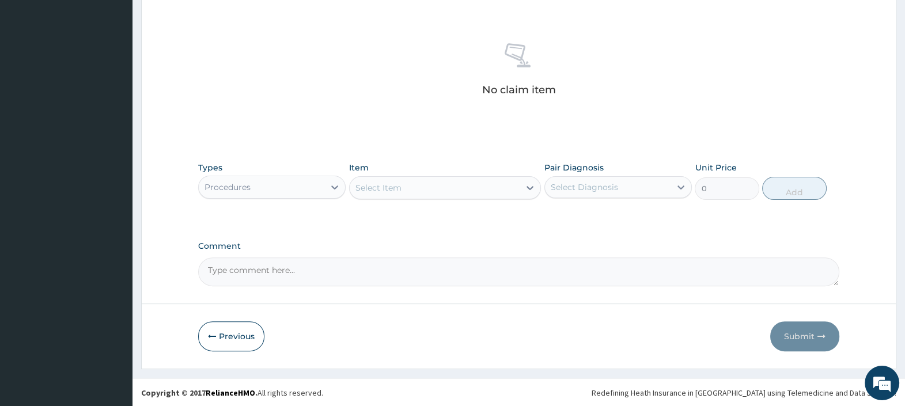
click at [380, 190] on div "Select Item" at bounding box center [379, 188] width 46 height 12
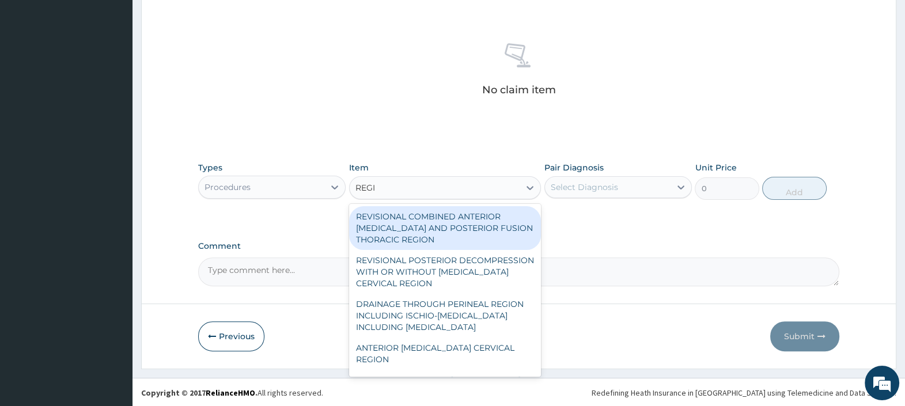
type input "REGIS"
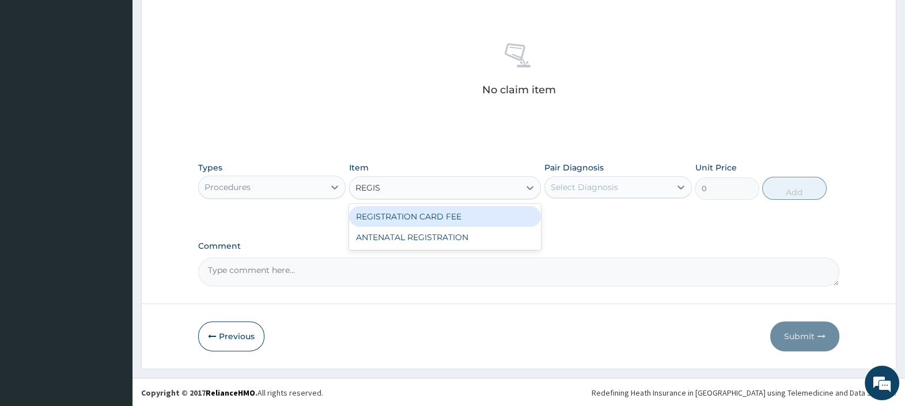
click at [399, 217] on div "REGISTRATION CARD FEE" at bounding box center [445, 216] width 192 height 21
type input "3000"
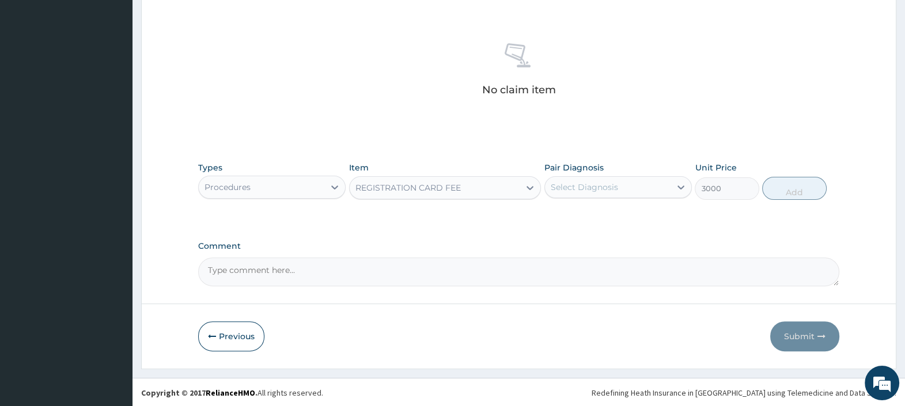
click at [585, 182] on div "Select Diagnosis" at bounding box center [584, 188] width 67 height 12
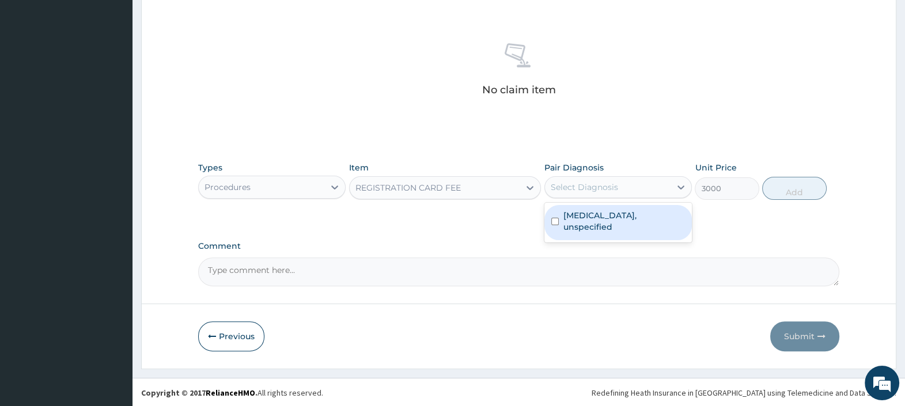
click at [602, 225] on label "Essential hypertension, unspecified" at bounding box center [625, 221] width 122 height 23
checkbox input "true"
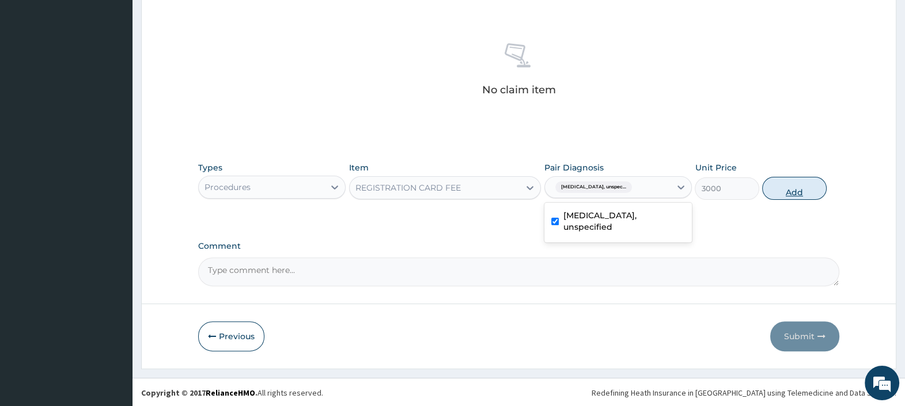
click at [783, 188] on button "Add" at bounding box center [794, 188] width 64 height 23
type input "0"
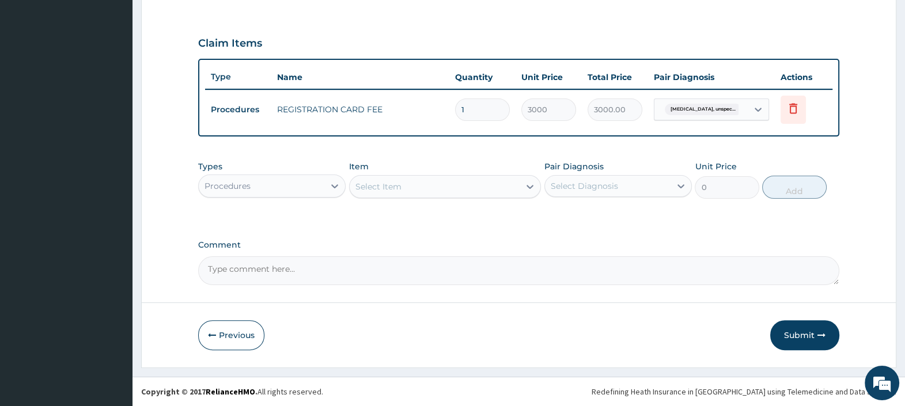
scroll to position [368, 0]
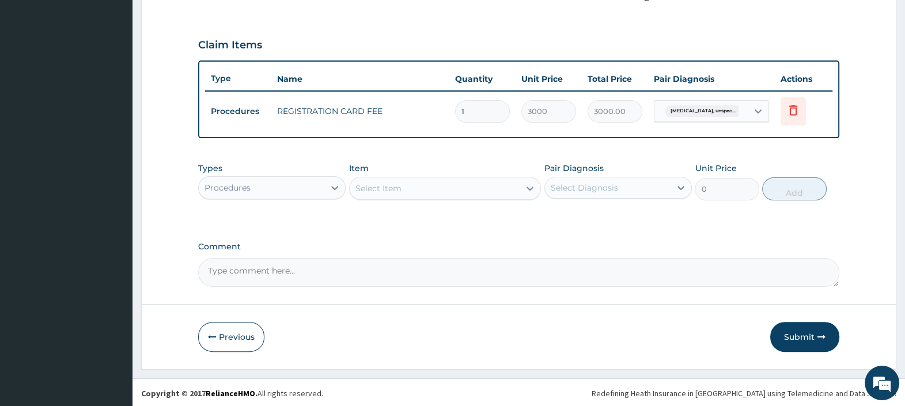
click at [795, 329] on button "Submit" at bounding box center [804, 337] width 69 height 30
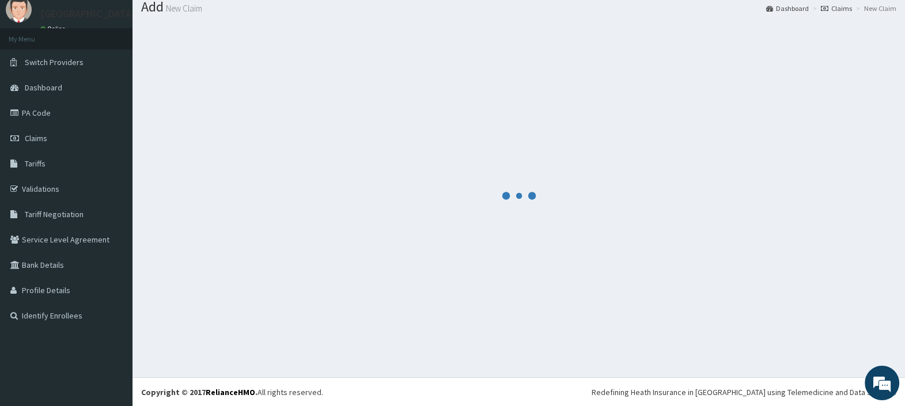
scroll to position [0, 0]
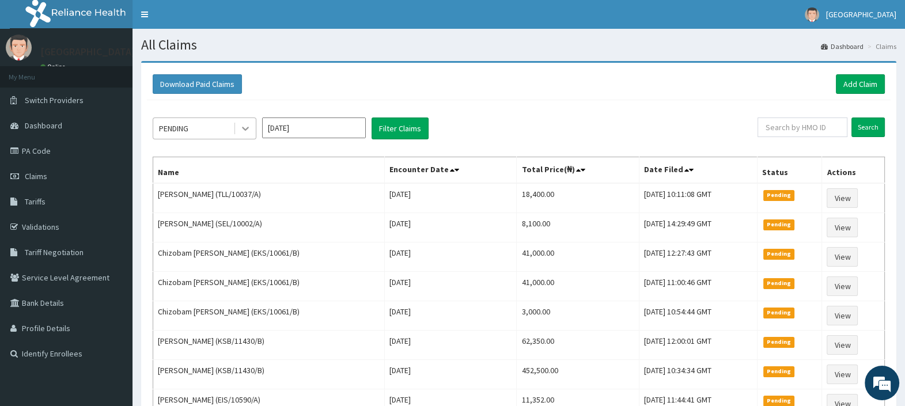
click at [247, 127] on icon at bounding box center [246, 129] width 12 height 12
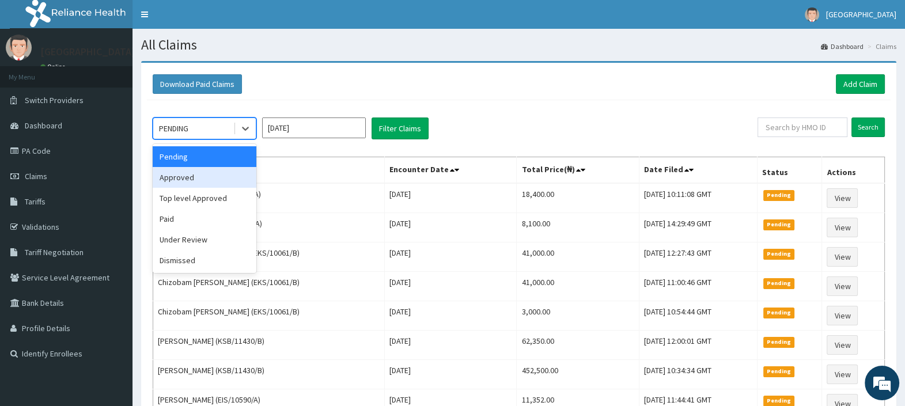
click at [202, 176] on div "Approved" at bounding box center [205, 177] width 104 height 21
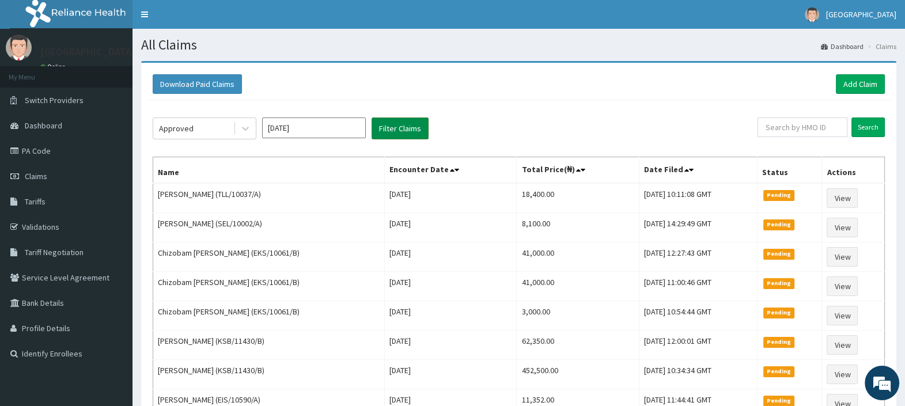
click at [401, 121] on button "Filter Claims" at bounding box center [400, 129] width 57 height 22
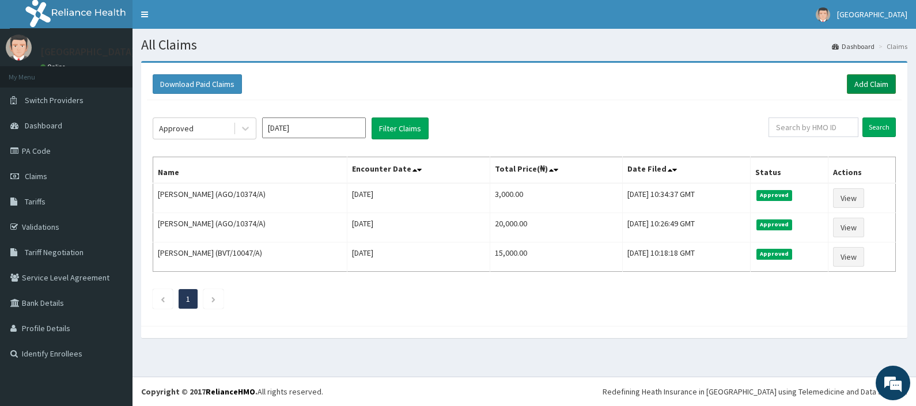
click at [870, 84] on link "Add Claim" at bounding box center [871, 84] width 49 height 20
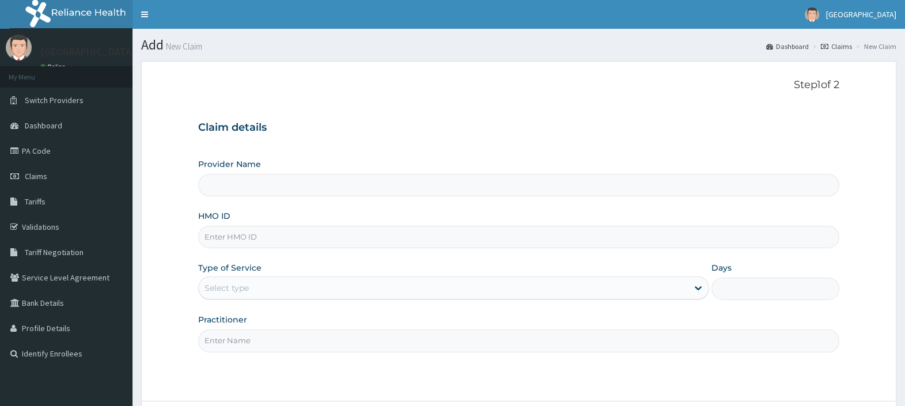
drag, startPoint x: 0, startPoint y: 0, endPoint x: 284, endPoint y: 239, distance: 370.9
click at [284, 239] on input "HMO ID" at bounding box center [518, 237] width 641 height 22
paste input "PA/B93DBF"
type input "PA/B93DBF"
type input "[GEOGRAPHIC_DATA]"
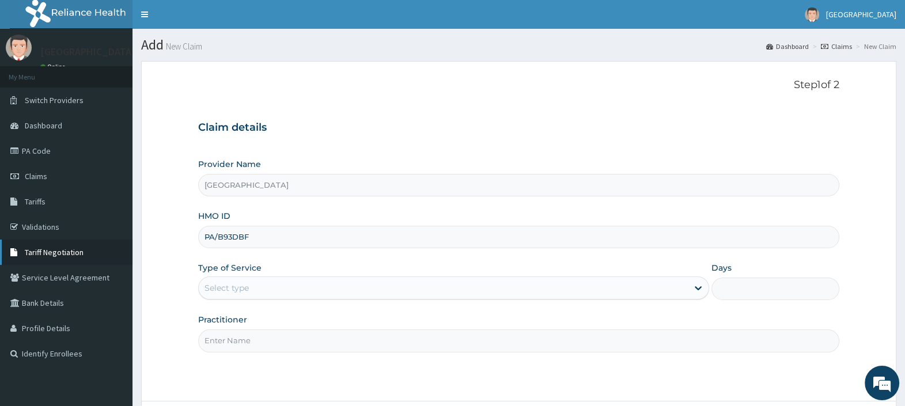
drag, startPoint x: 254, startPoint y: 236, endPoint x: 98, endPoint y: 255, distance: 156.8
click at [101, 254] on div "R EL Toggle navigation TopTee Medical Center TopTee Medical Center - hmotopteem…" at bounding box center [452, 252] width 905 height 505
paste input "MPP/10018/B"
type input "MPP/10018/B"
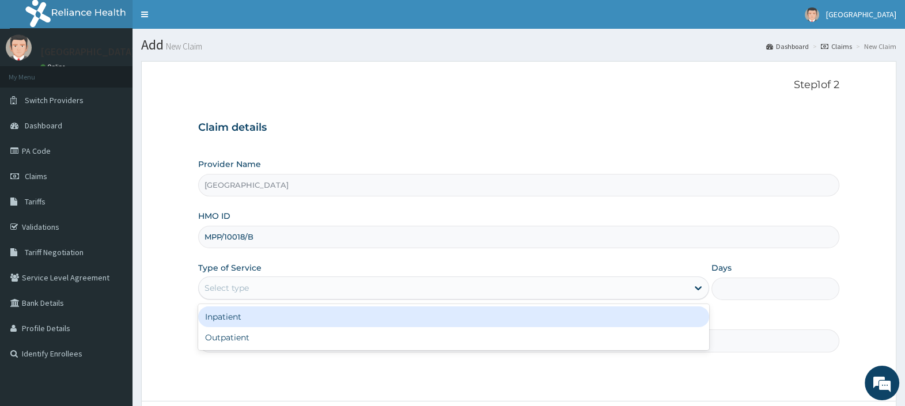
click at [231, 285] on div "Select type" at bounding box center [227, 288] width 44 height 12
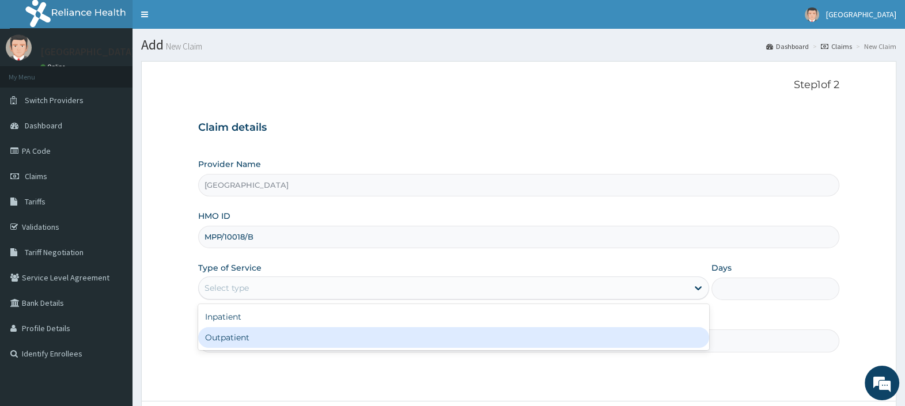
click at [240, 336] on div "Outpatient" at bounding box center [453, 337] width 511 height 21
type input "1"
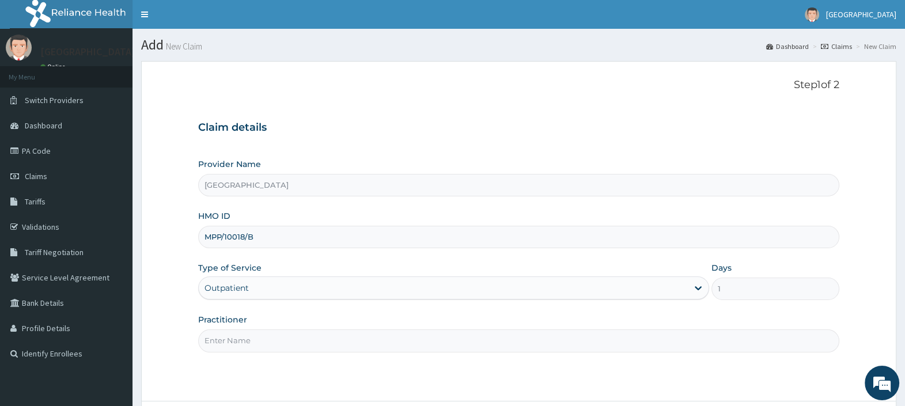
click at [242, 337] on input "Practitioner" at bounding box center [518, 341] width 641 height 22
type input "[PERSON_NAME][GEOGRAPHIC_DATA]"
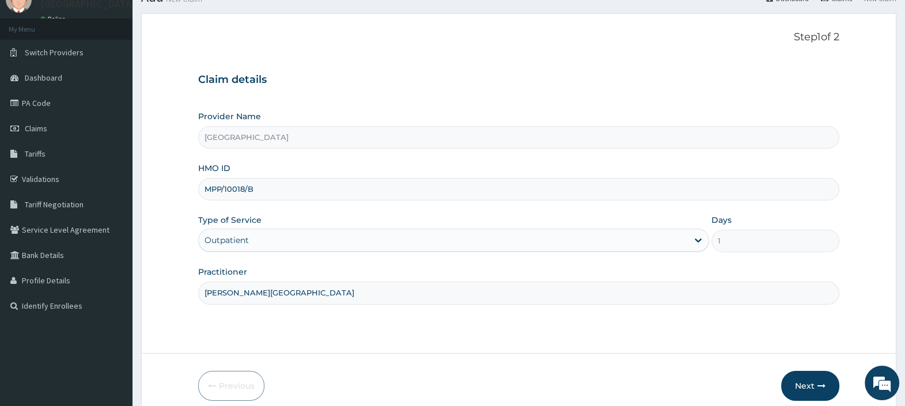
scroll to position [98, 0]
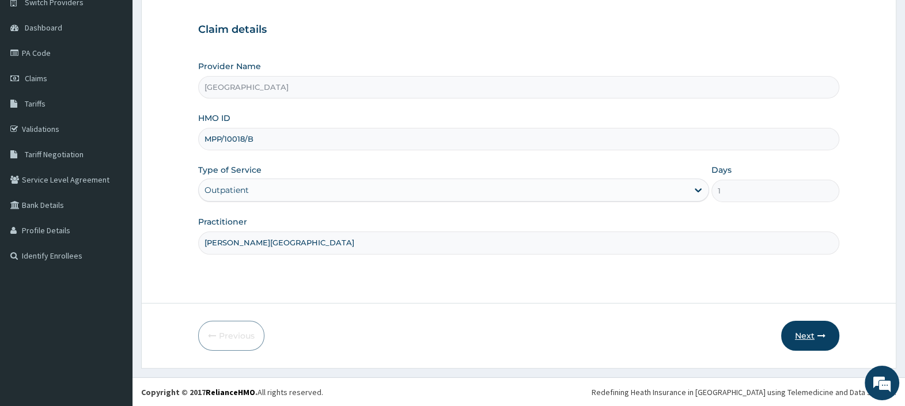
click at [799, 338] on button "Next" at bounding box center [810, 336] width 58 height 30
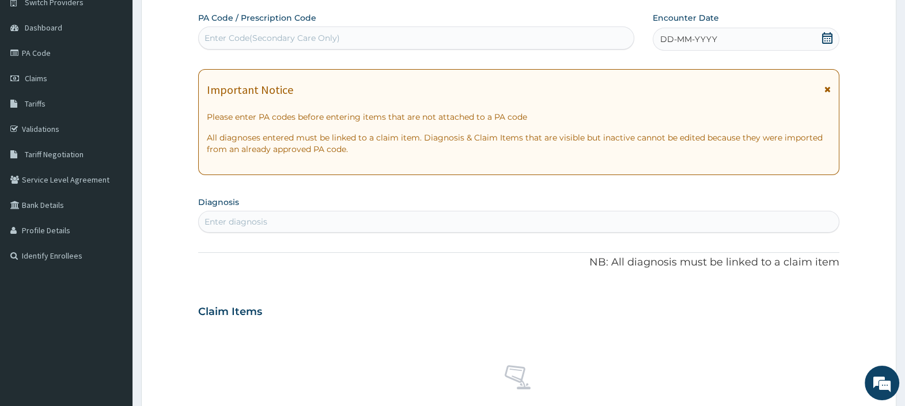
click at [323, 42] on div "Enter Code(Secondary Care Only)" at bounding box center [272, 38] width 135 height 12
paste input "PA/B93DBF"
type input "PA/B93DBF"
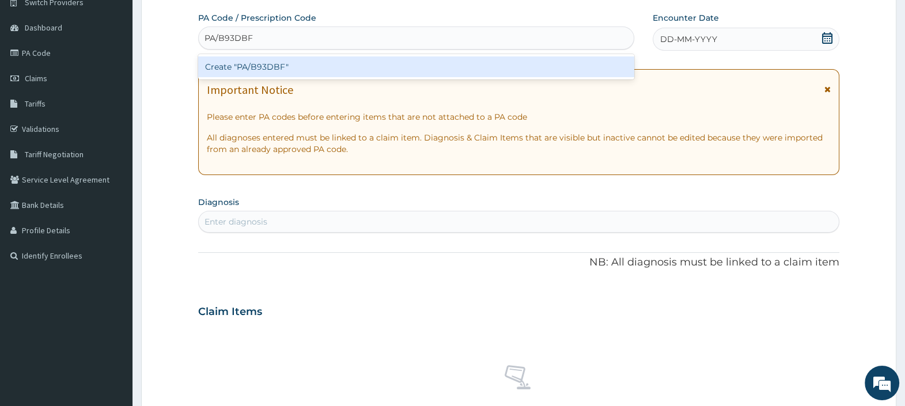
click at [307, 64] on div "Create "PA/B93DBF"" at bounding box center [416, 66] width 436 height 21
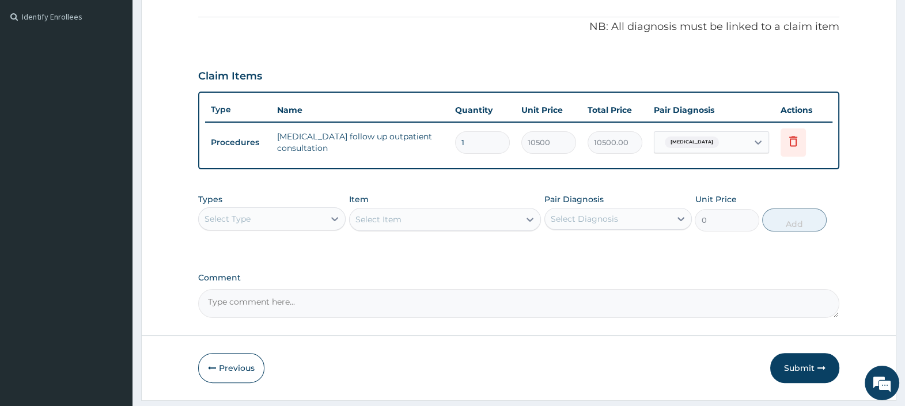
scroll to position [368, 0]
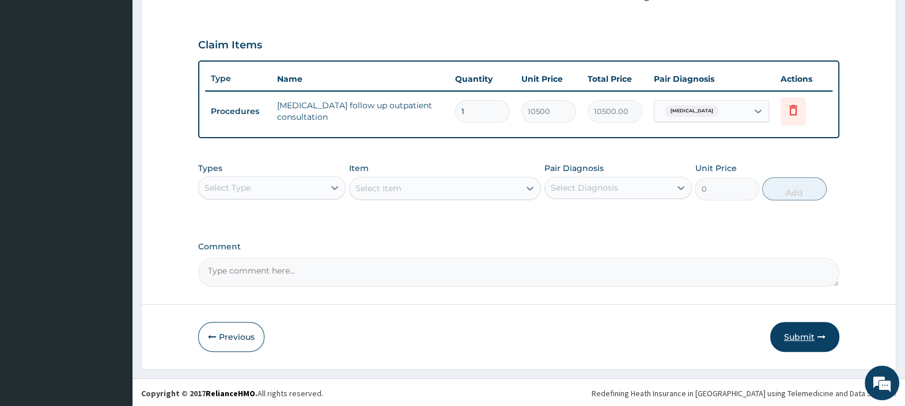
click at [804, 334] on button "Submit" at bounding box center [804, 337] width 69 height 30
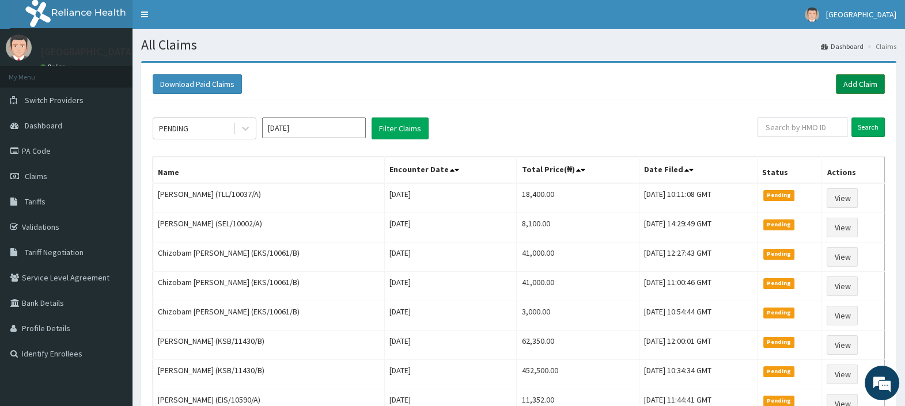
click at [851, 82] on link "Add Claim" at bounding box center [860, 84] width 49 height 20
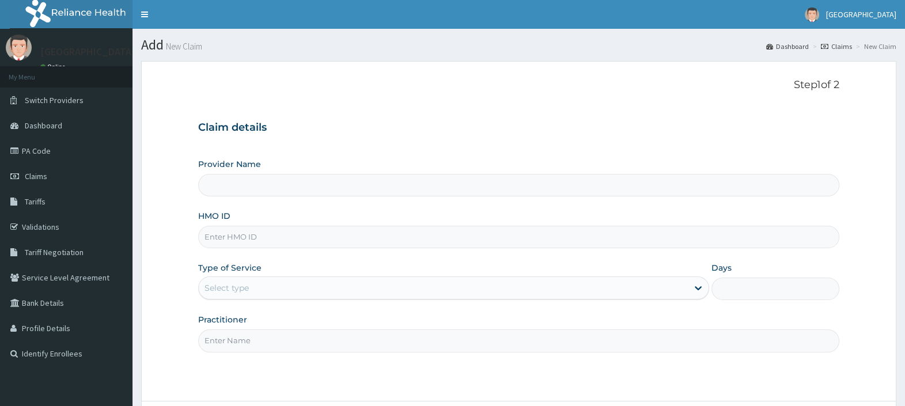
drag, startPoint x: 0, startPoint y: 0, endPoint x: 238, endPoint y: 232, distance: 332.1
click at [238, 232] on input "HMO ID" at bounding box center [518, 237] width 641 height 22
paste input "PPY/10536/A"
type input "PPY/10536/A"
type input "[GEOGRAPHIC_DATA]"
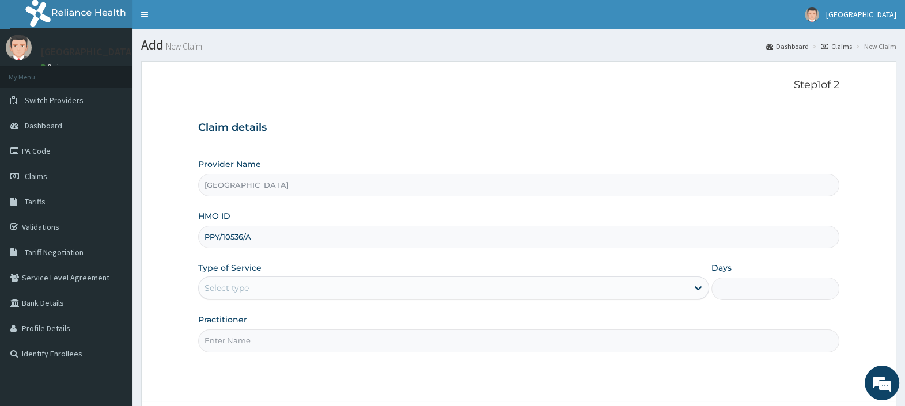
type input "PPY/10536/A"
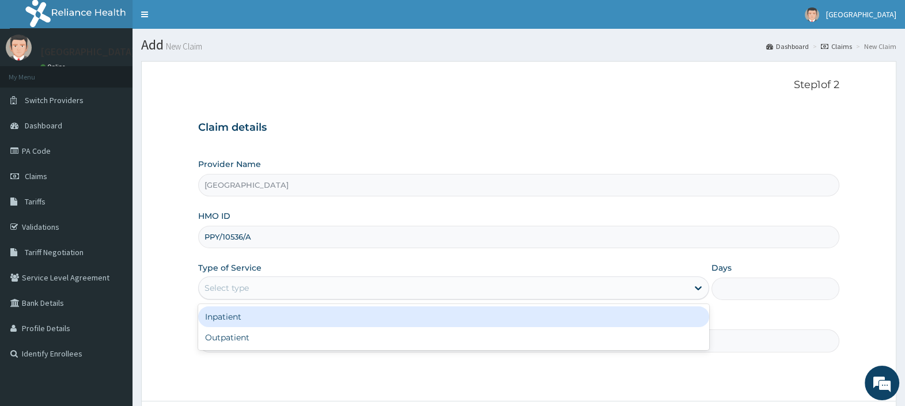
click at [249, 286] on div "Select type" at bounding box center [443, 288] width 489 height 18
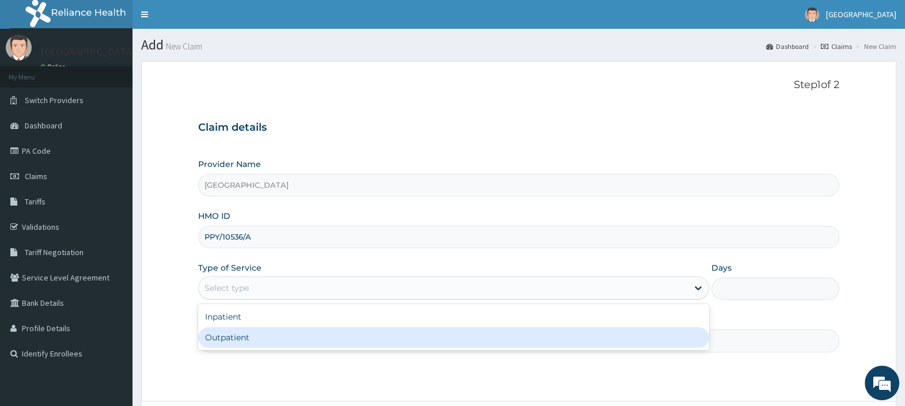
click at [250, 342] on div "Outpatient" at bounding box center [453, 337] width 511 height 21
type input "1"
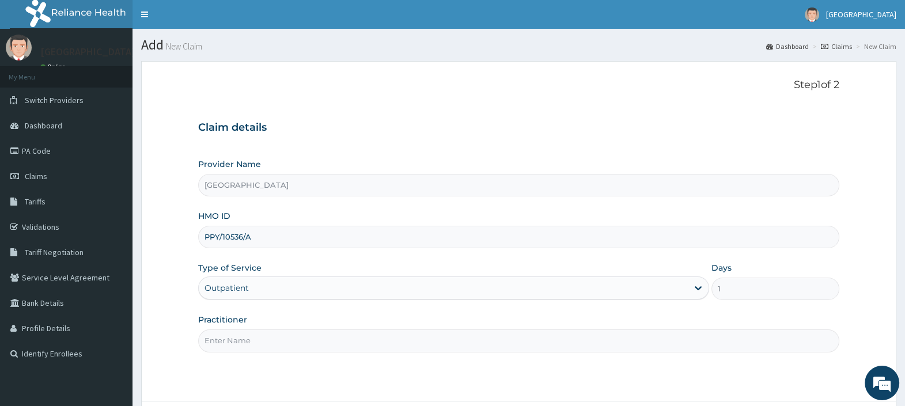
click at [250, 342] on input "Practitioner" at bounding box center [518, 341] width 641 height 22
type input "[PERSON_NAME][GEOGRAPHIC_DATA]"
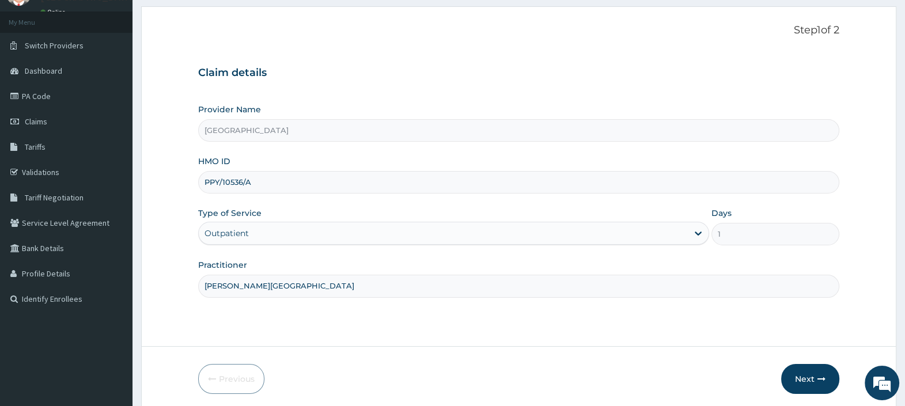
scroll to position [98, 0]
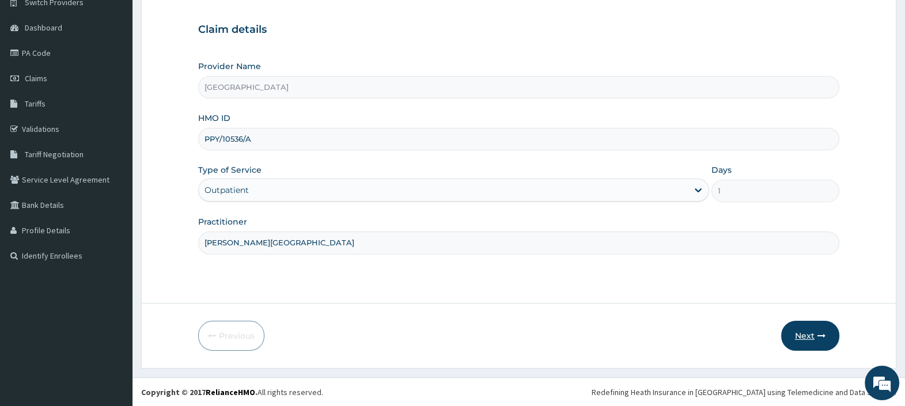
click at [806, 334] on button "Next" at bounding box center [810, 336] width 58 height 30
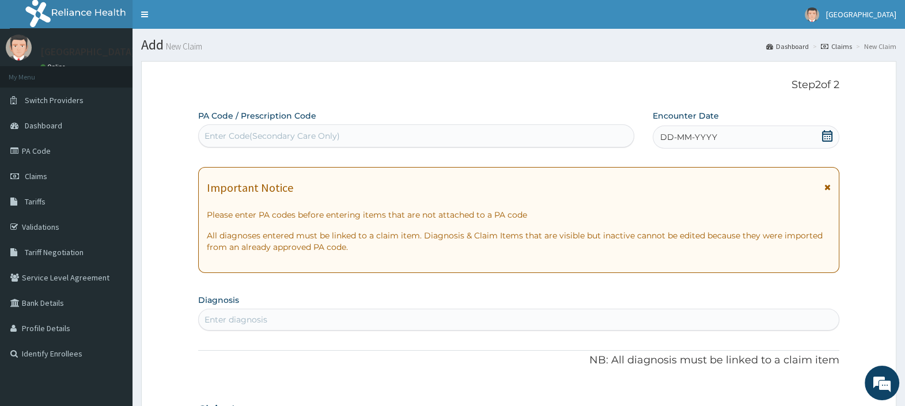
scroll to position [0, 0]
click at [828, 135] on icon at bounding box center [828, 136] width 12 height 12
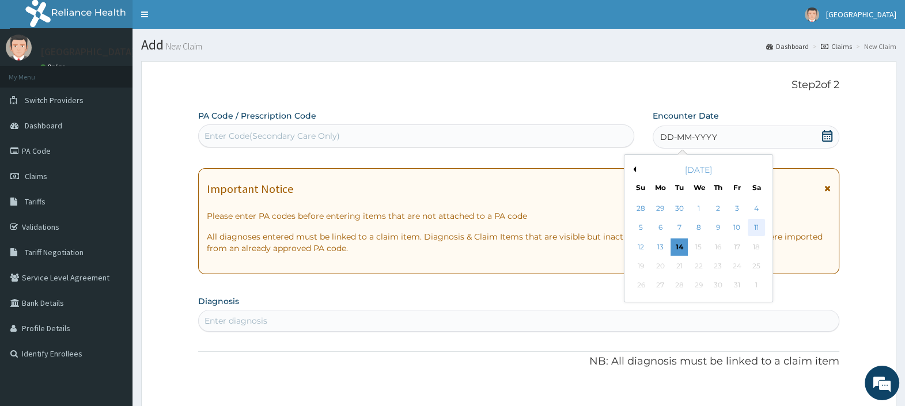
click at [758, 226] on div "11" at bounding box center [755, 228] width 17 height 17
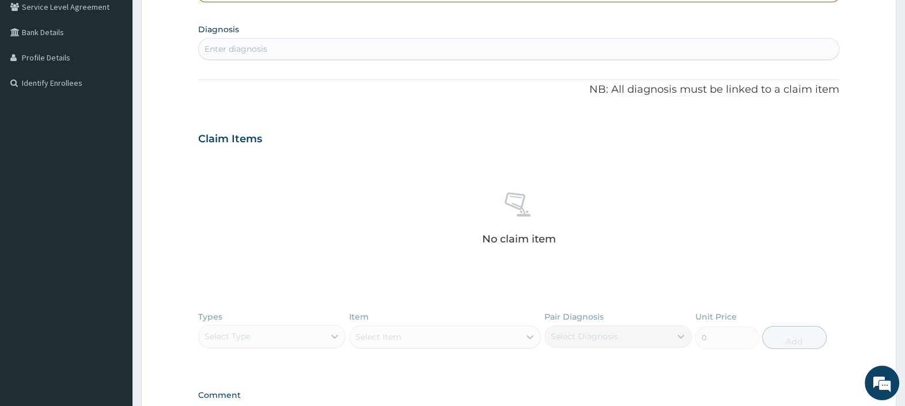
scroll to position [288, 0]
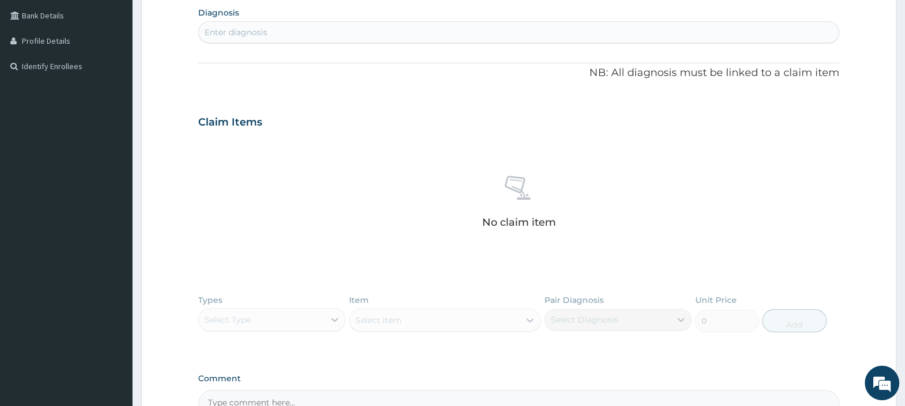
click at [418, 32] on div "Enter diagnosis" at bounding box center [519, 32] width 640 height 18
type input "W"
type input "EAR"
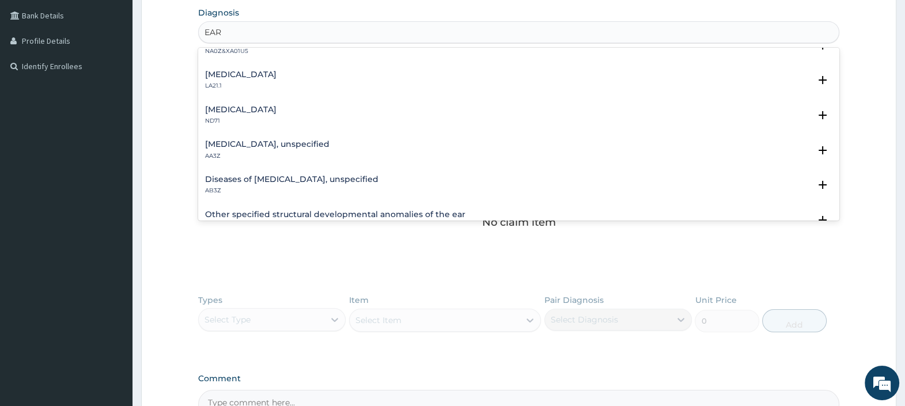
scroll to position [576, 0]
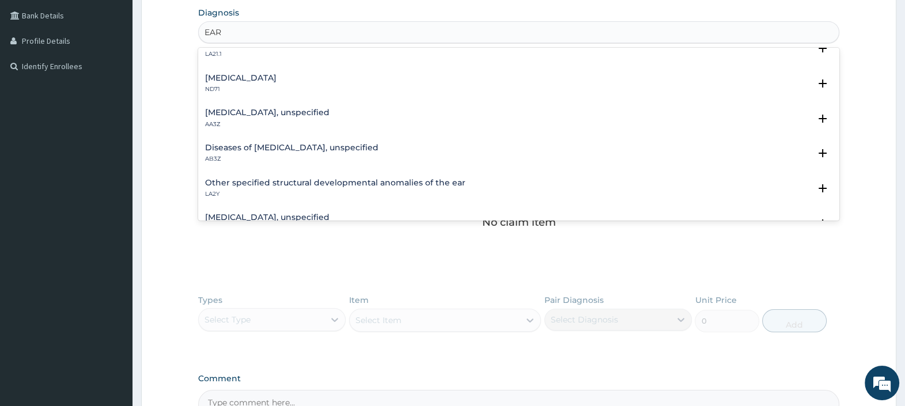
click at [278, 213] on h4 "Otitis media, unspecified" at bounding box center [267, 217] width 124 height 9
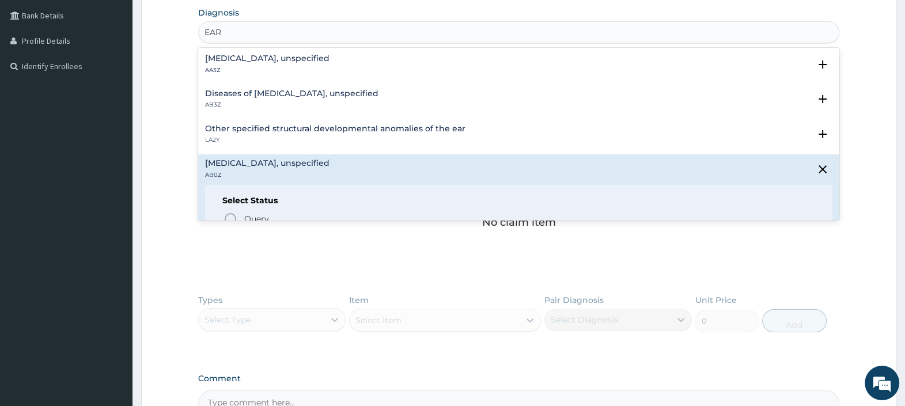
scroll to position [648, 0]
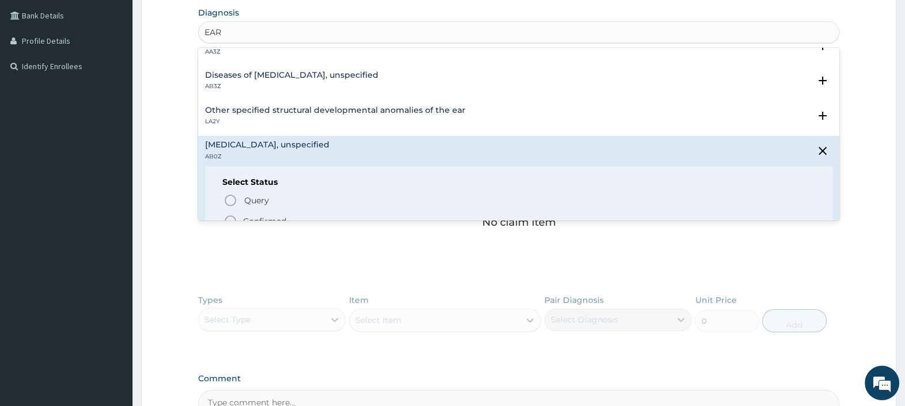
click at [229, 216] on circle "status option filled" at bounding box center [230, 221] width 10 height 10
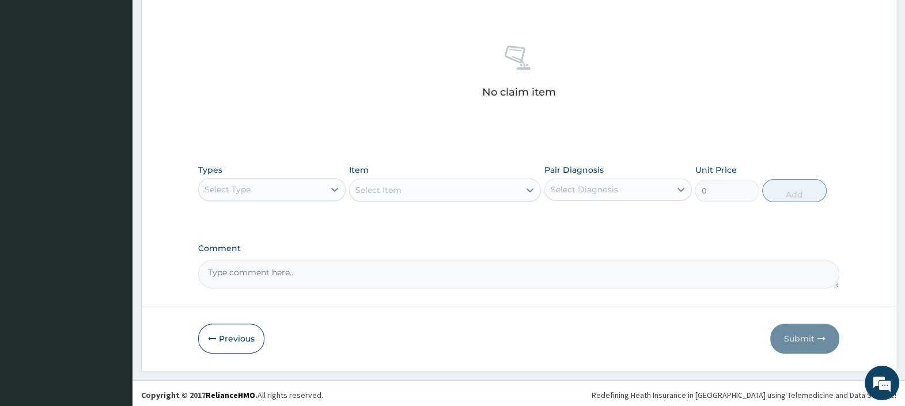
scroll to position [424, 0]
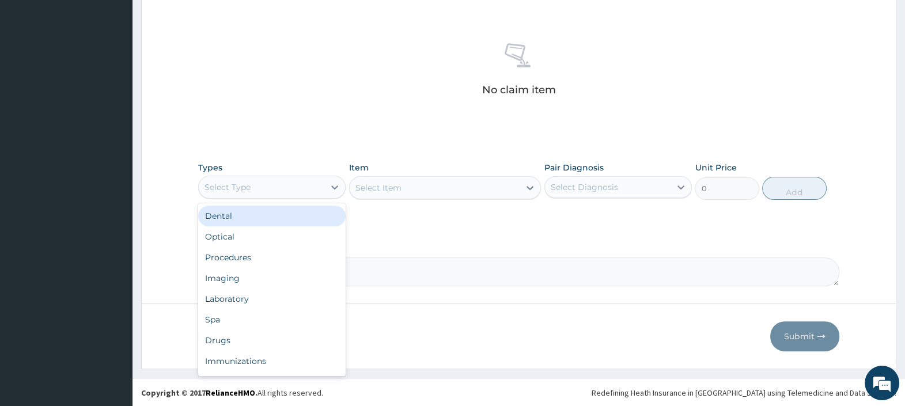
drag, startPoint x: 312, startPoint y: 185, endPoint x: 305, endPoint y: 195, distance: 12.0
click at [312, 186] on div "Select Type" at bounding box center [262, 187] width 126 height 18
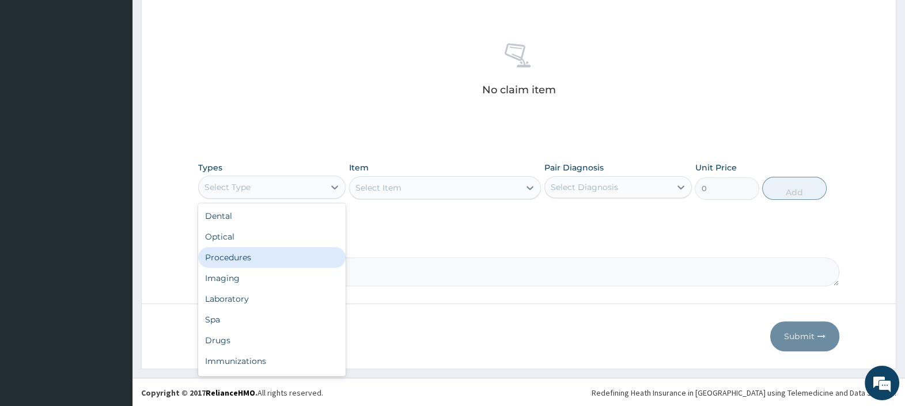
click at [245, 260] on div "Procedures" at bounding box center [272, 257] width 148 height 21
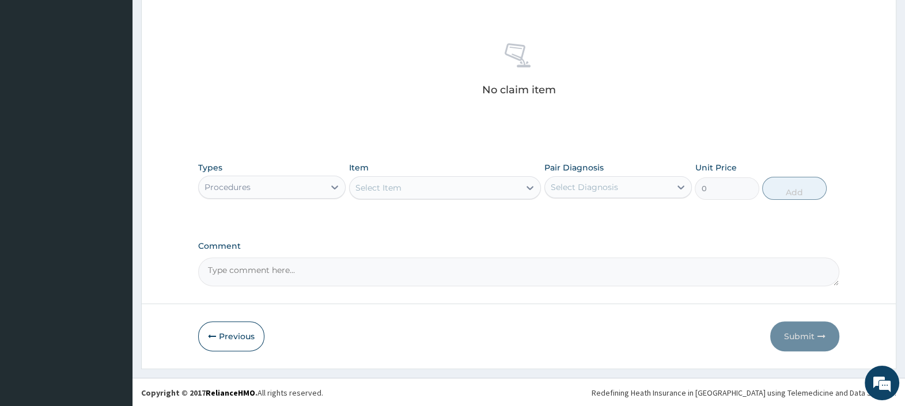
click at [395, 186] on div "Select Item" at bounding box center [379, 188] width 46 height 12
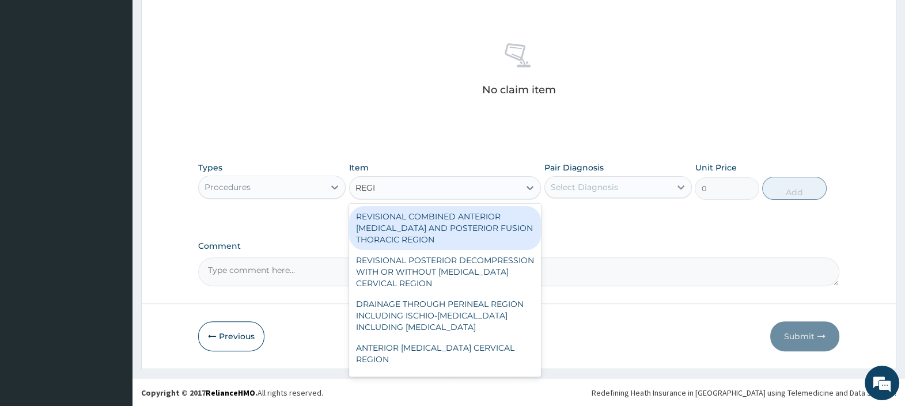
type input "REGIS"
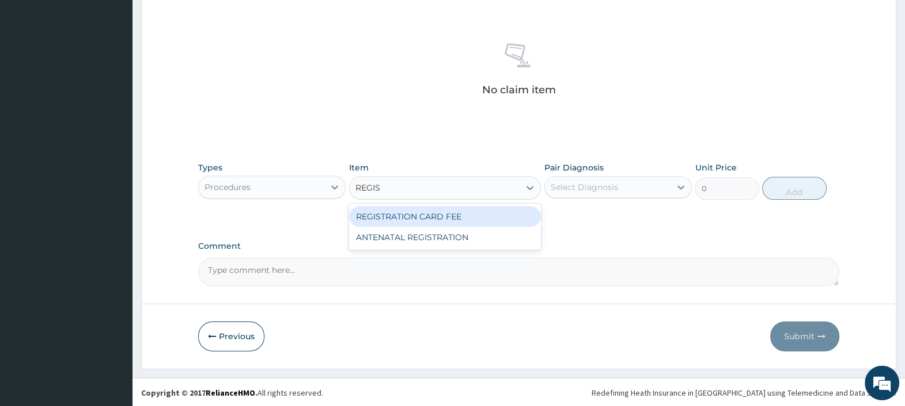
click at [429, 216] on div "REGISTRATION CARD FEE" at bounding box center [445, 216] width 192 height 21
type input "3000"
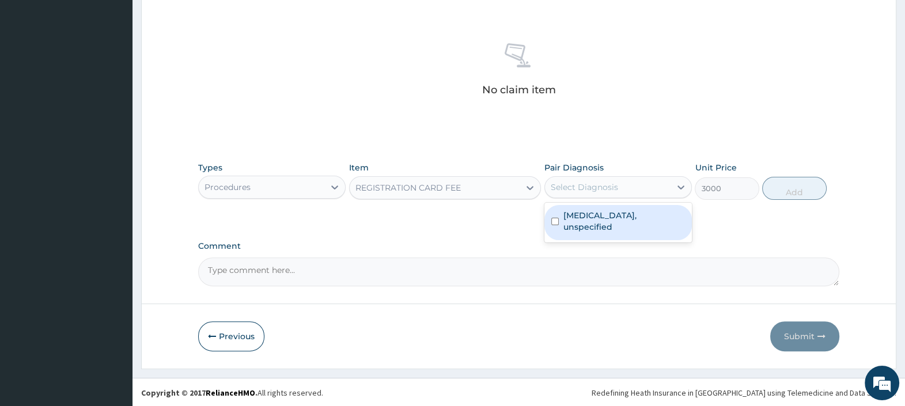
click at [589, 184] on div "Select Diagnosis" at bounding box center [584, 188] width 67 height 12
click at [602, 216] on label "Otitis media, unspecified" at bounding box center [625, 221] width 122 height 23
checkbox input "true"
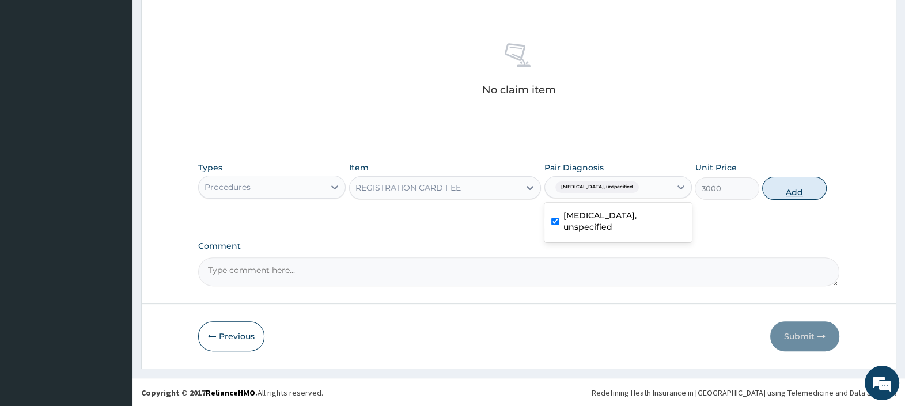
click at [787, 181] on button "Add" at bounding box center [794, 188] width 64 height 23
type input "0"
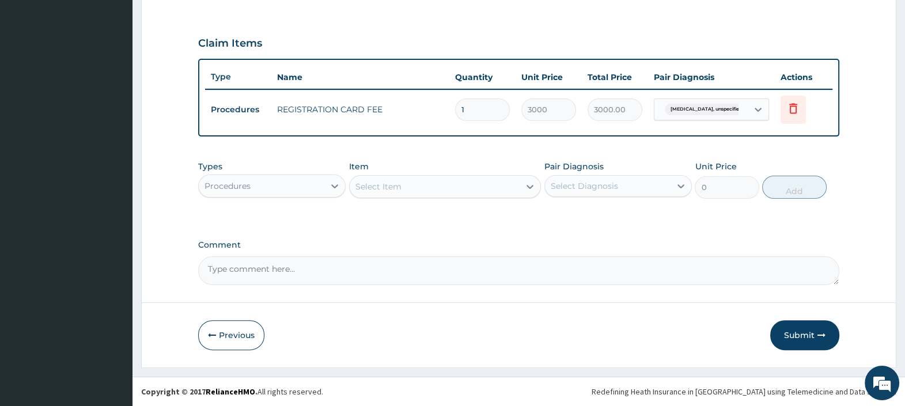
scroll to position [368, 0]
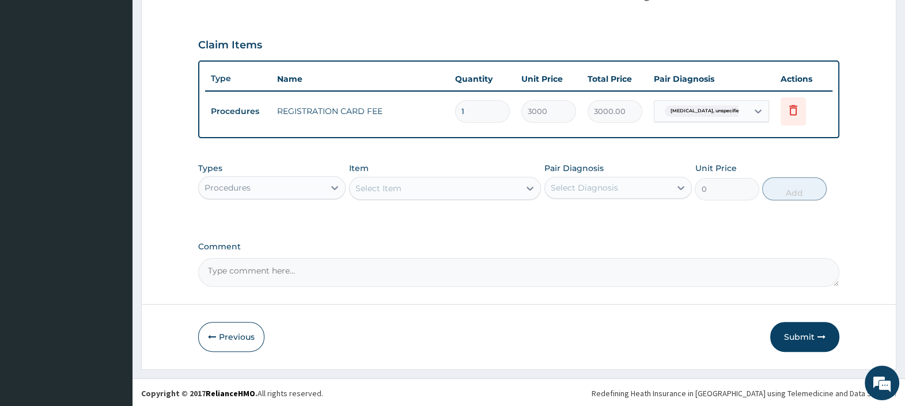
click at [458, 186] on div "Select Item" at bounding box center [435, 188] width 171 height 18
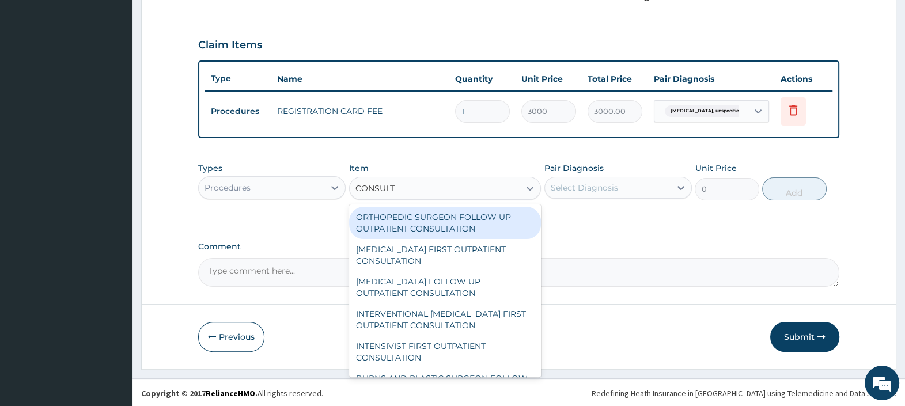
type input "CONSULTA"
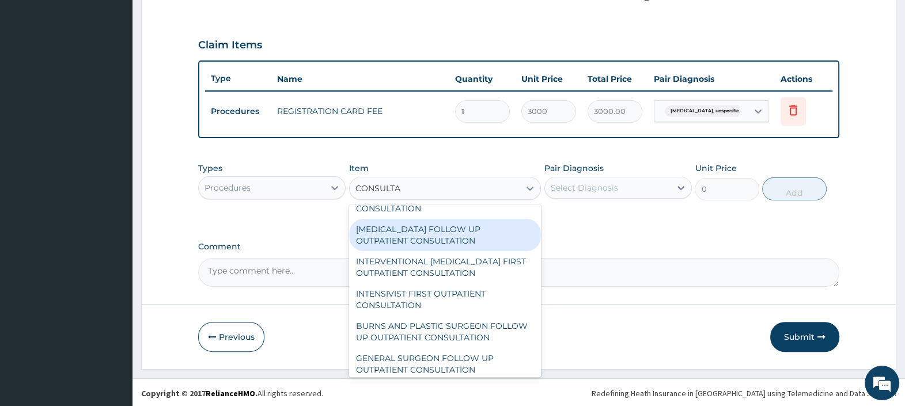
scroll to position [71, 0]
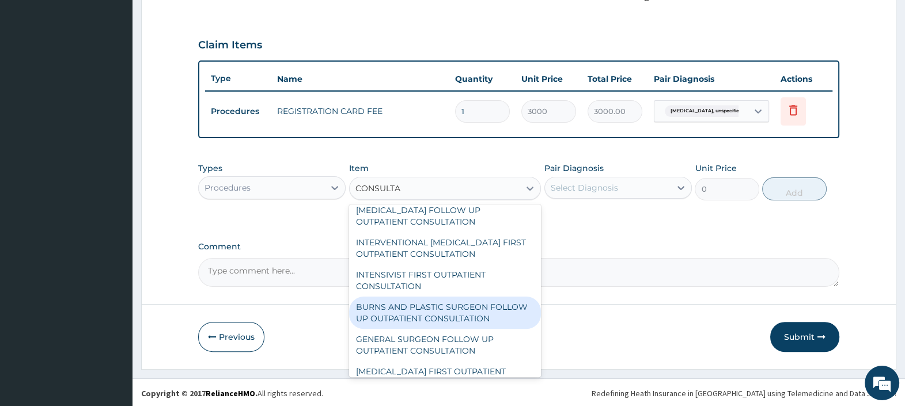
click at [438, 308] on div "BURNS AND PLASTIC SURGEON FOLLOW UP OUTPATIENT CONSULTATION" at bounding box center [445, 313] width 192 height 32
type input "21000"
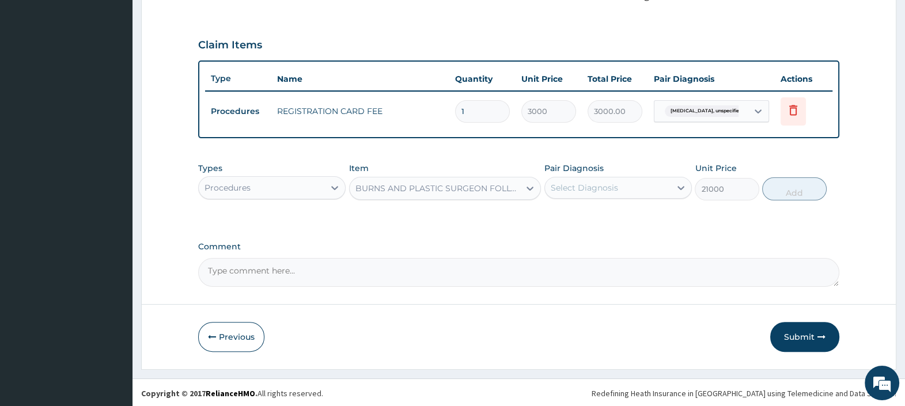
click at [456, 183] on div "BURNS AND PLASTIC SURGEON FOLLOW UP OUTPATIENT CONSULTATION" at bounding box center [439, 189] width 166 height 12
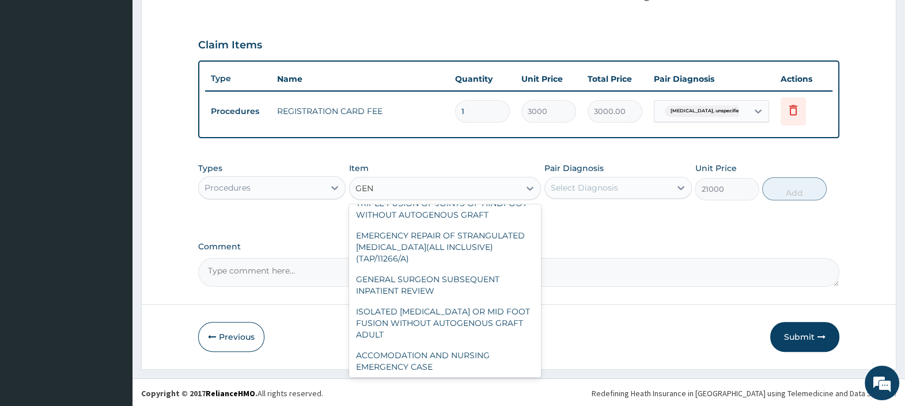
scroll to position [40, 0]
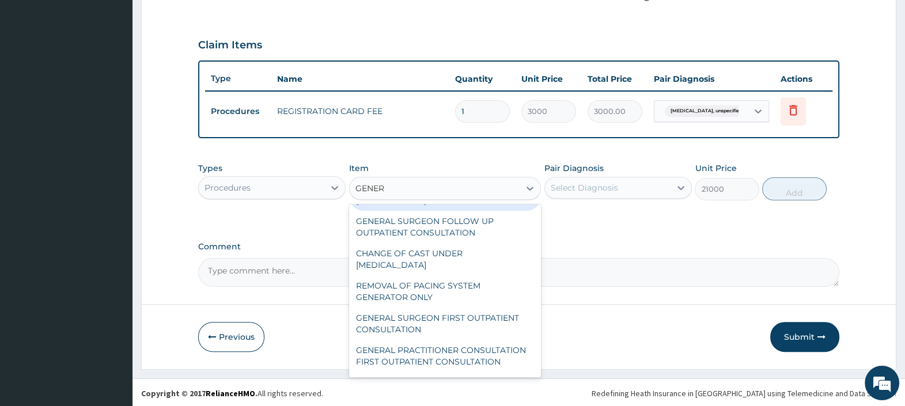
type input "GENERA"
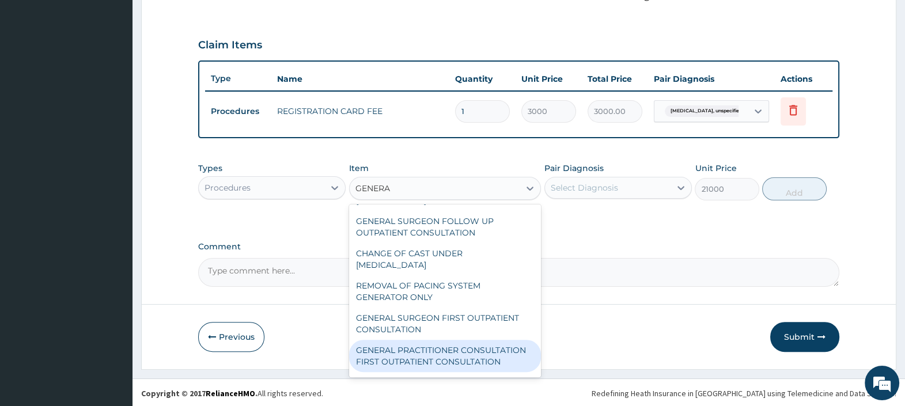
click at [436, 367] on div "GENERAL PRACTITIONER CONSULTATION FIRST OUTPATIENT CONSULTATION" at bounding box center [445, 356] width 192 height 32
type input "3000"
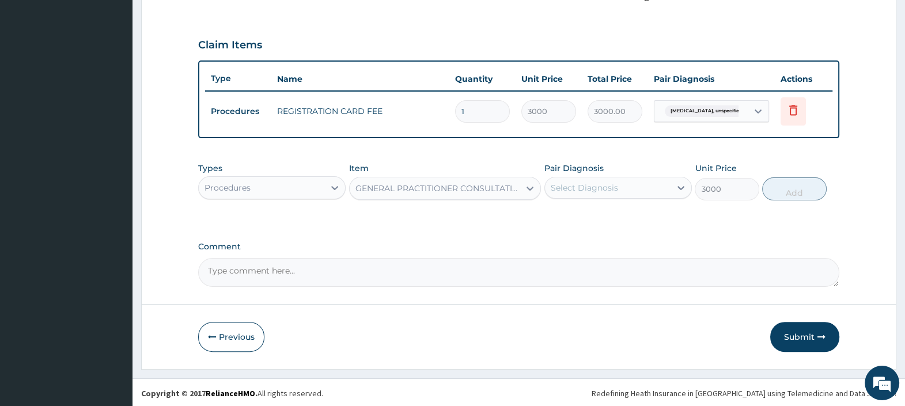
click at [652, 181] on div "Select Diagnosis" at bounding box center [608, 188] width 126 height 18
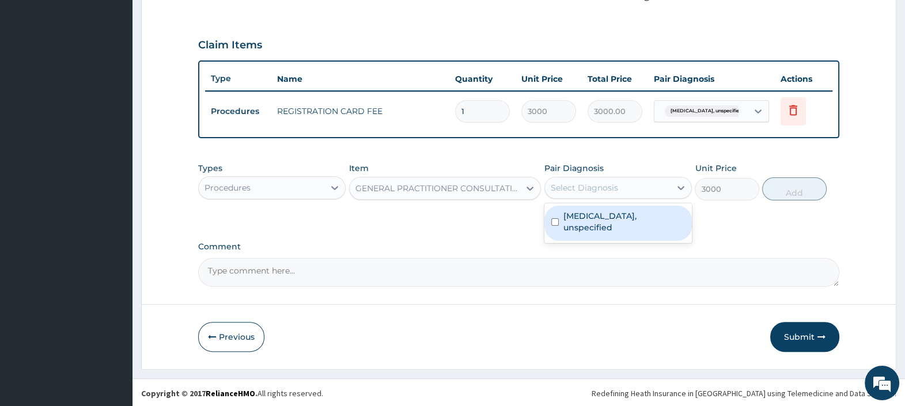
click at [625, 218] on label "Otitis media, unspecified" at bounding box center [625, 221] width 122 height 23
checkbox input "true"
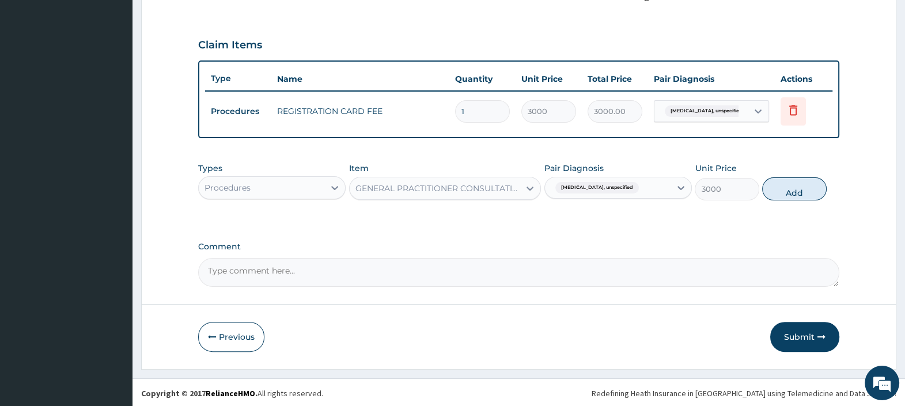
click at [795, 188] on button "Add" at bounding box center [794, 188] width 64 height 23
type input "0"
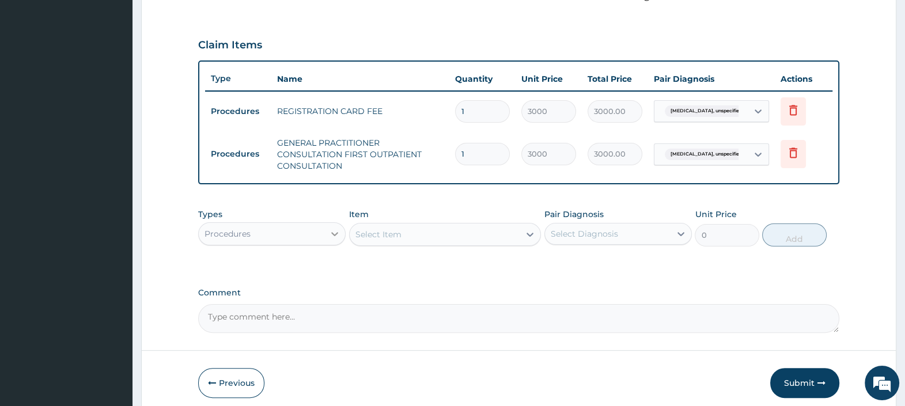
click at [330, 233] on icon at bounding box center [335, 234] width 12 height 12
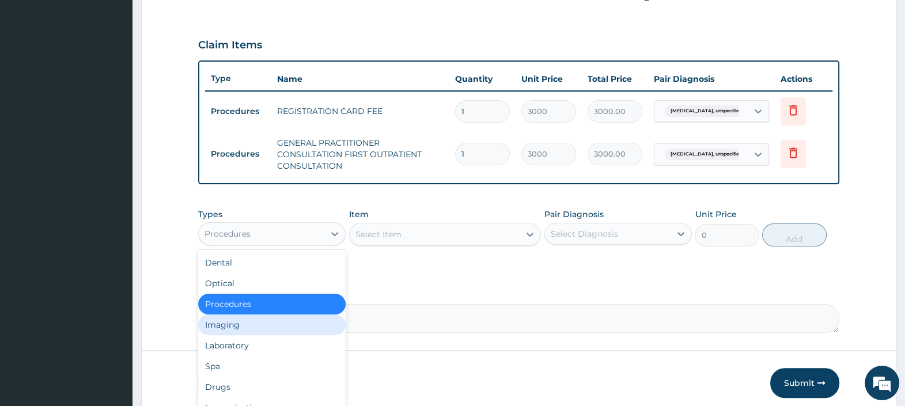
scroll to position [39, 0]
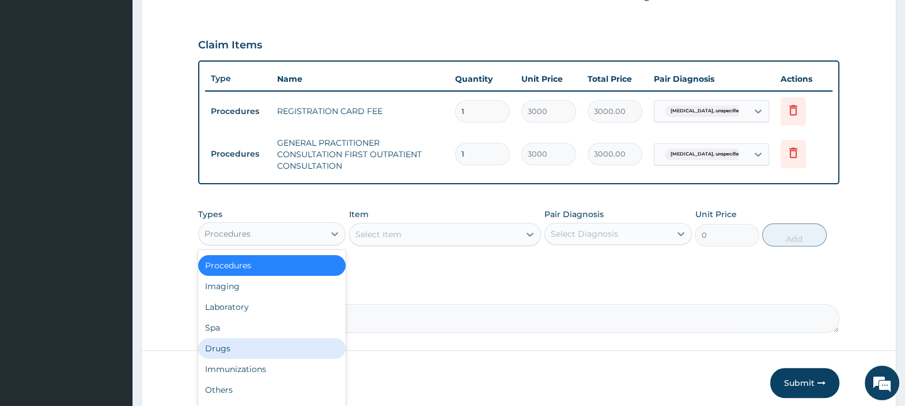
click at [243, 343] on div "Drugs" at bounding box center [272, 348] width 148 height 21
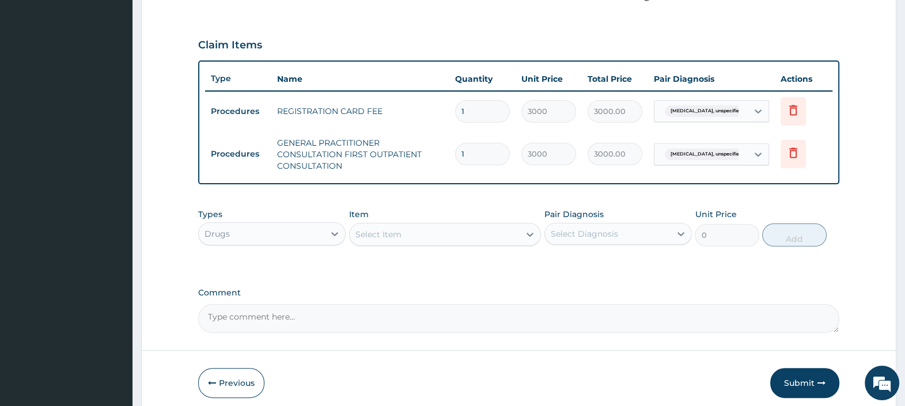
click at [379, 232] on div "Select Item" at bounding box center [379, 235] width 46 height 12
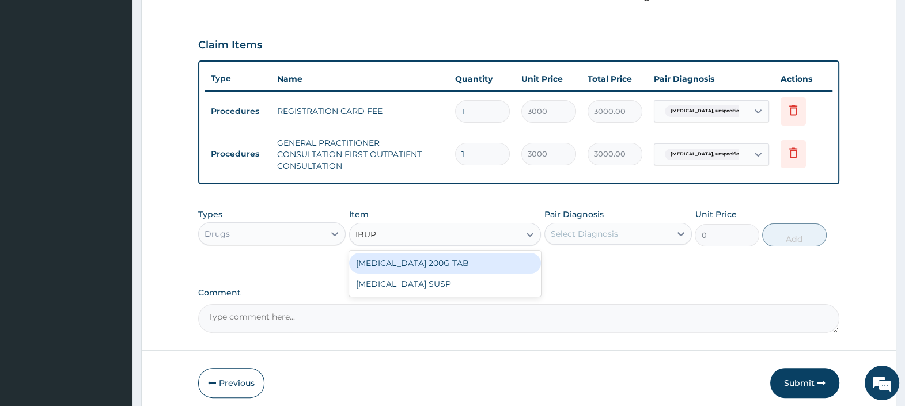
type input "IBUPRO"
click at [420, 261] on div "IBUPROFEN 200G TAB" at bounding box center [445, 263] width 192 height 21
type input "52.5"
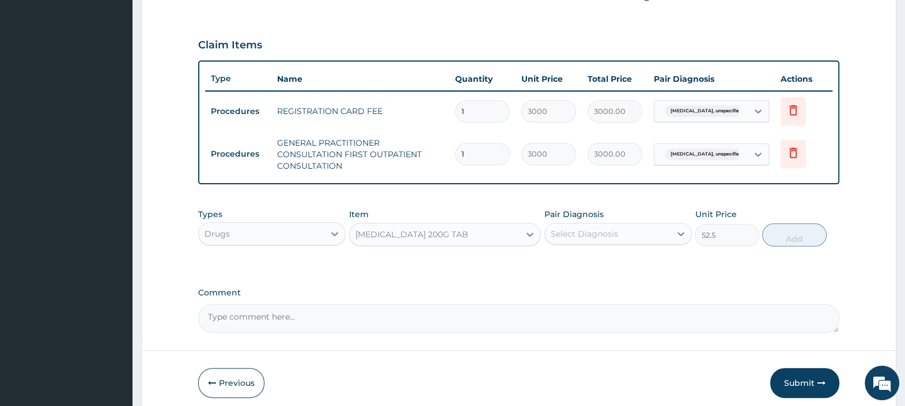
click at [597, 233] on div "Select Diagnosis" at bounding box center [584, 234] width 67 height 12
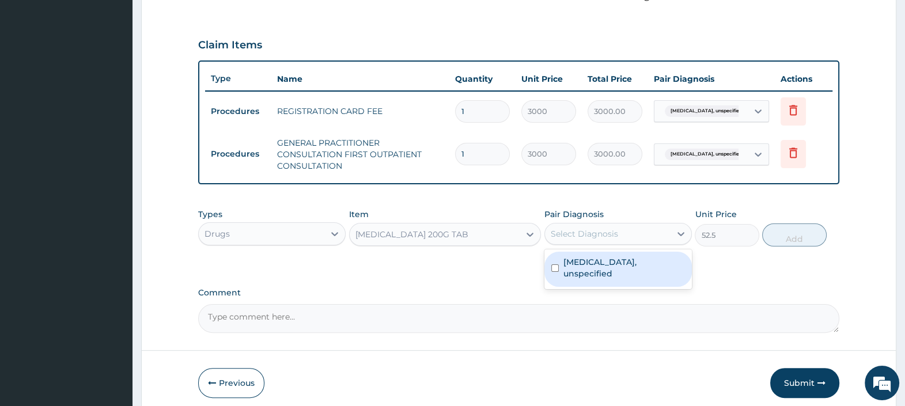
click at [605, 265] on label "Otitis media, unspecified" at bounding box center [625, 267] width 122 height 23
checkbox input "true"
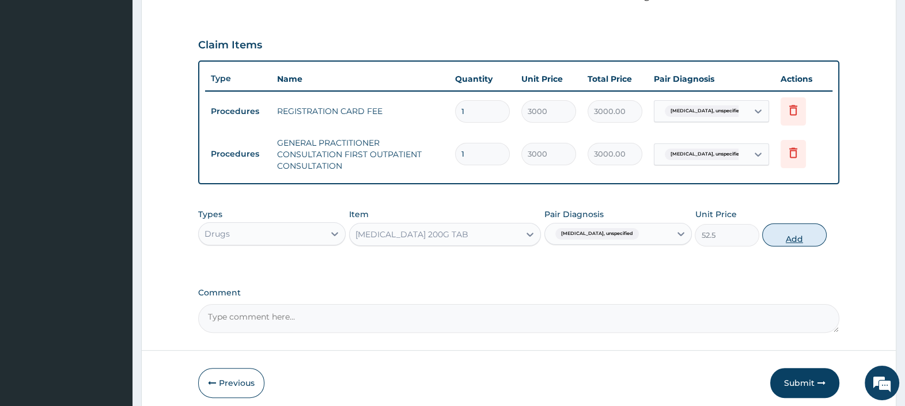
click at [790, 229] on button "Add" at bounding box center [794, 235] width 64 height 23
type input "0"
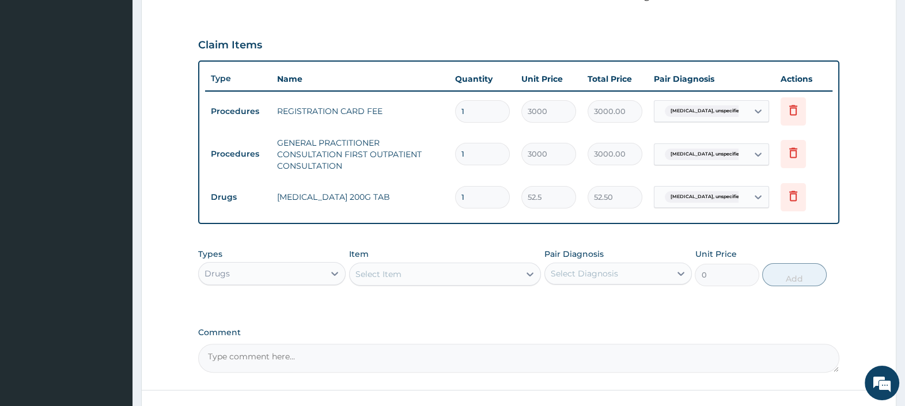
type input "18"
type input "945.00"
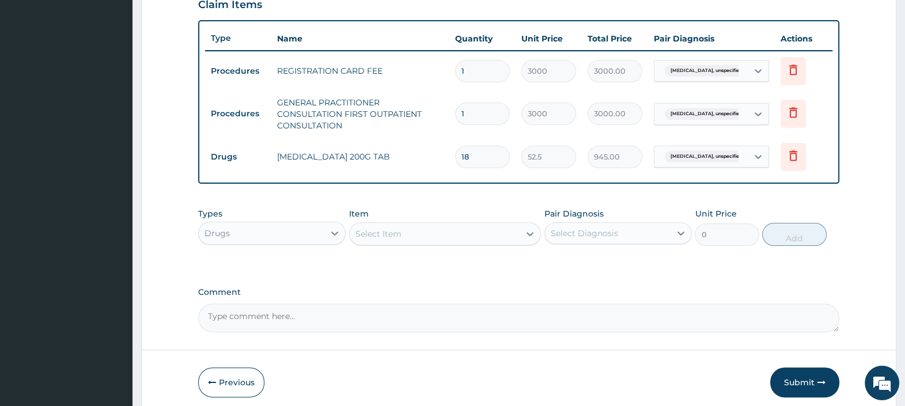
scroll to position [440, 0]
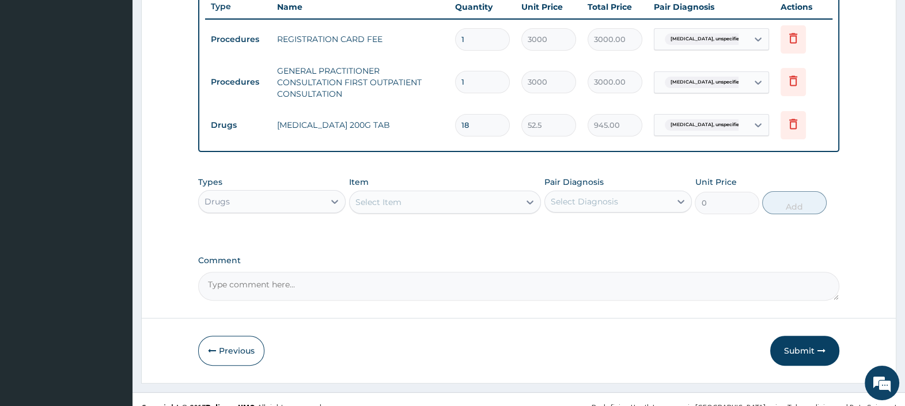
type input "18"
click at [799, 352] on button "Submit" at bounding box center [804, 351] width 69 height 30
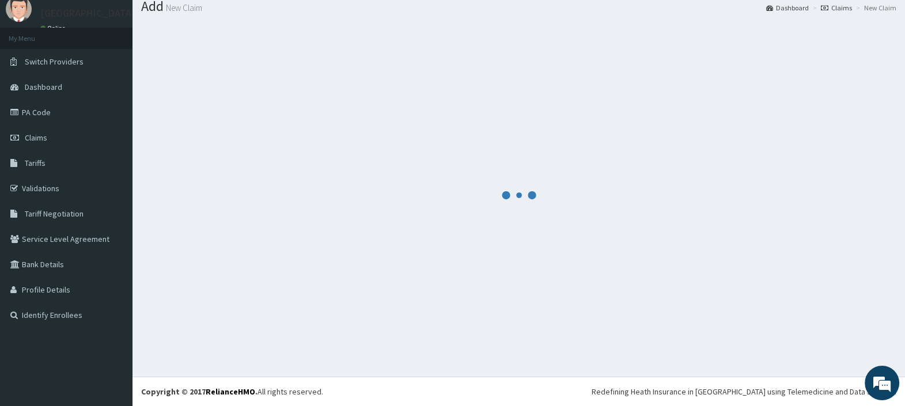
scroll to position [38, 0]
